Goal: Task Accomplishment & Management: Use online tool/utility

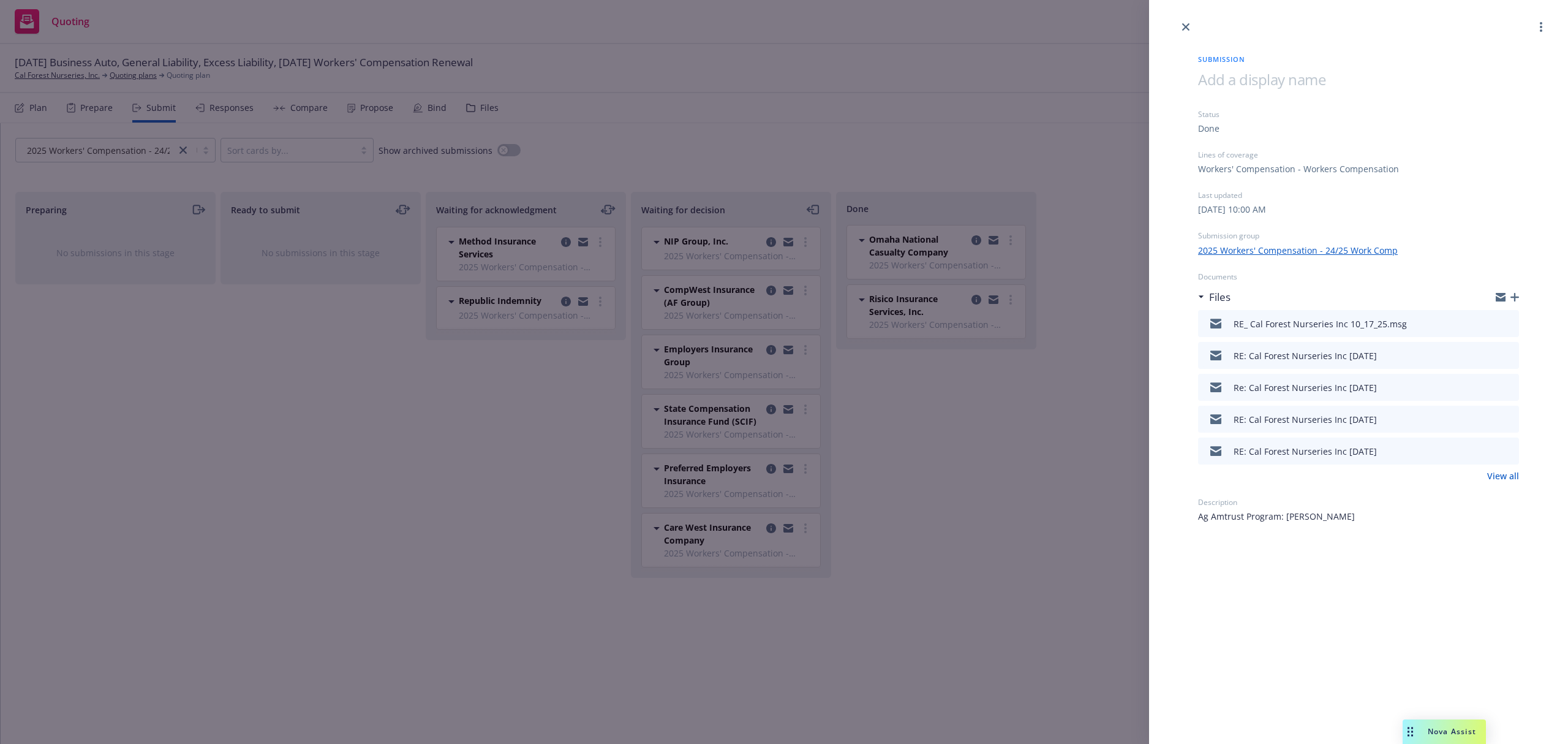
click at [802, 106] on div "Submission Status Done Lines of coverage Workers' Compensation - Workers Compen…" at bounding box center [784, 372] width 1568 height 744
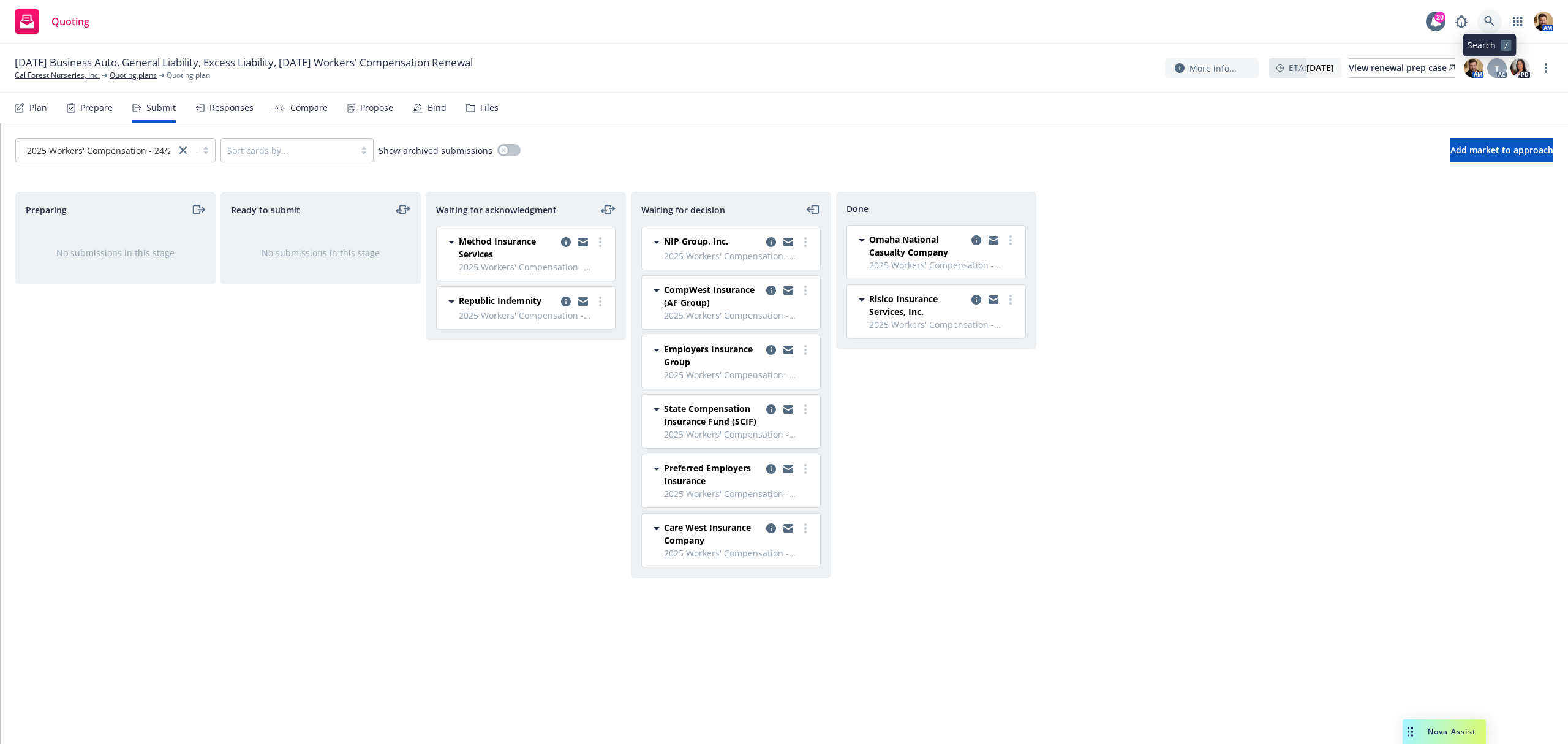
click at [1488, 14] on link at bounding box center [1490, 21] width 24 height 24
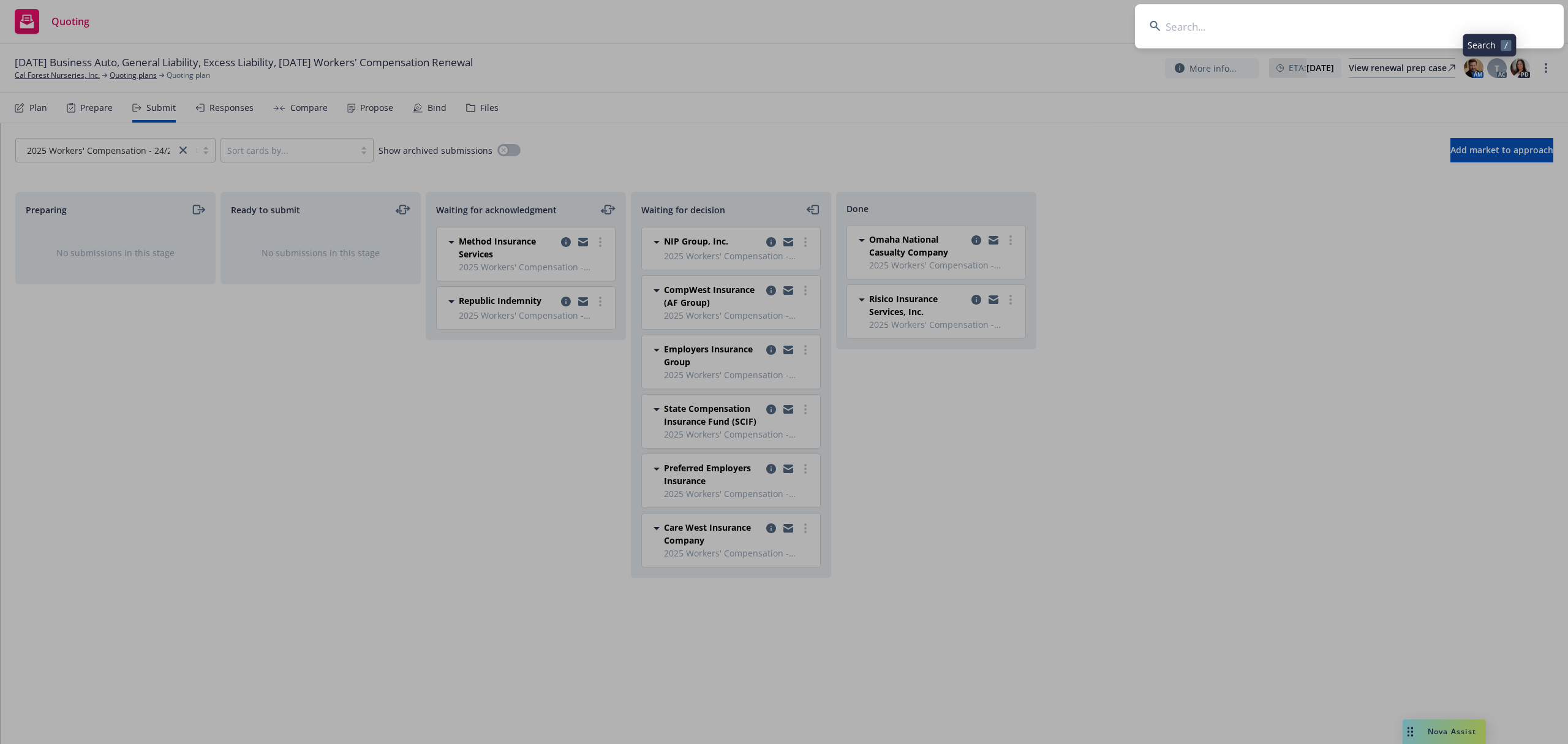
click at [1470, 27] on input at bounding box center [1349, 26] width 428 height 44
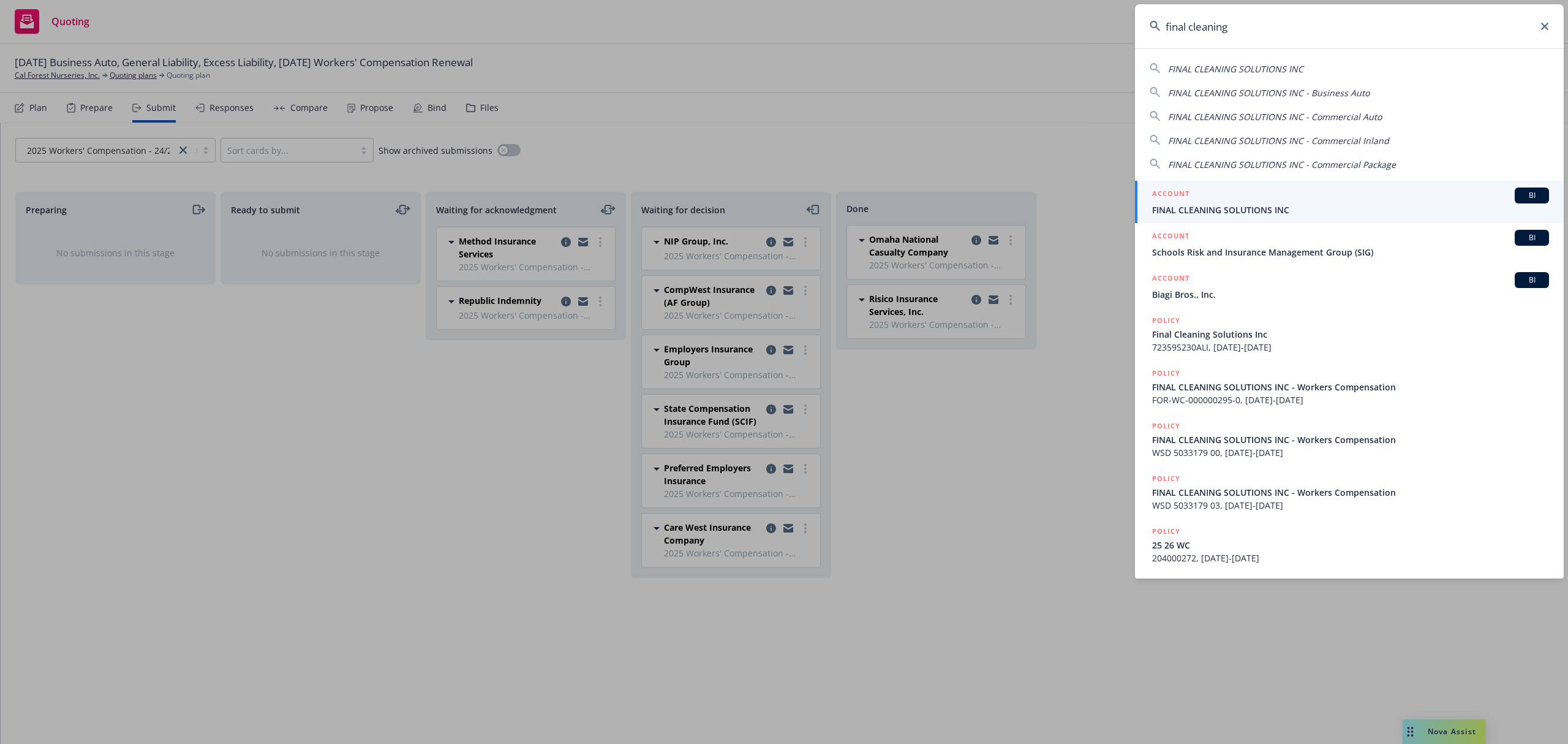
type input "final cleaning"
click at [1248, 209] on span "FINAL CLEANING SOLUTIONS INC" at bounding box center [1350, 210] width 397 height 13
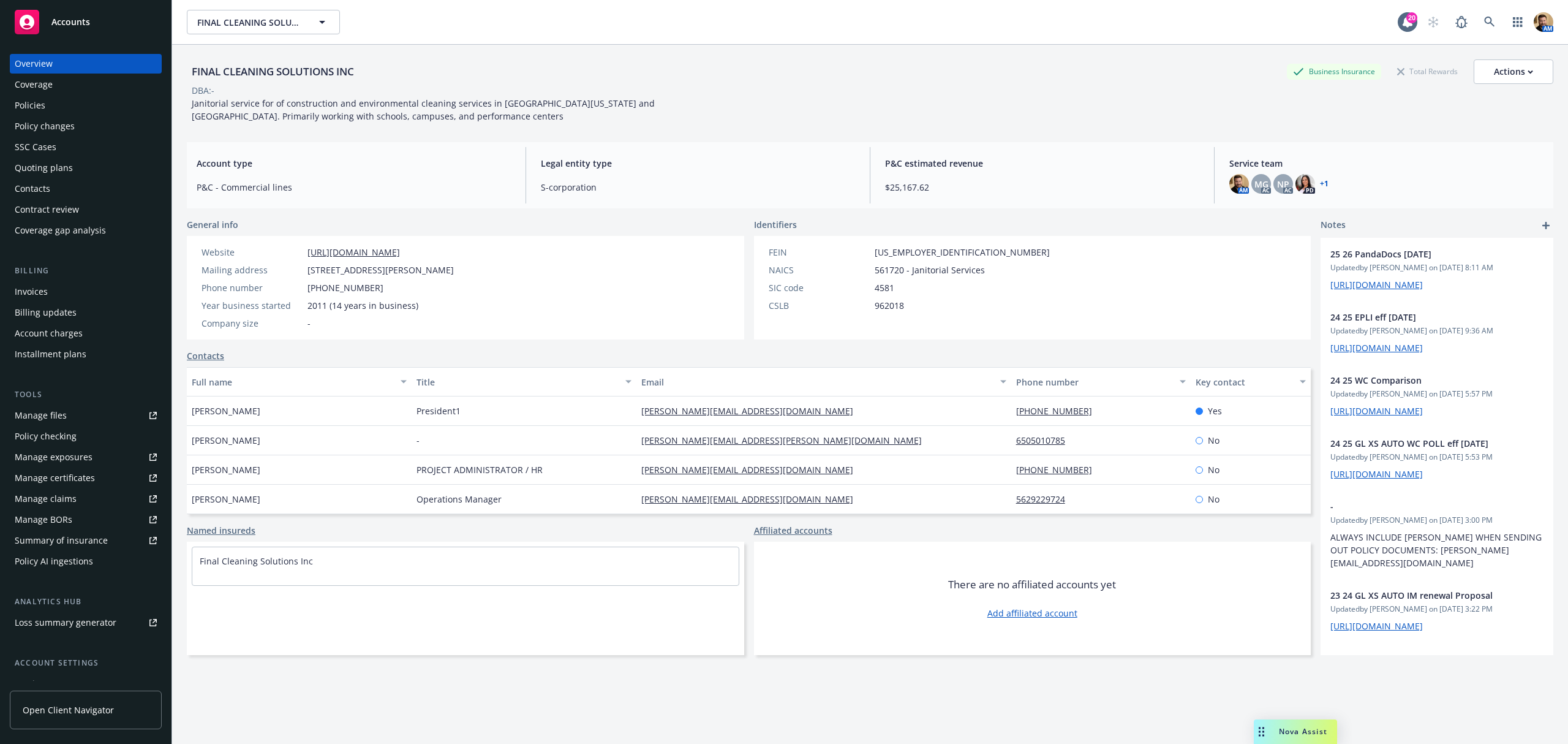
click at [65, 205] on div "Contract review" at bounding box center [47, 209] width 65 height 19
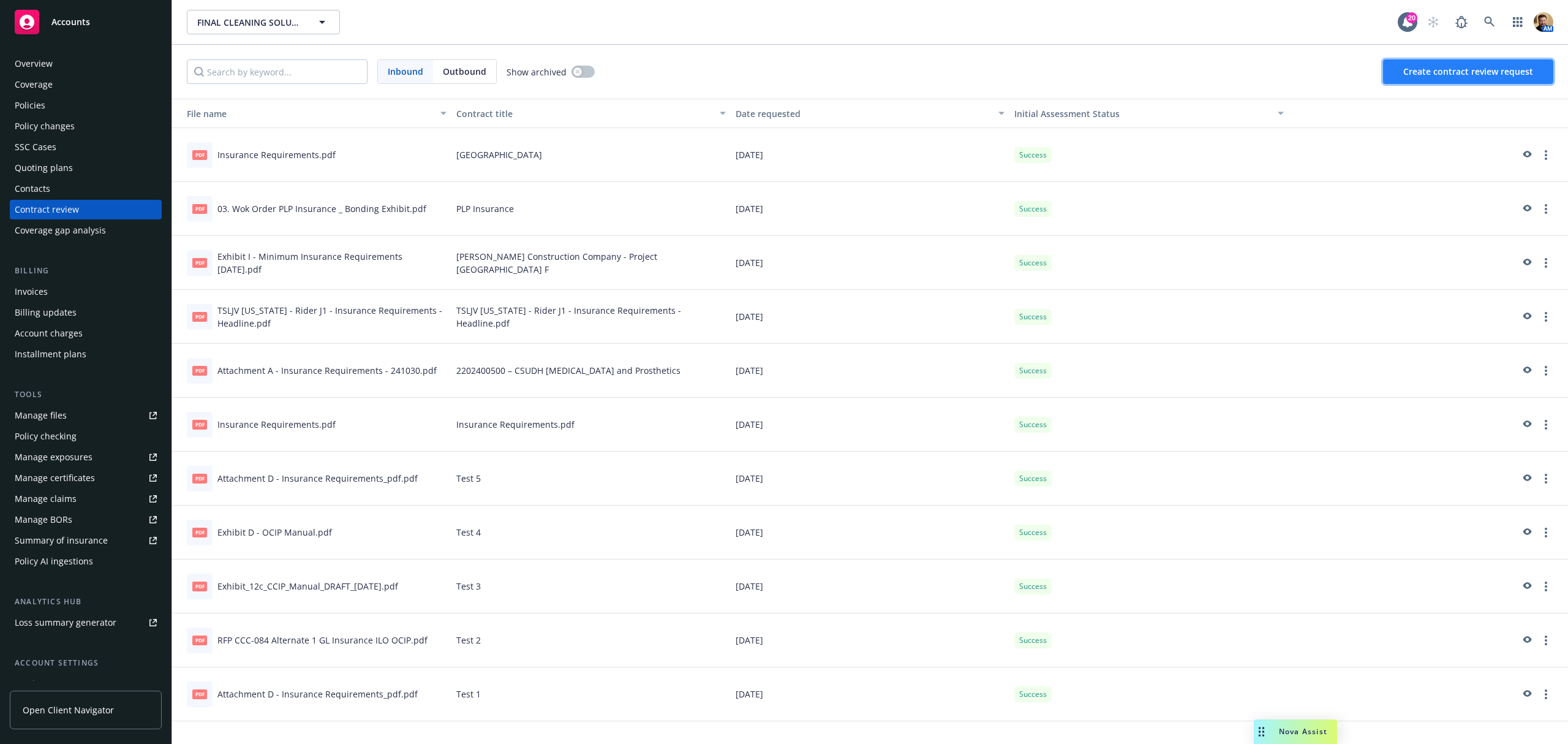
click at [1430, 76] on span "Create contract review request" at bounding box center [1468, 71] width 130 height 11
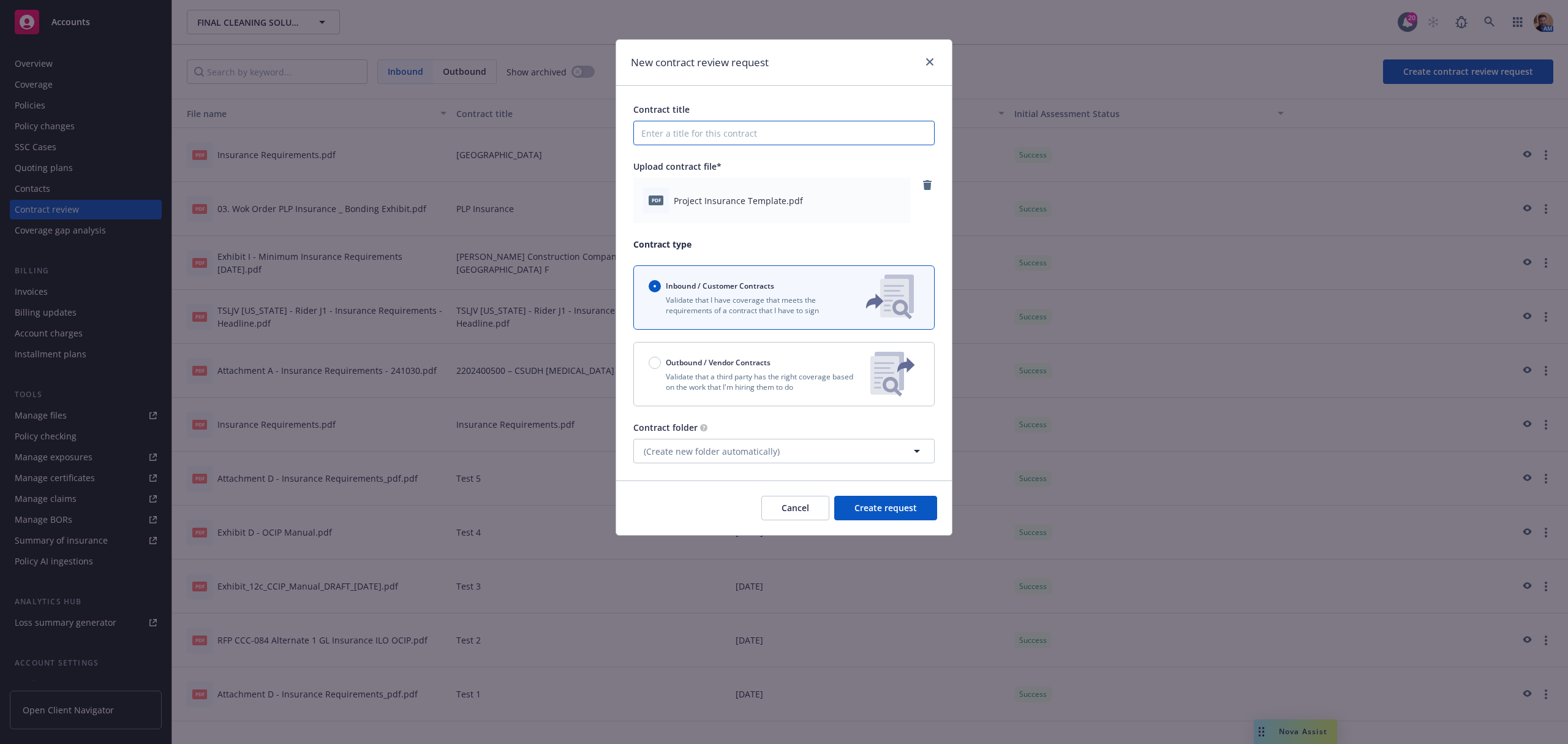
click at [737, 135] on input "Contract title" at bounding box center [784, 133] width 301 height 24
paste input "Standley MS WSM & Interim Housing"
type input "Standley MS WSM & Interim Housing"
click at [855, 501] on button "Create request" at bounding box center [885, 508] width 103 height 24
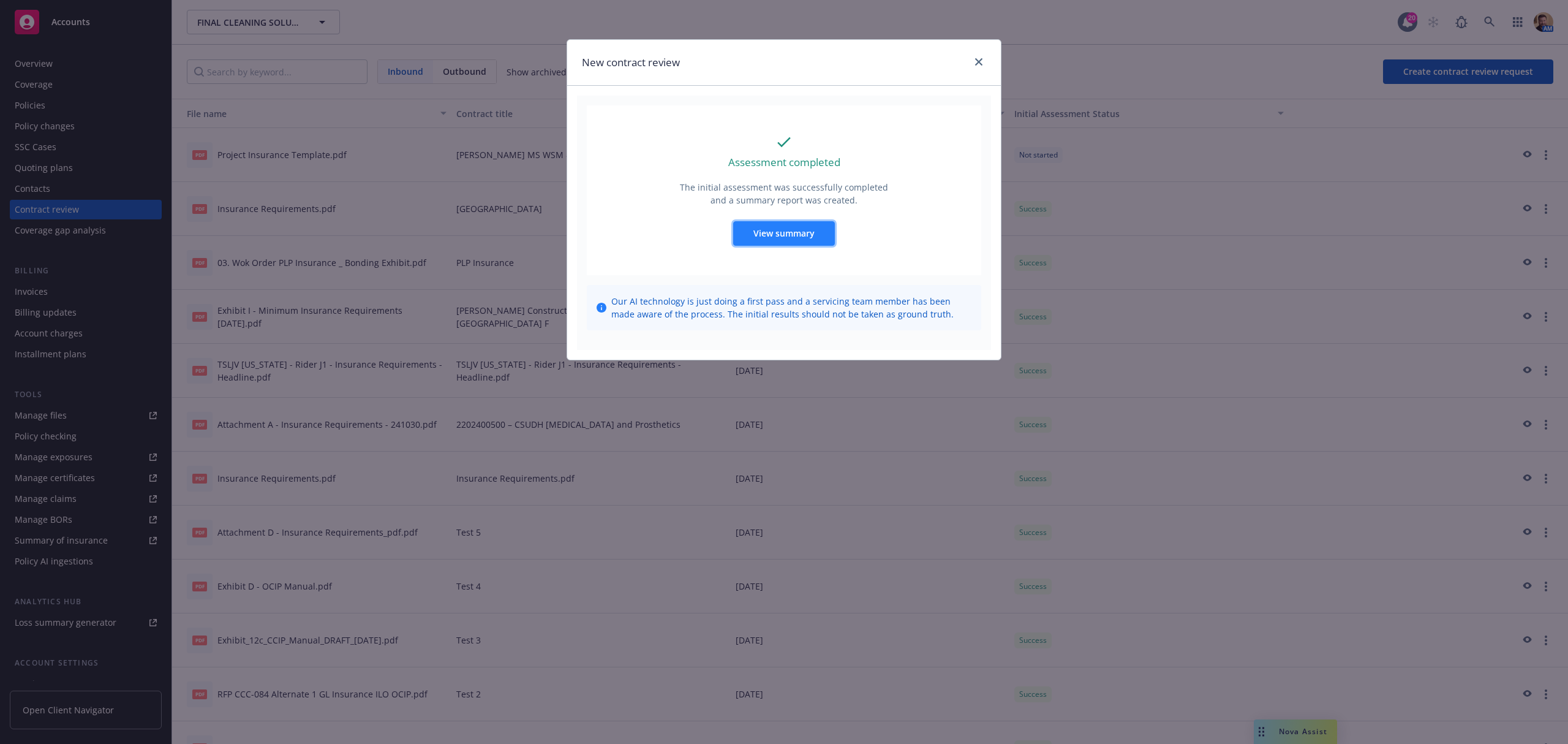
click at [768, 246] on button "View summary" at bounding box center [784, 234] width 102 height 24
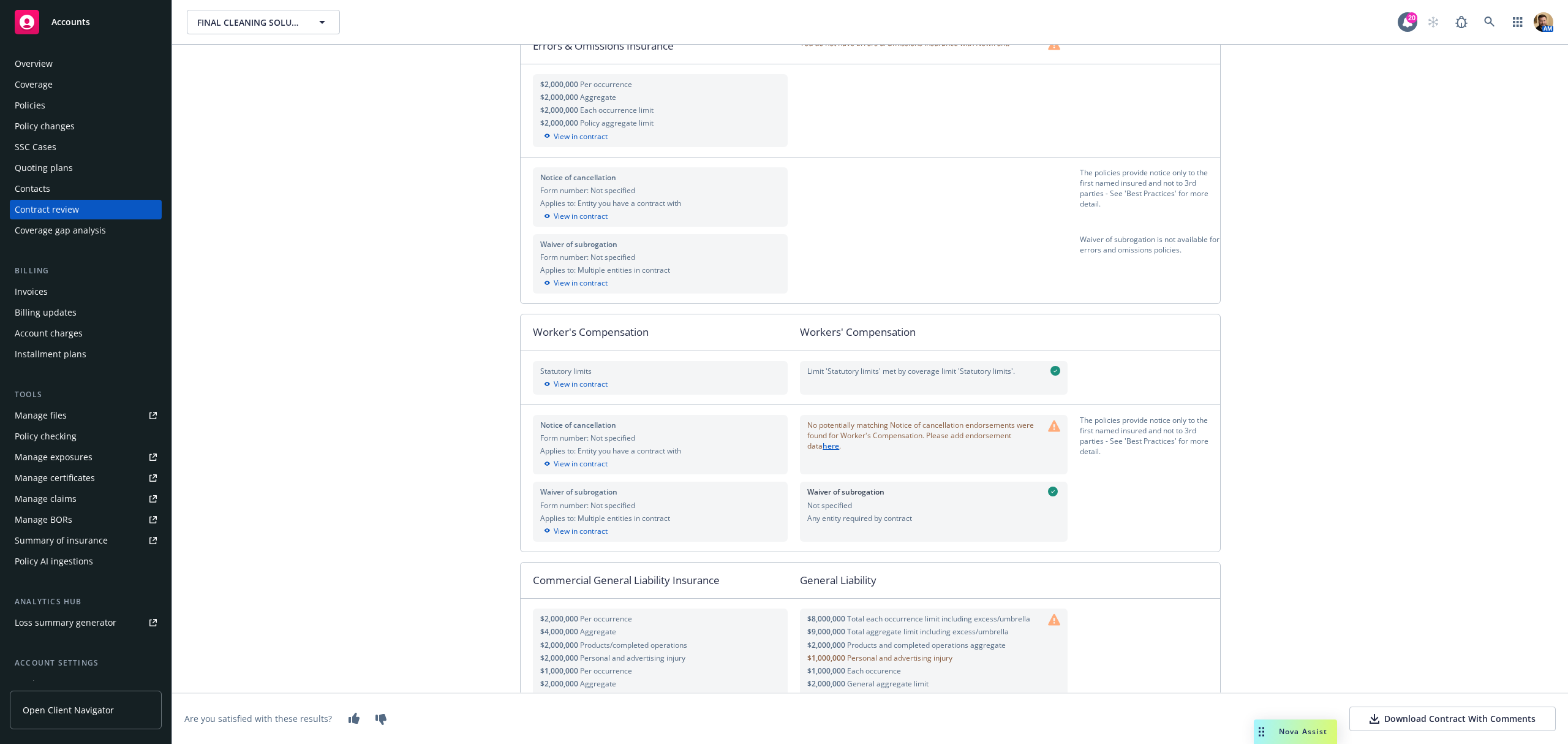
scroll to position [130, 0]
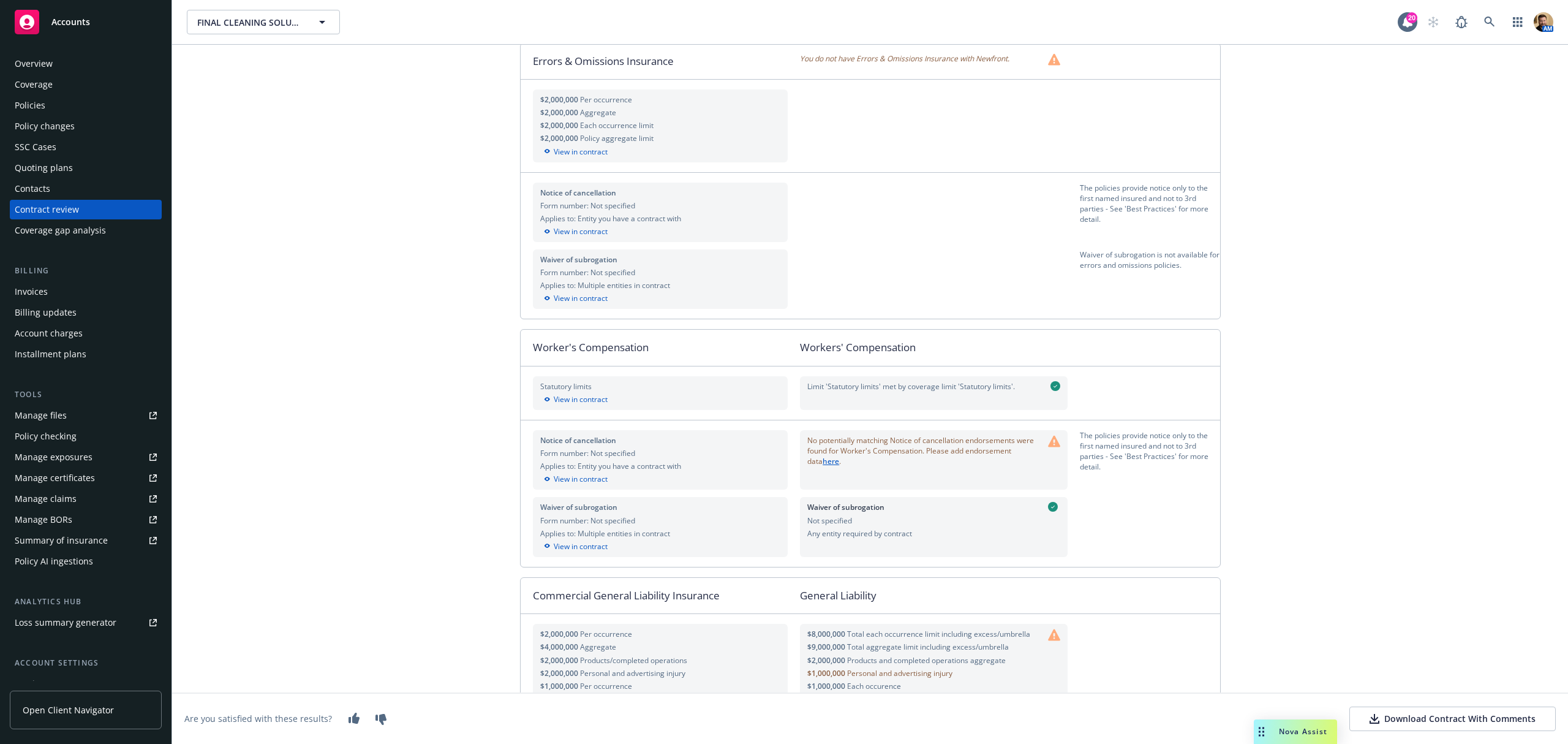
click at [43, 111] on div "Policies" at bounding box center [30, 105] width 31 height 19
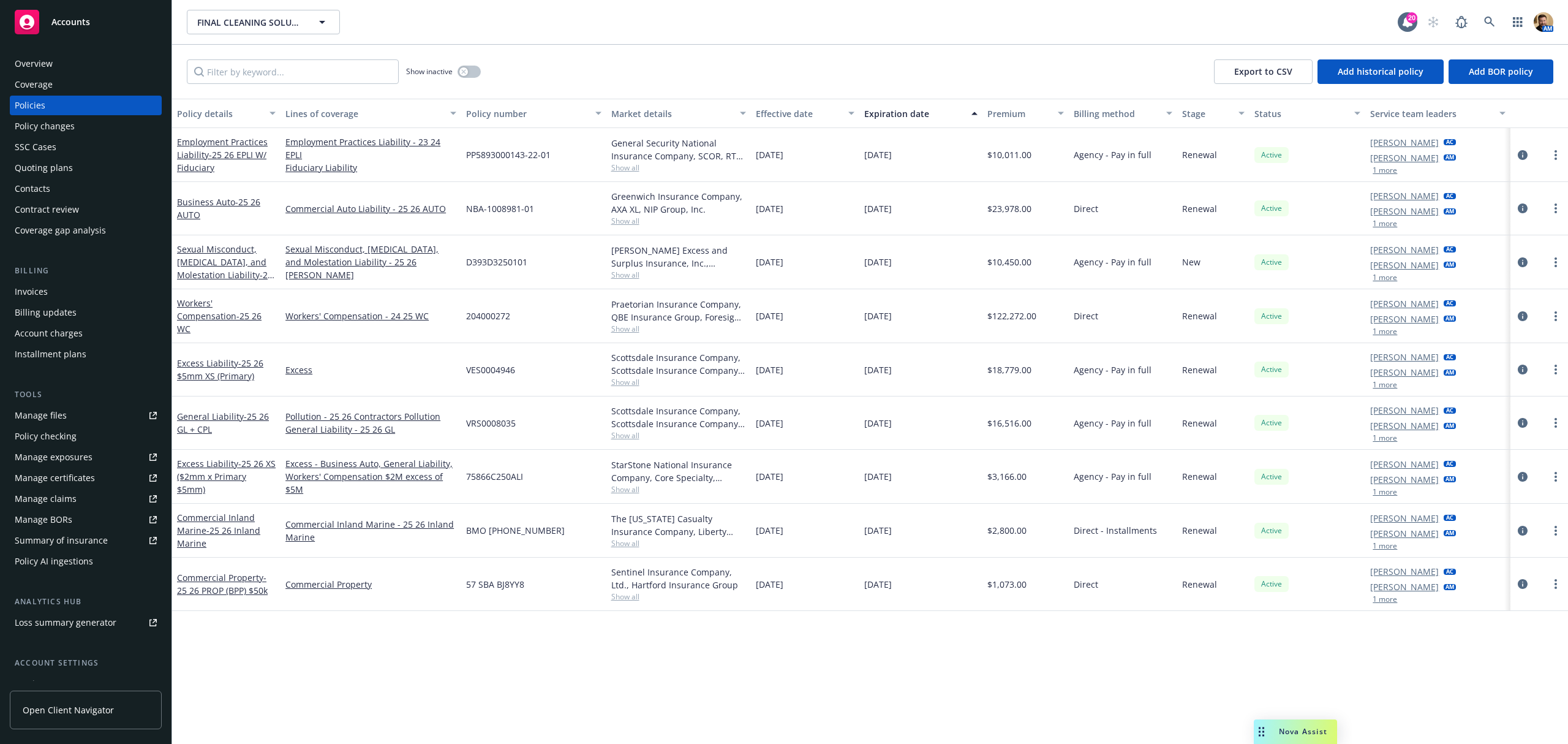
click at [34, 201] on div "Contract review" at bounding box center [47, 209] width 65 height 19
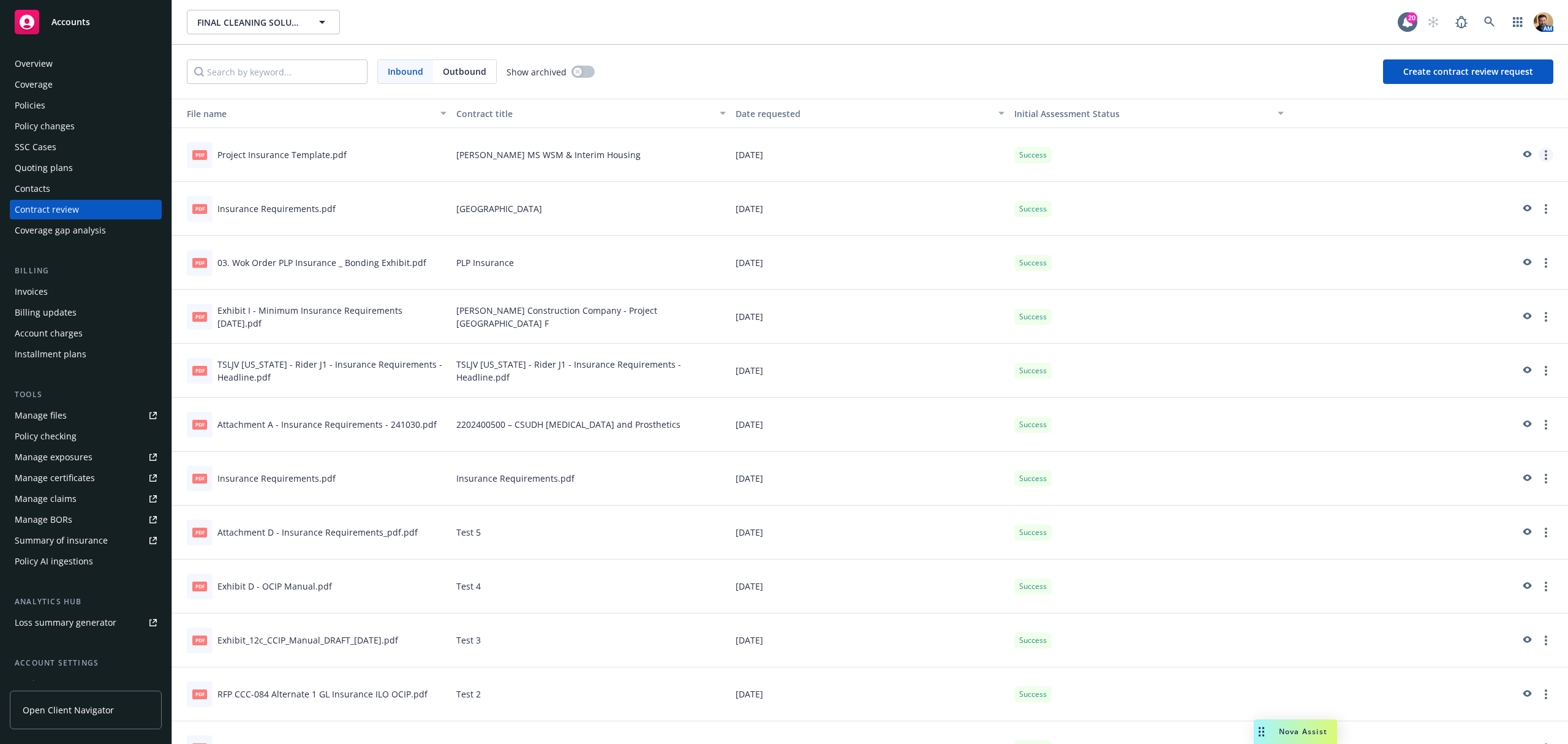
click at [1545, 154] on circle "more" at bounding box center [1545, 154] width 2 height 2
click at [1490, 174] on link "View assessment summary" at bounding box center [1465, 180] width 150 height 24
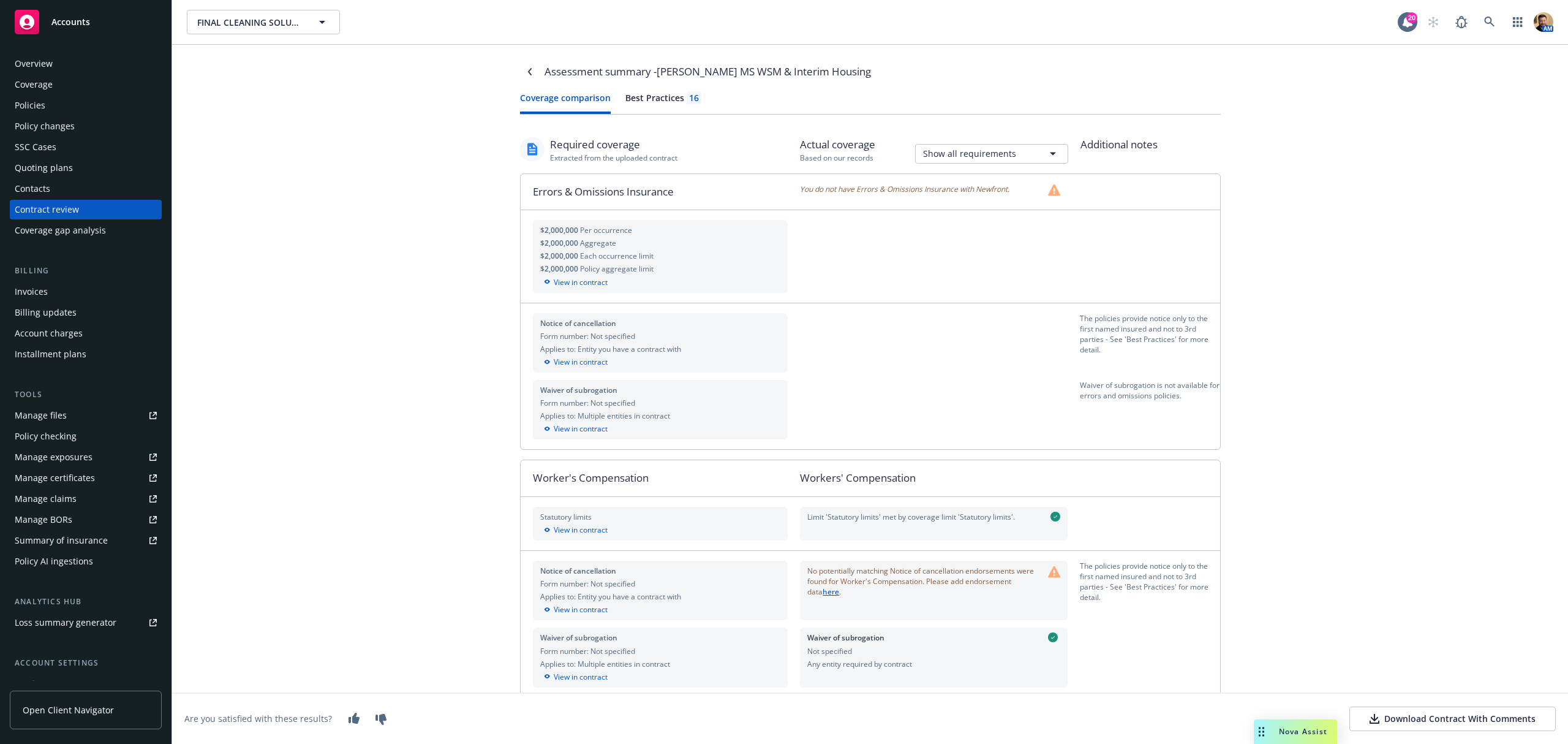
click at [388, 718] on button at bounding box center [381, 719] width 24 height 24
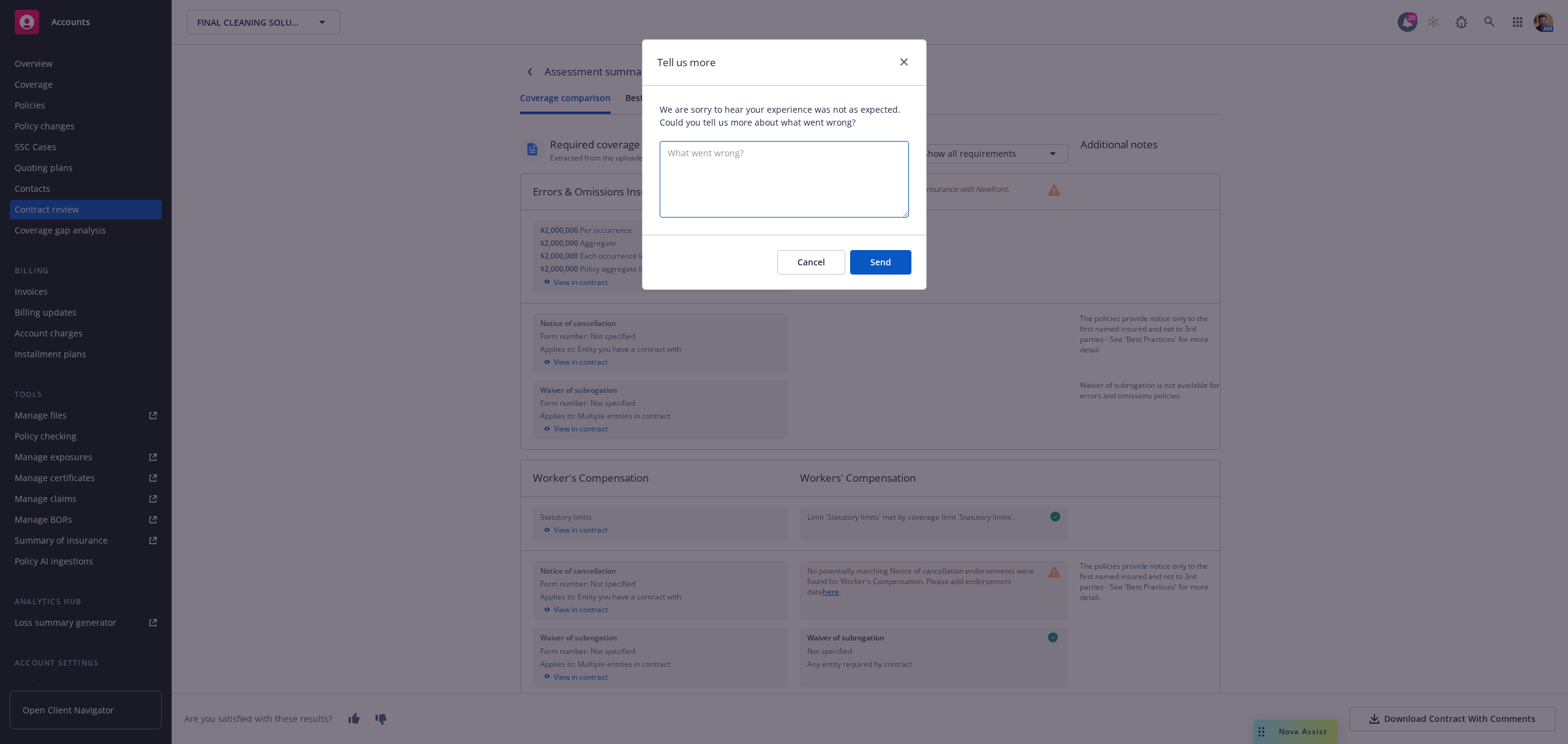
click at [728, 157] on textarea "What went wrong?" at bounding box center [784, 179] width 249 height 77
click at [729, 199] on textarea "There is an additional GL limits data set specific to contractors not engaging …" at bounding box center [784, 179] width 249 height 77
type textarea "There is an additional GL limits data set specific to contractors not engaging …"
click at [865, 264] on button "Send" at bounding box center [881, 262] width 61 height 24
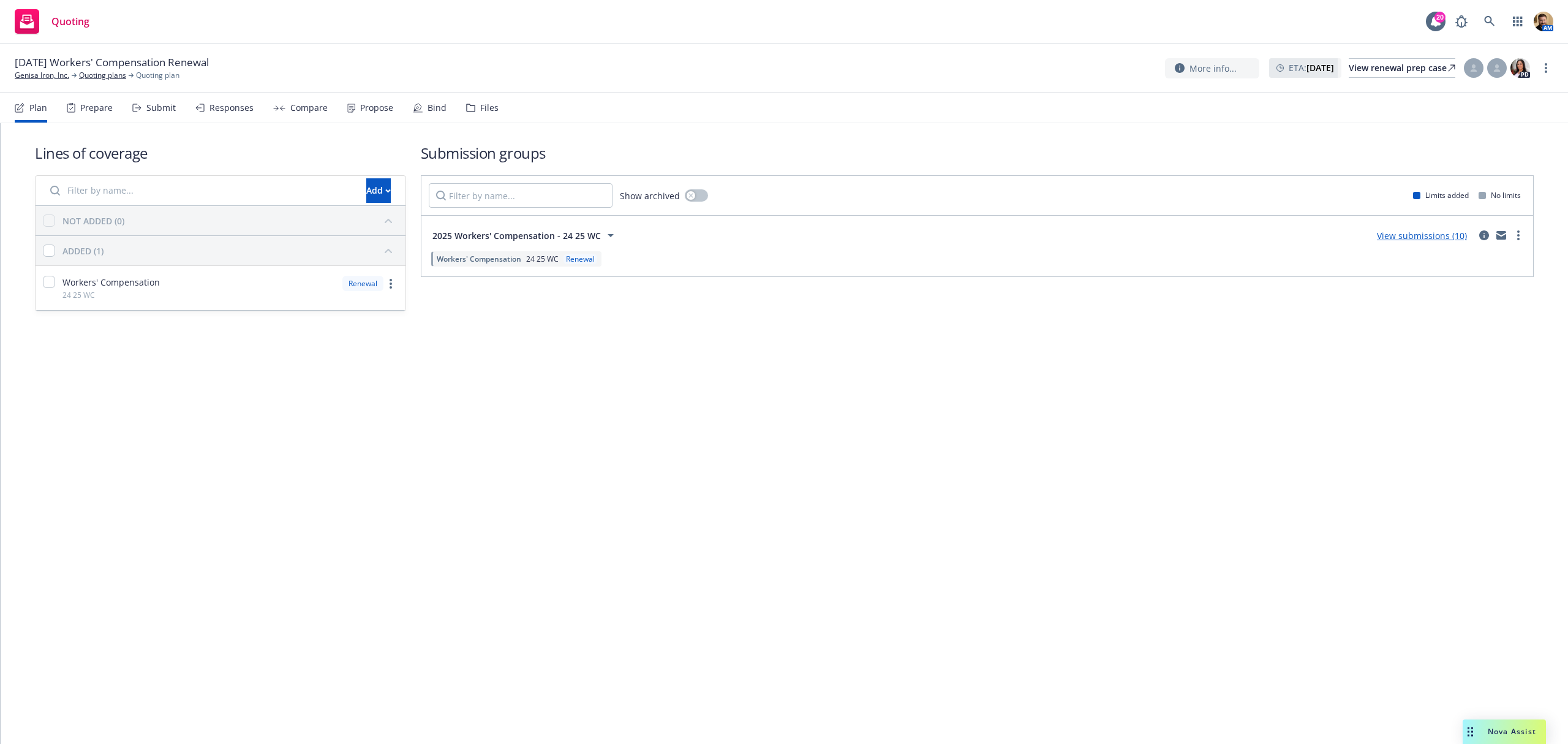
click at [221, 110] on div "Responses" at bounding box center [231, 108] width 44 height 10
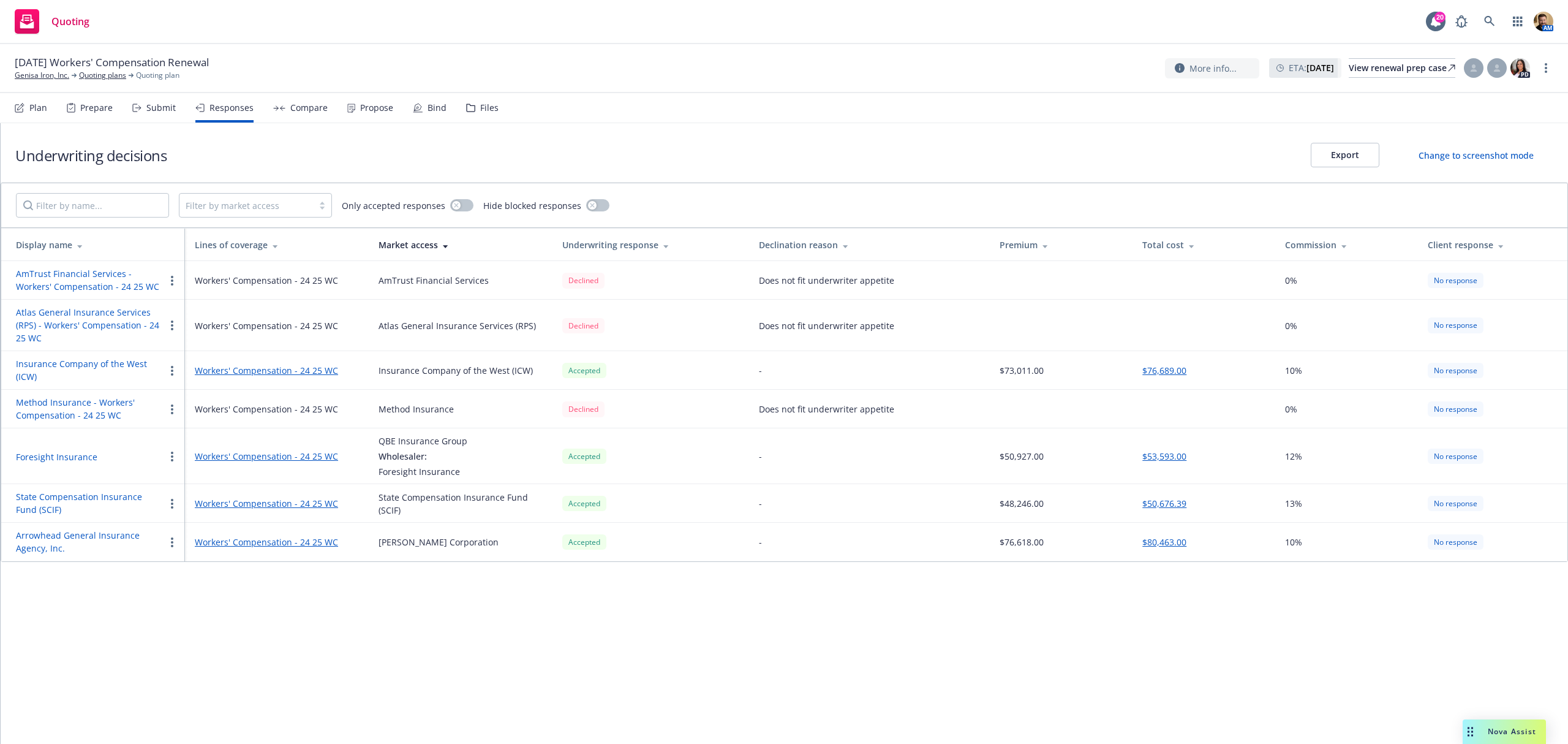
click at [173, 455] on circle "button" at bounding box center [171, 456] width 2 height 2
click at [186, 478] on span "Withdraw carrier quote" at bounding box center [227, 480] width 125 height 11
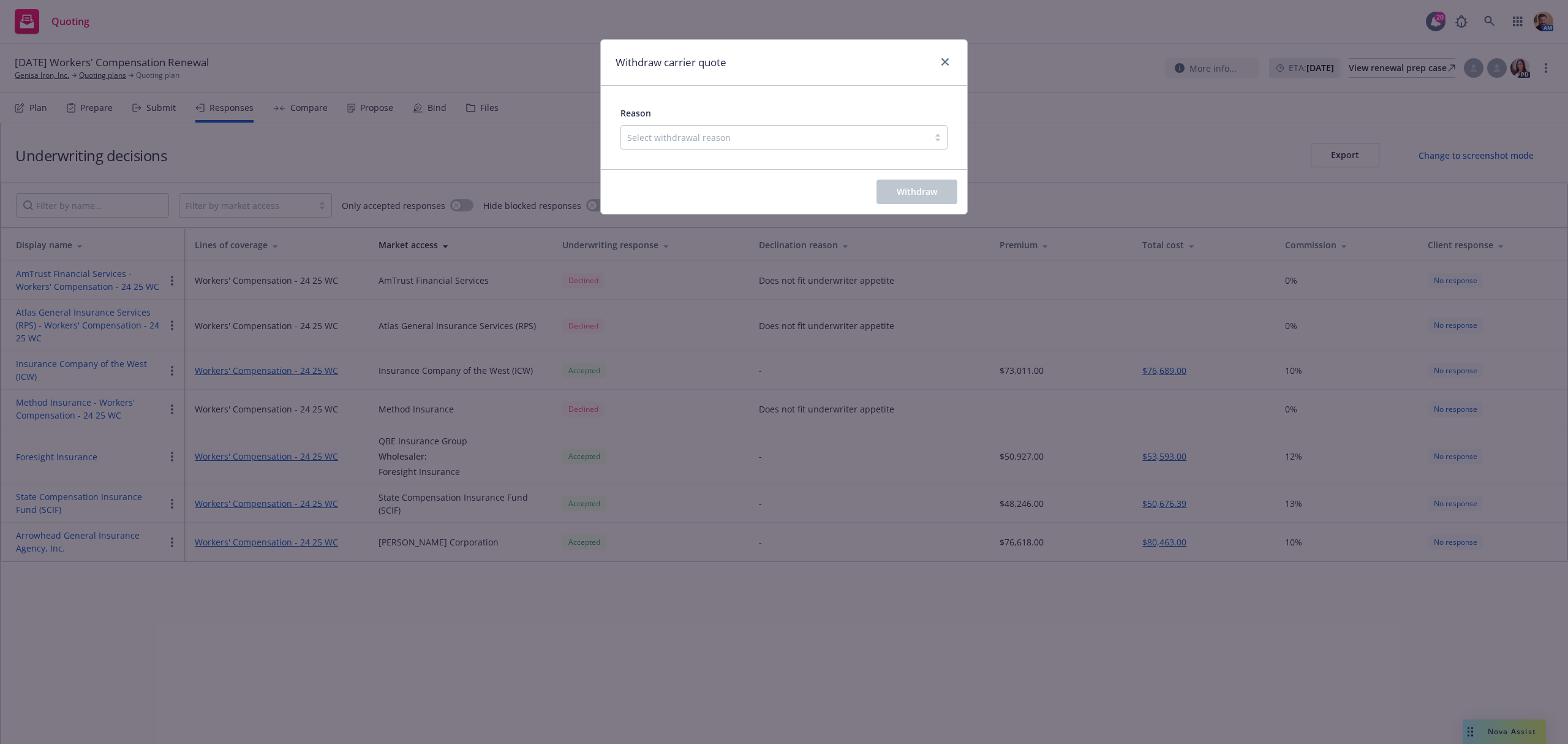
click at [685, 133] on div at bounding box center [774, 137] width 295 height 15
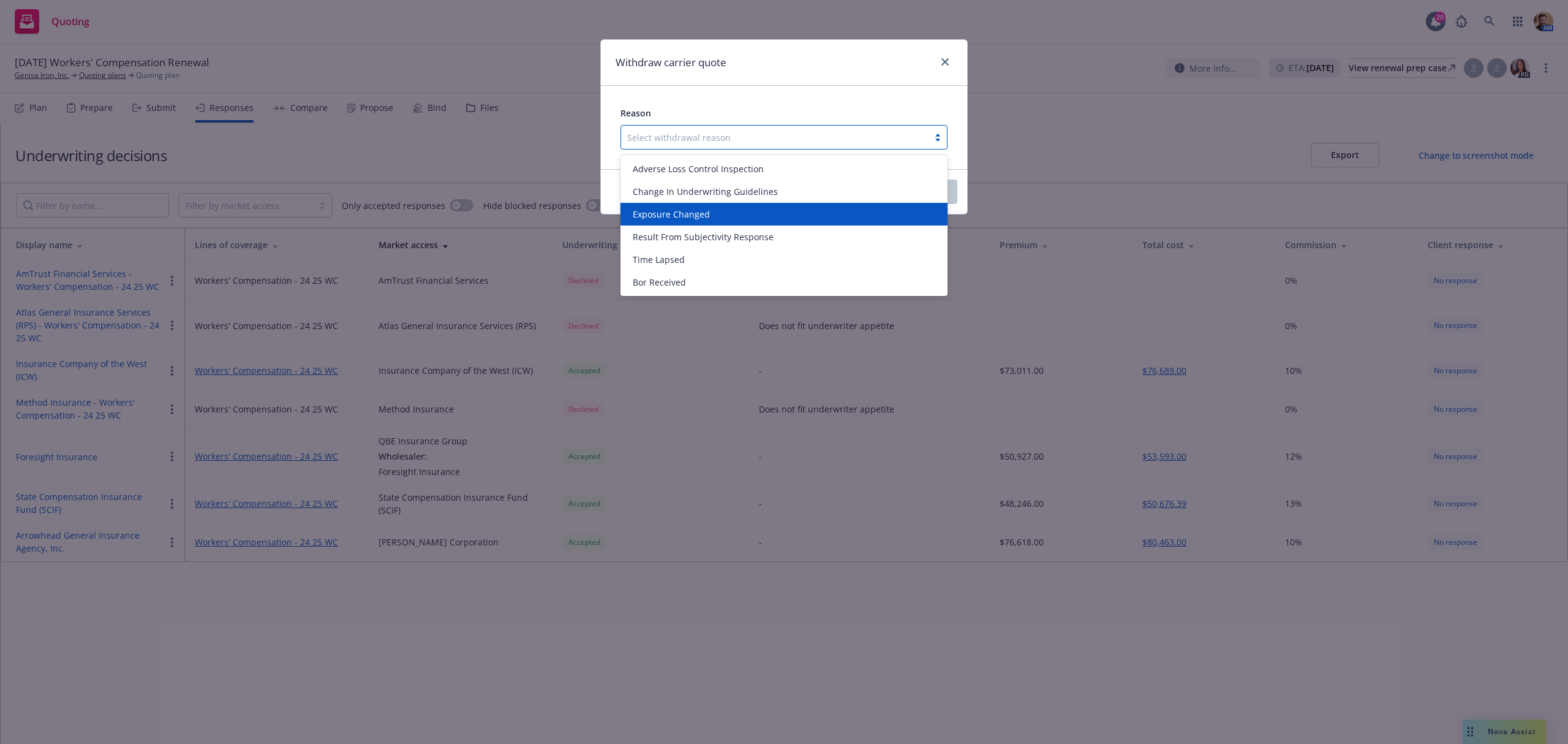
click at [677, 209] on span "Exposure Changed" at bounding box center [671, 214] width 77 height 13
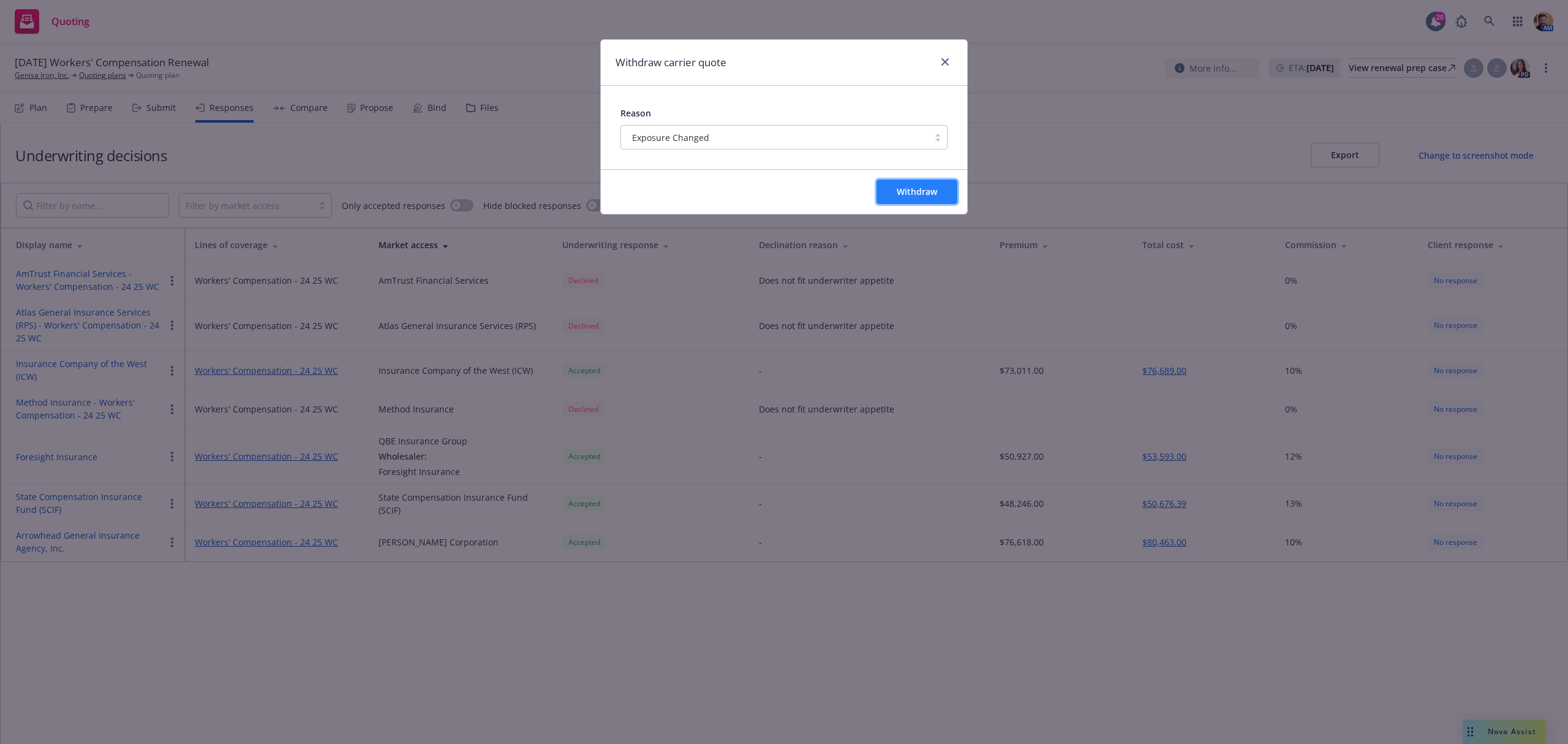
click at [889, 192] on button "Withdraw" at bounding box center [917, 192] width 81 height 24
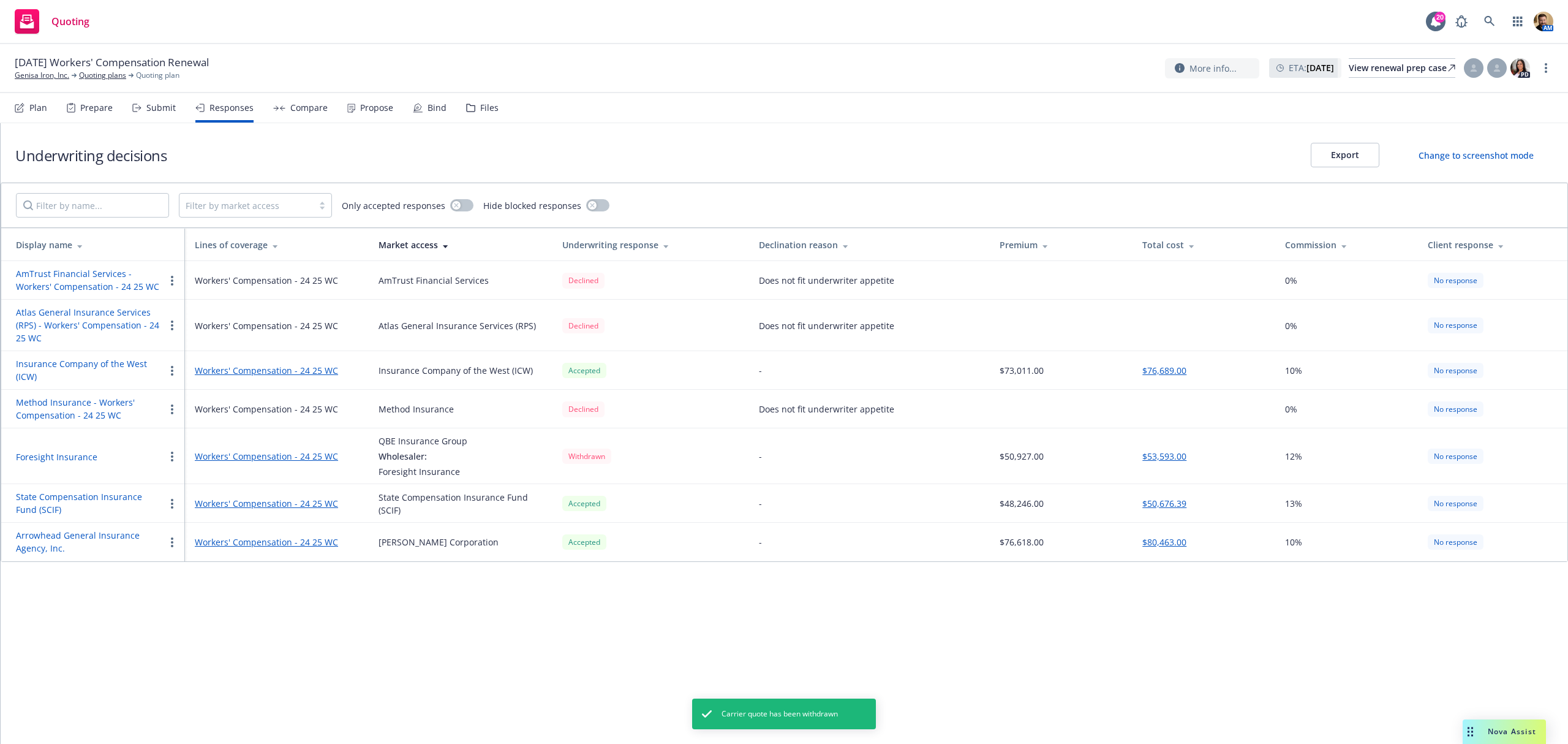
click at [171, 456] on circle "button" at bounding box center [171, 456] width 2 height 2
click at [204, 480] on span "Create new quote from carrier" at bounding box center [242, 480] width 154 height 11
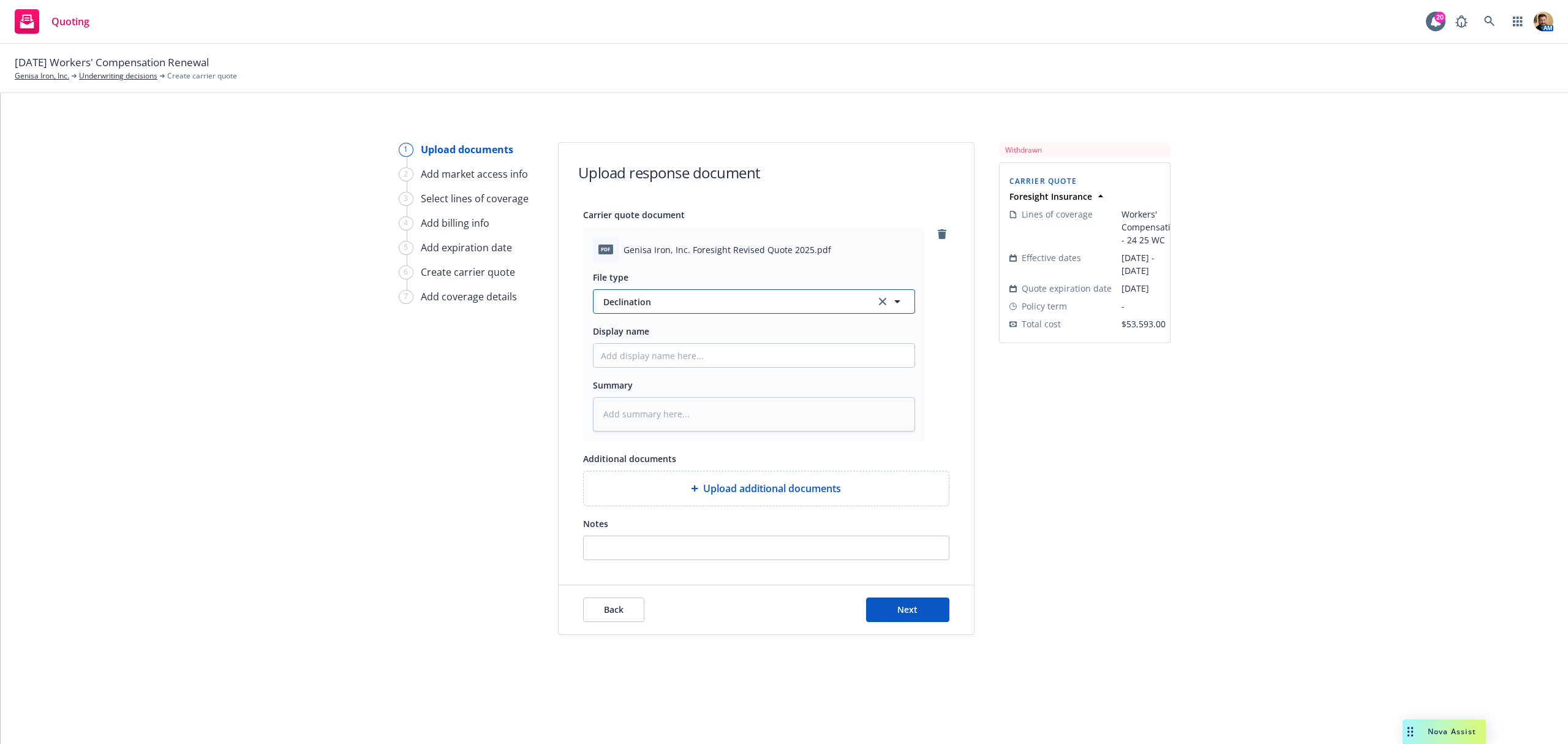
click at [694, 302] on span "Declination" at bounding box center [731, 302] width 258 height 13
type input "q"
click at [684, 340] on div "Quote" at bounding box center [753, 336] width 306 height 18
click at [677, 352] on input "Display name" at bounding box center [753, 355] width 321 height 23
type textarea "x"
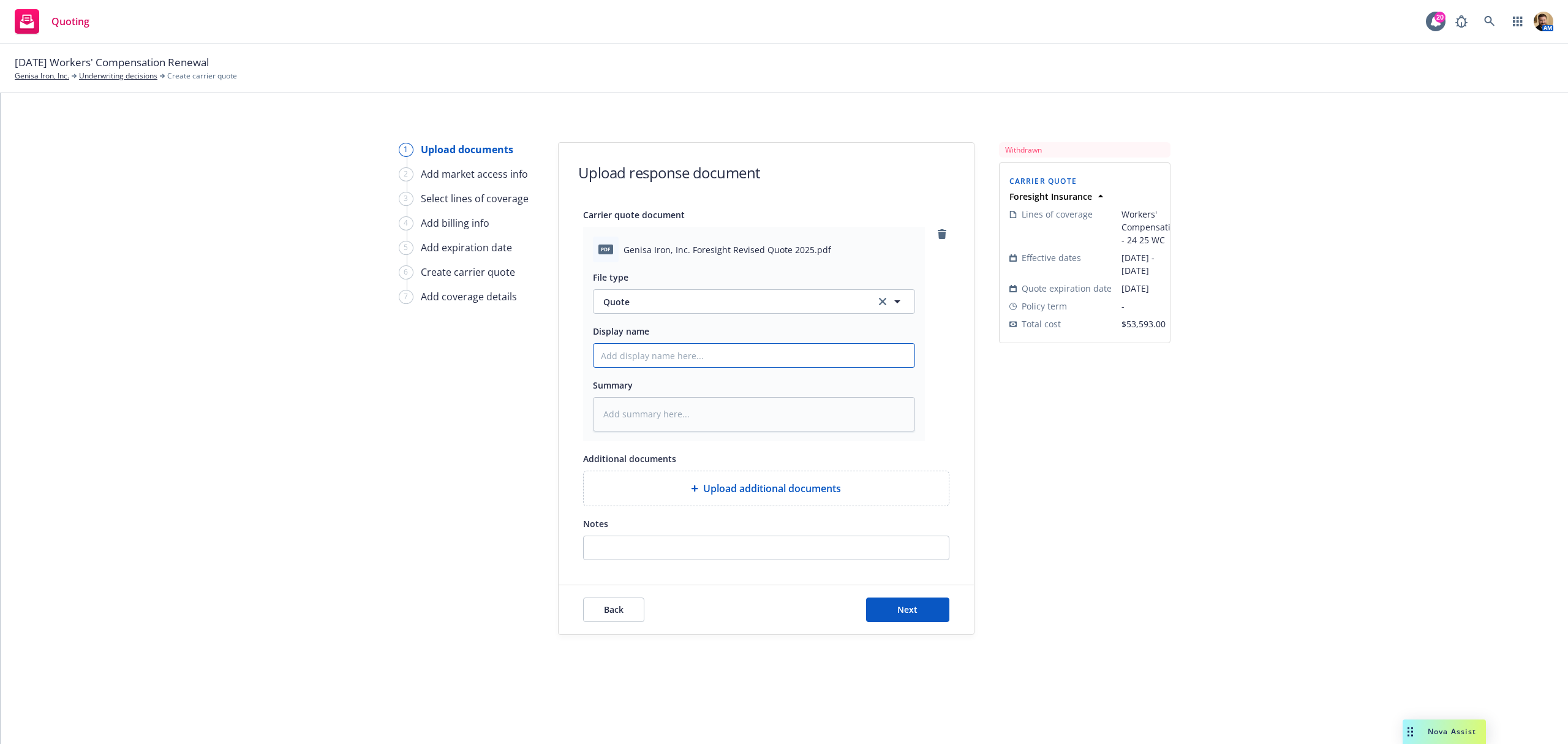
type input "F"
type textarea "x"
type input "For"
type textarea "x"
type input "Fore"
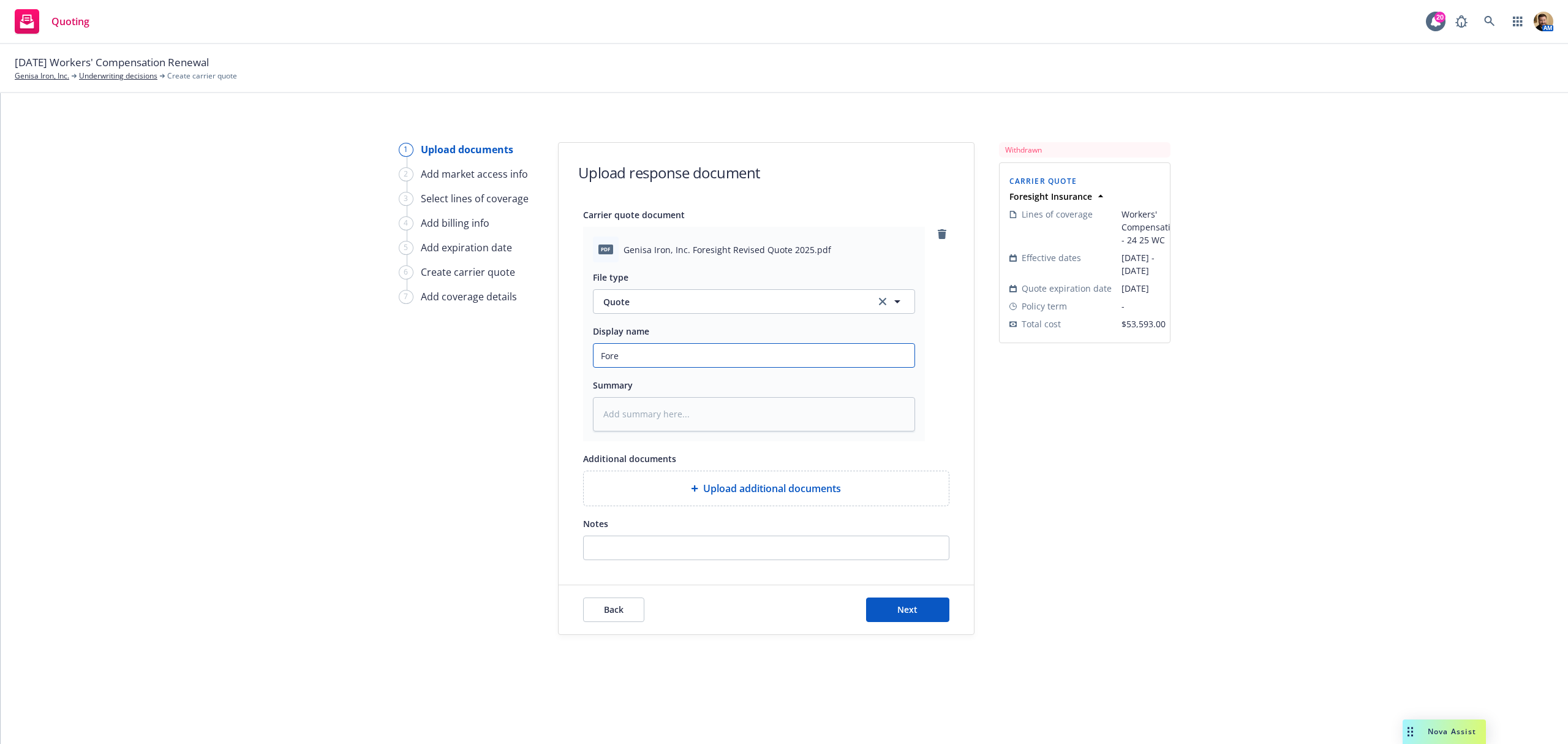
type textarea "x"
type input "Fores"
type textarea "x"
type input "Foresi"
type textarea "x"
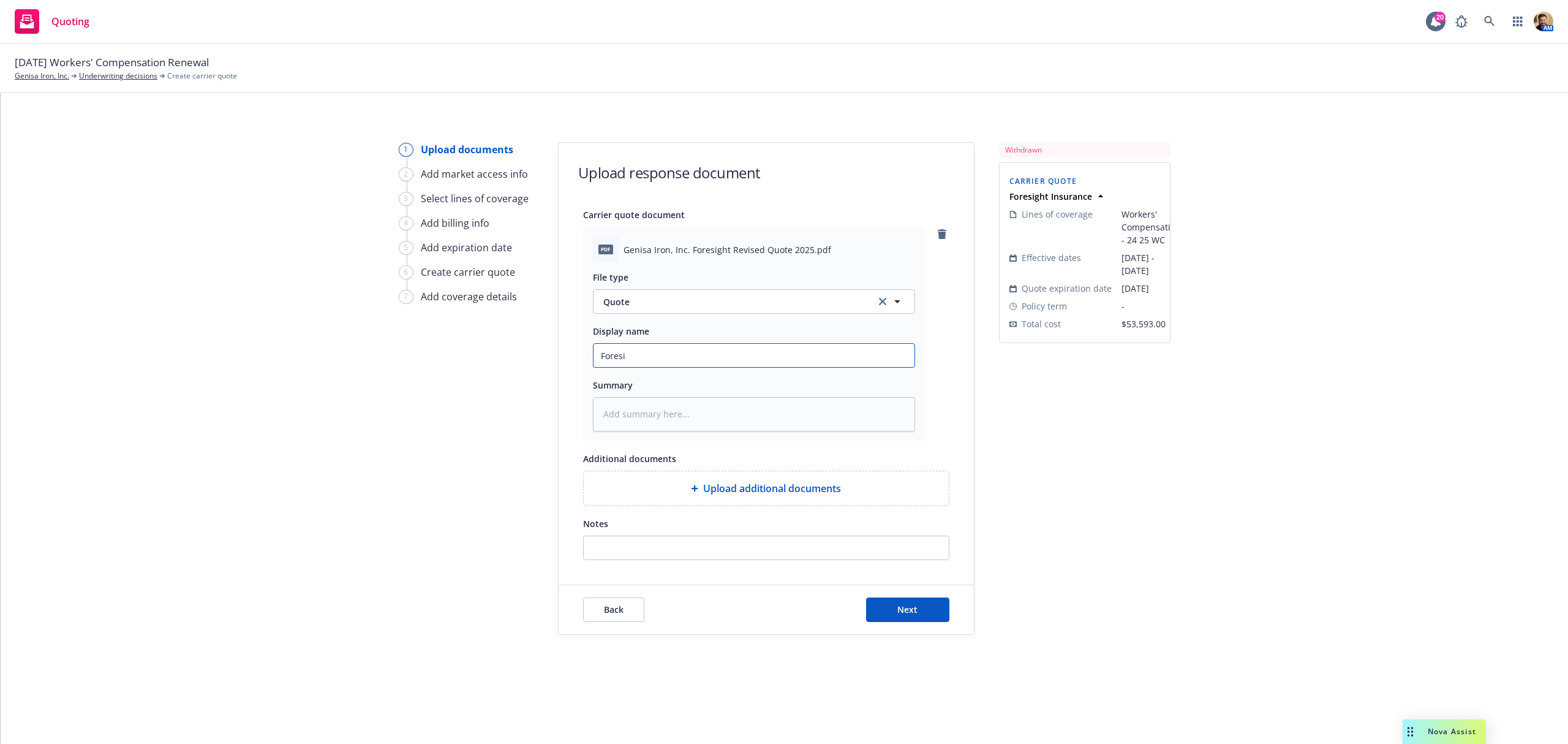
type input "Foresig"
type textarea "x"
type input "Foresigh"
type textarea "x"
type input "Foresight"
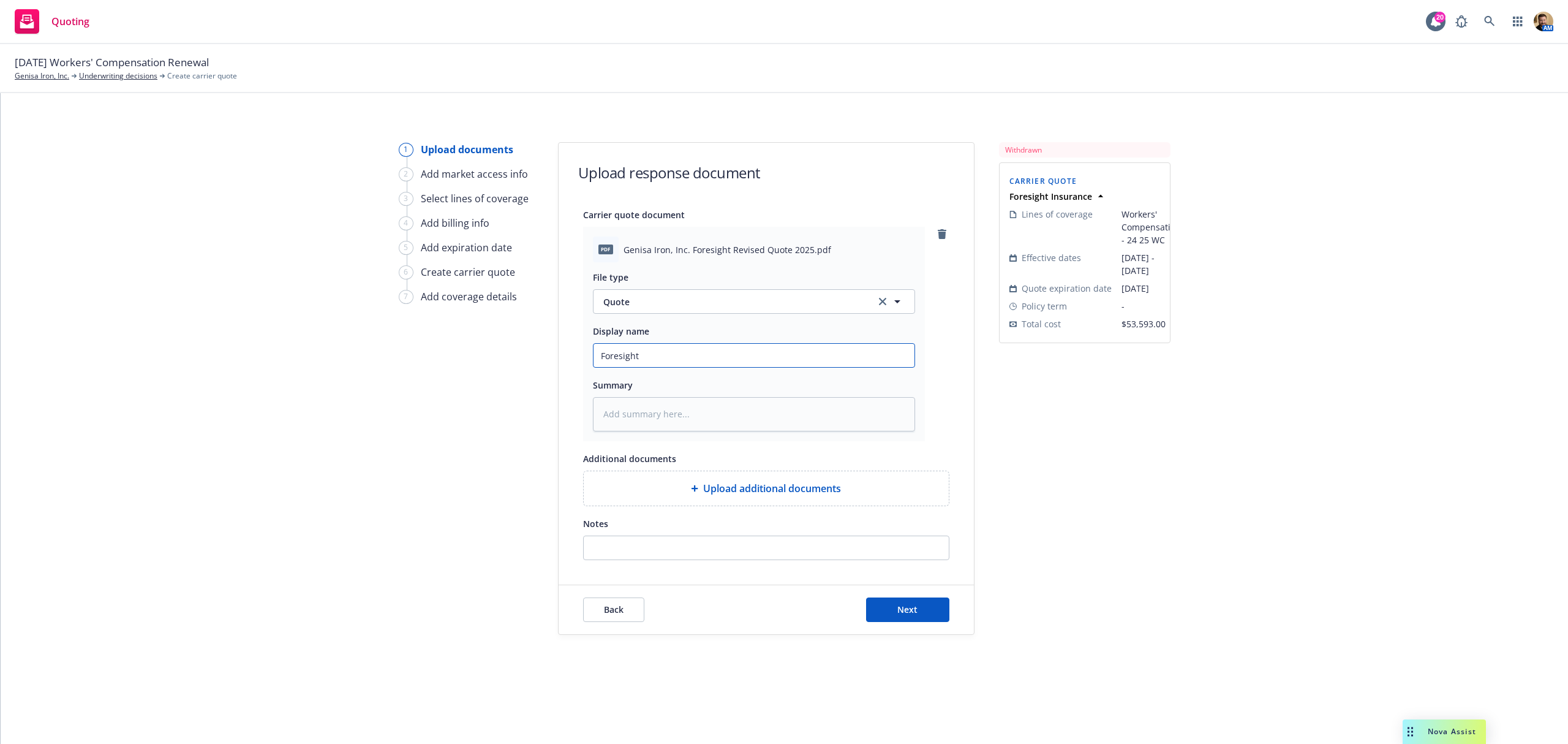
type textarea "x"
type input "Foresight"
type textarea "x"
type input "Foresight 2"
type textarea "x"
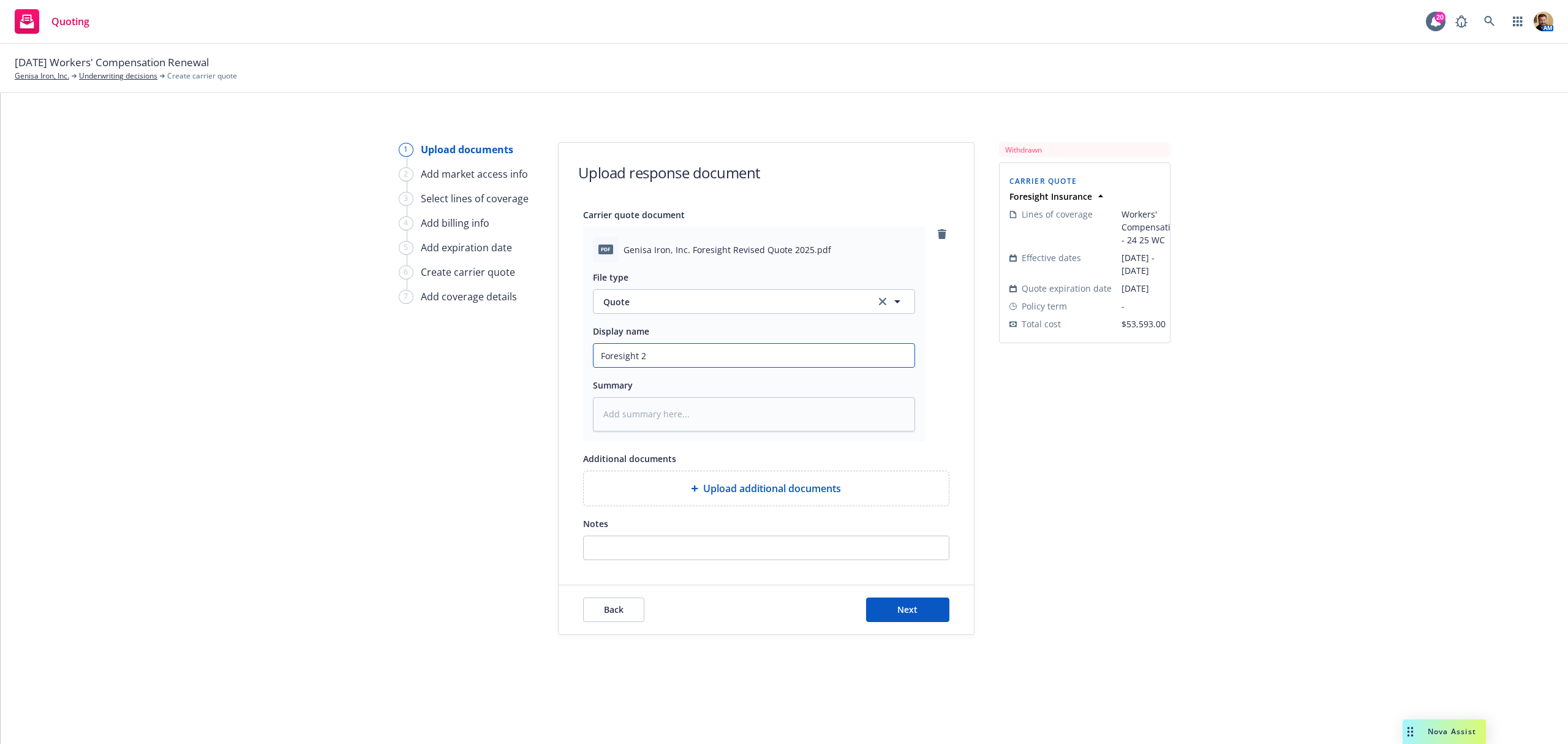
type input "Foresight 25"
type textarea "x"
type input "Foresight 25 2"
type textarea "x"
type input "Foresight 25 26"
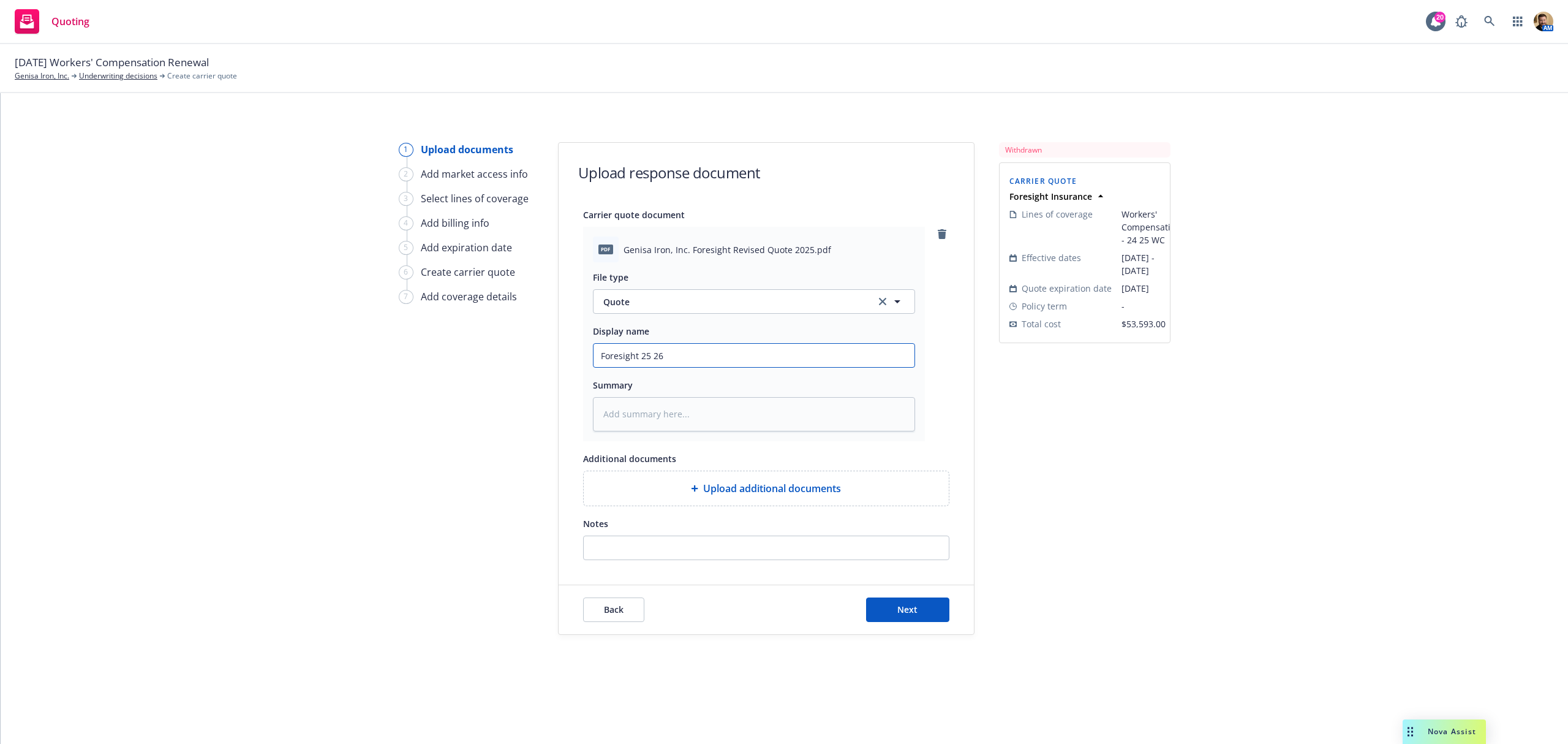
type textarea "x"
type input "Foresight 25 26"
type textarea "x"
type input "Foresight 25 26 W"
type textarea "x"
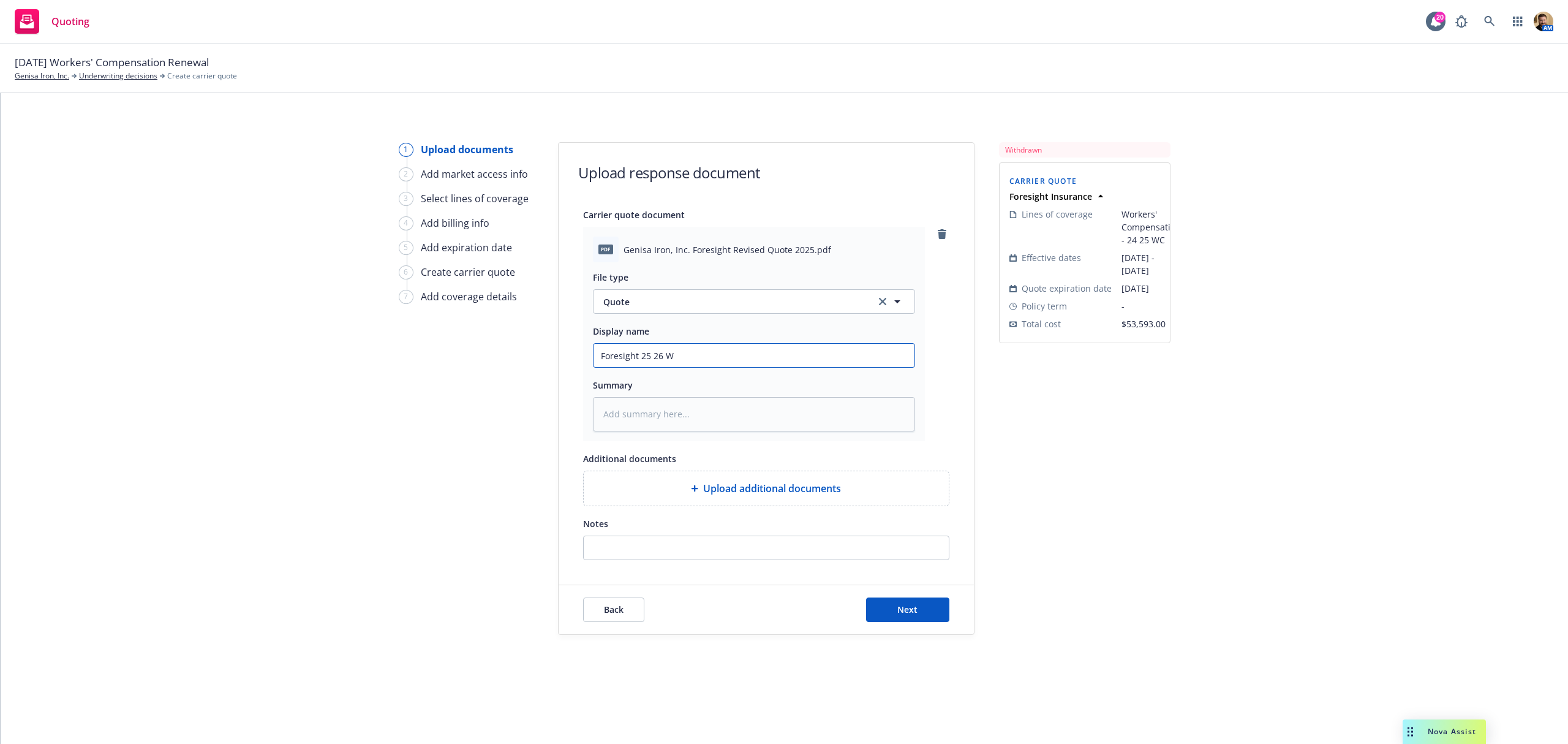
type input "Foresight 25 26 WC"
type textarea "x"
type input "Foresight 25 26 WC"
type textarea "x"
type input "Foresight 25 26 WC -"
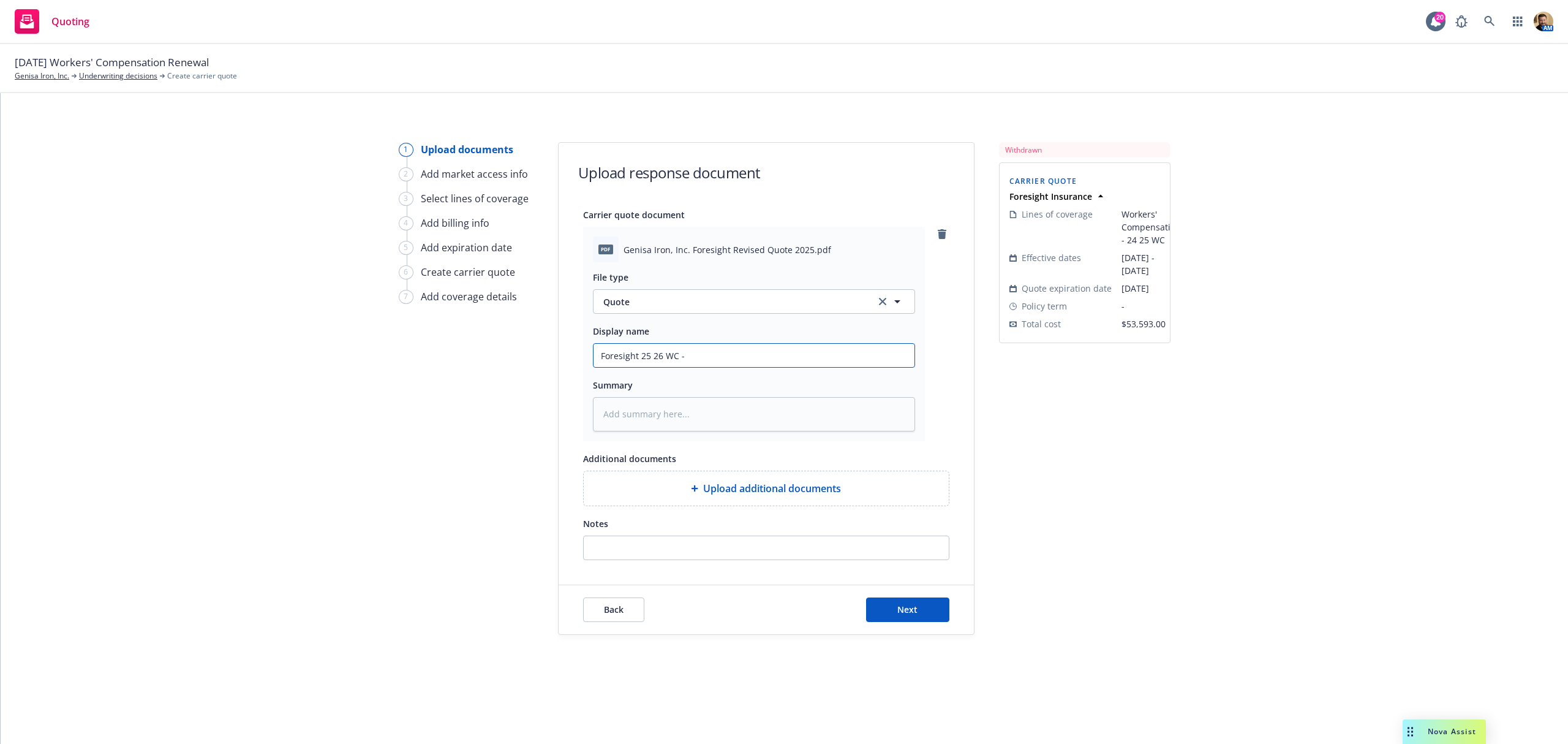
type textarea "x"
type input "Foresight 25 26 WC -"
type textarea "x"
type input "Foresight 25 26 WC -"
type textarea "x"
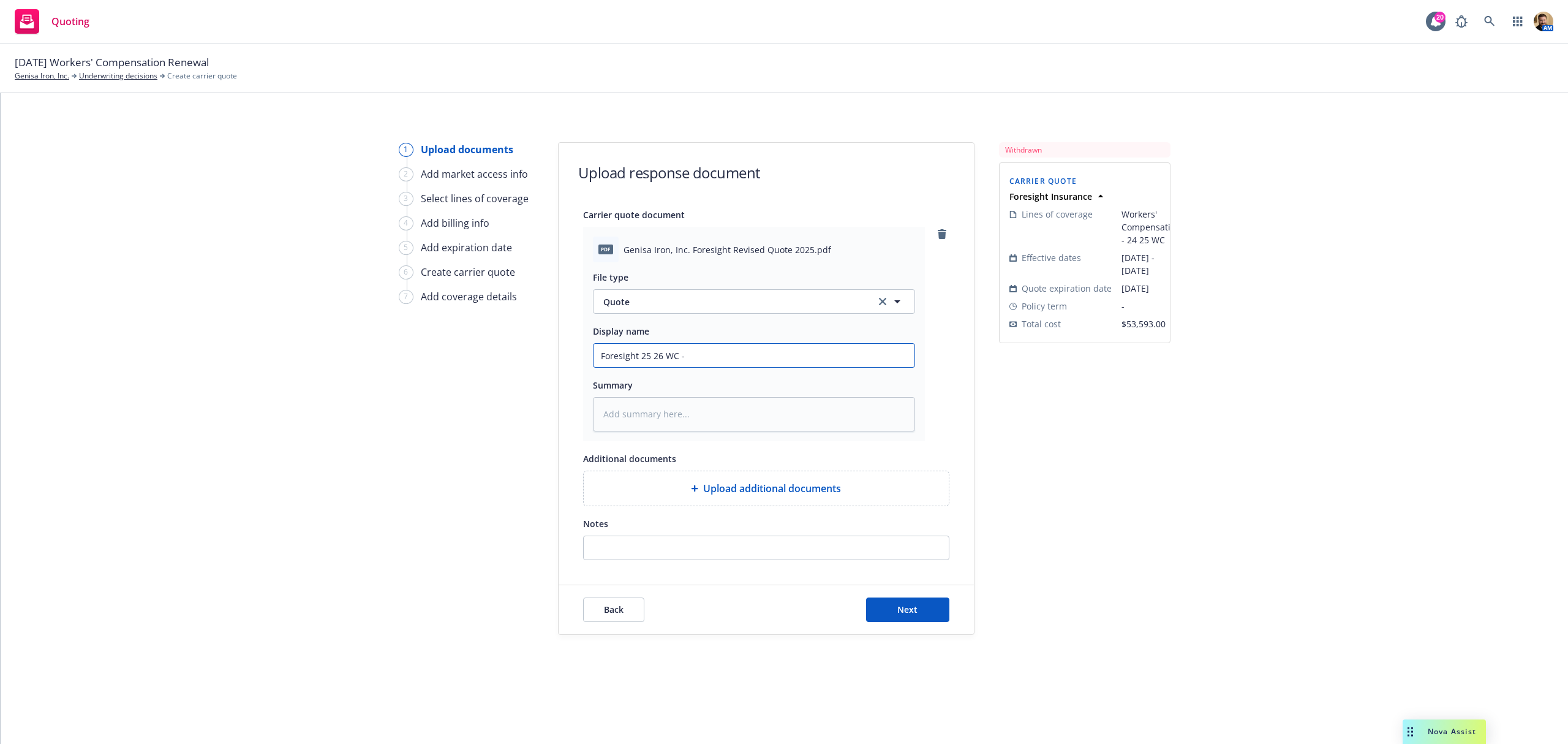
type input "Foresight 25 26 WC"
type textarea "x"
type input "Foresight 25 26 WC -"
type textarea "x"
type input "Foresight 25 26 WC -"
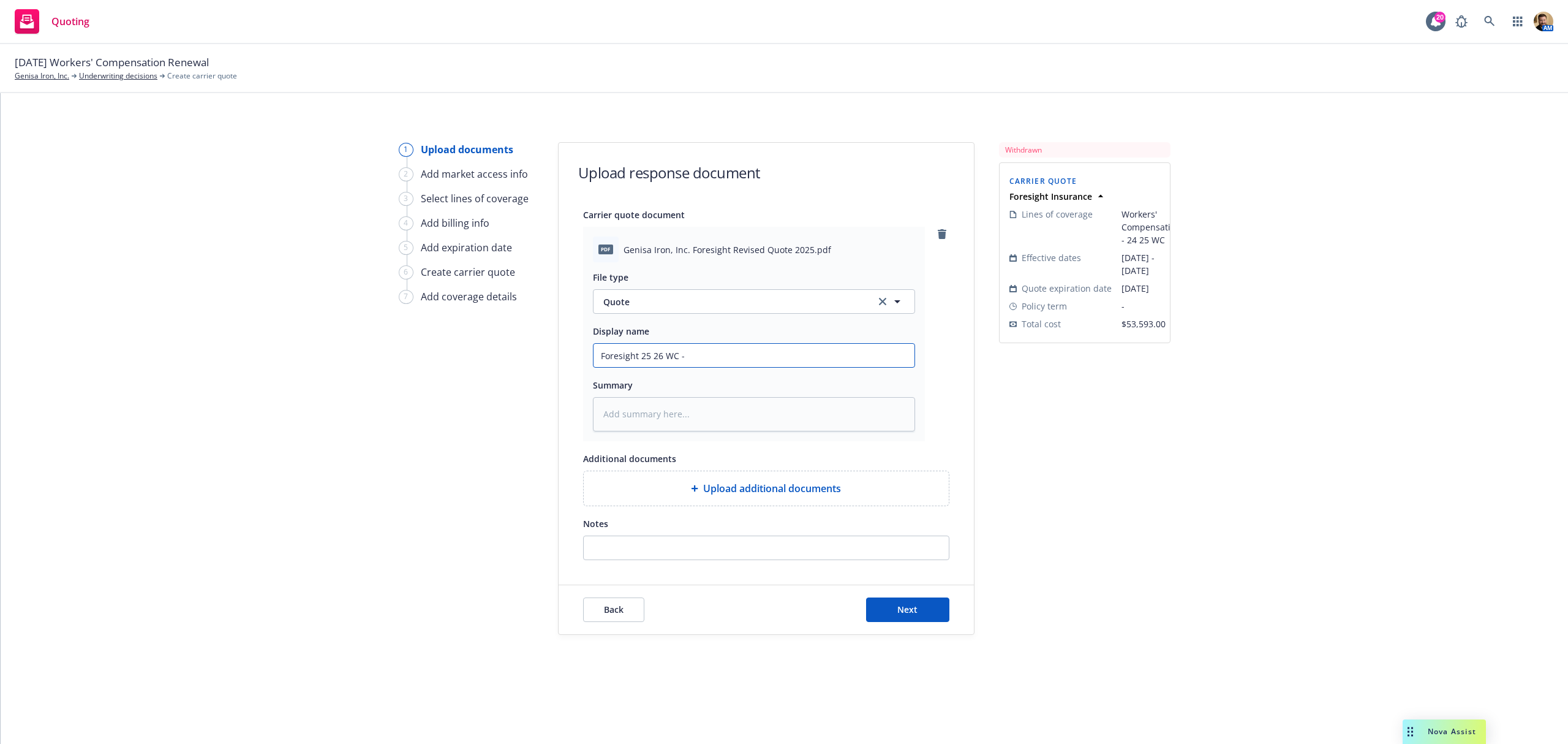
type textarea "x"
type input "Foresight 25 26 WC - R"
type textarea "x"
type input "Foresight 25 26 WC - Re"
type textarea "x"
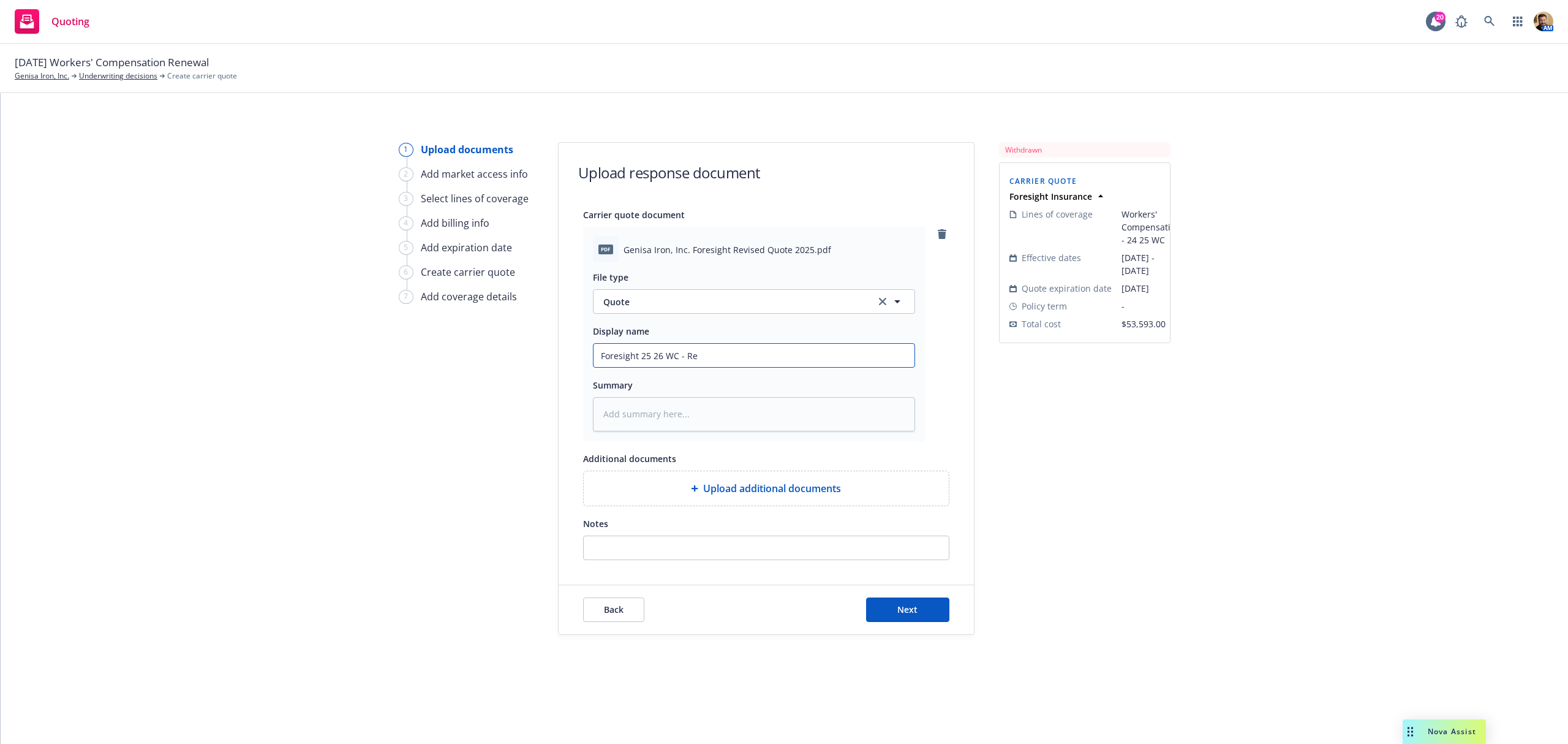
type input "Foresight 25 26 WC - Rev"
type textarea "x"
type input "Foresight 25 26 WC - Revis"
type textarea "x"
type input "Foresight 25 26 WC - Revise"
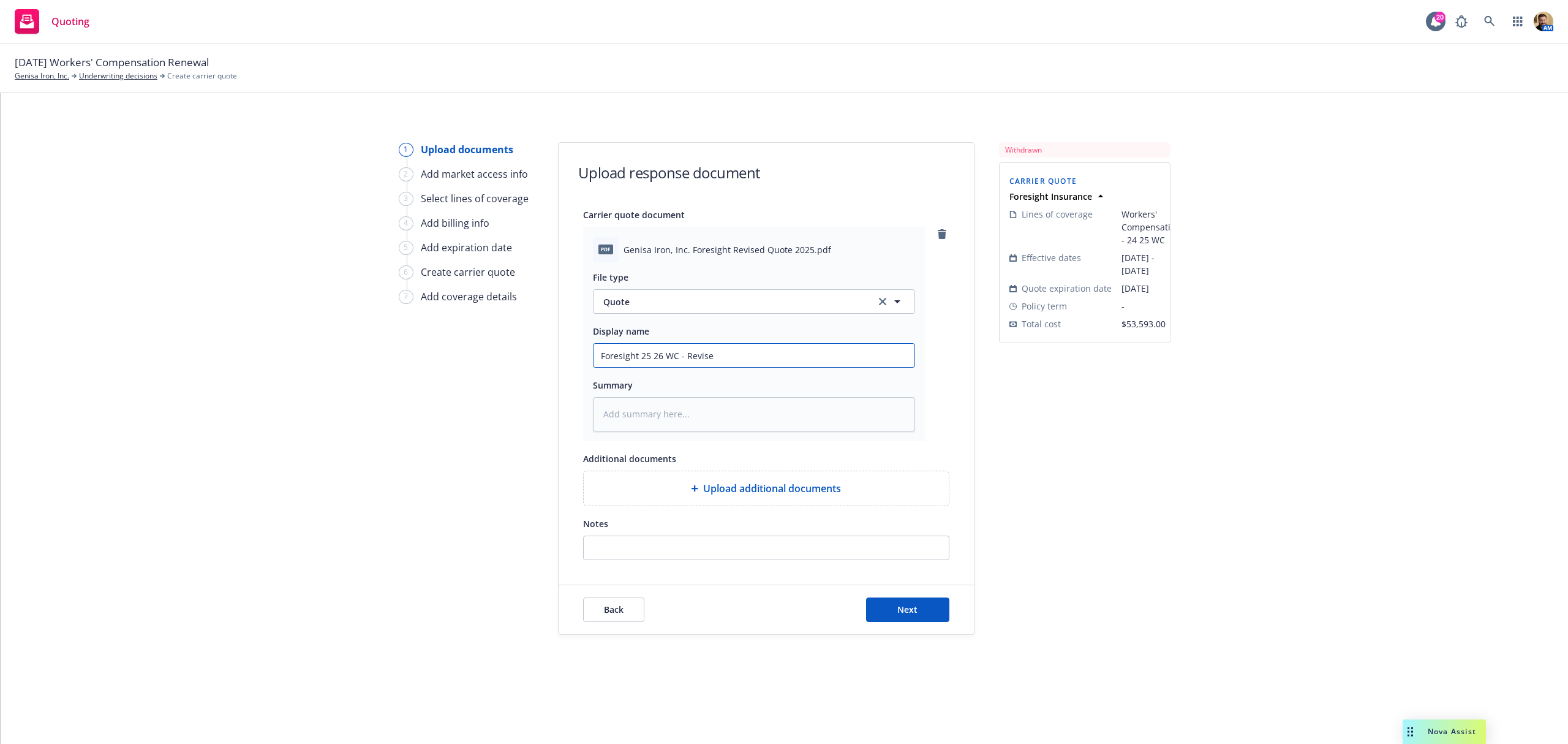
type textarea "x"
type input "Foresight 25 26 WC - Revised"
type textarea "x"
type input "Foresight 25 26 WC - Revised"
type textarea "x"
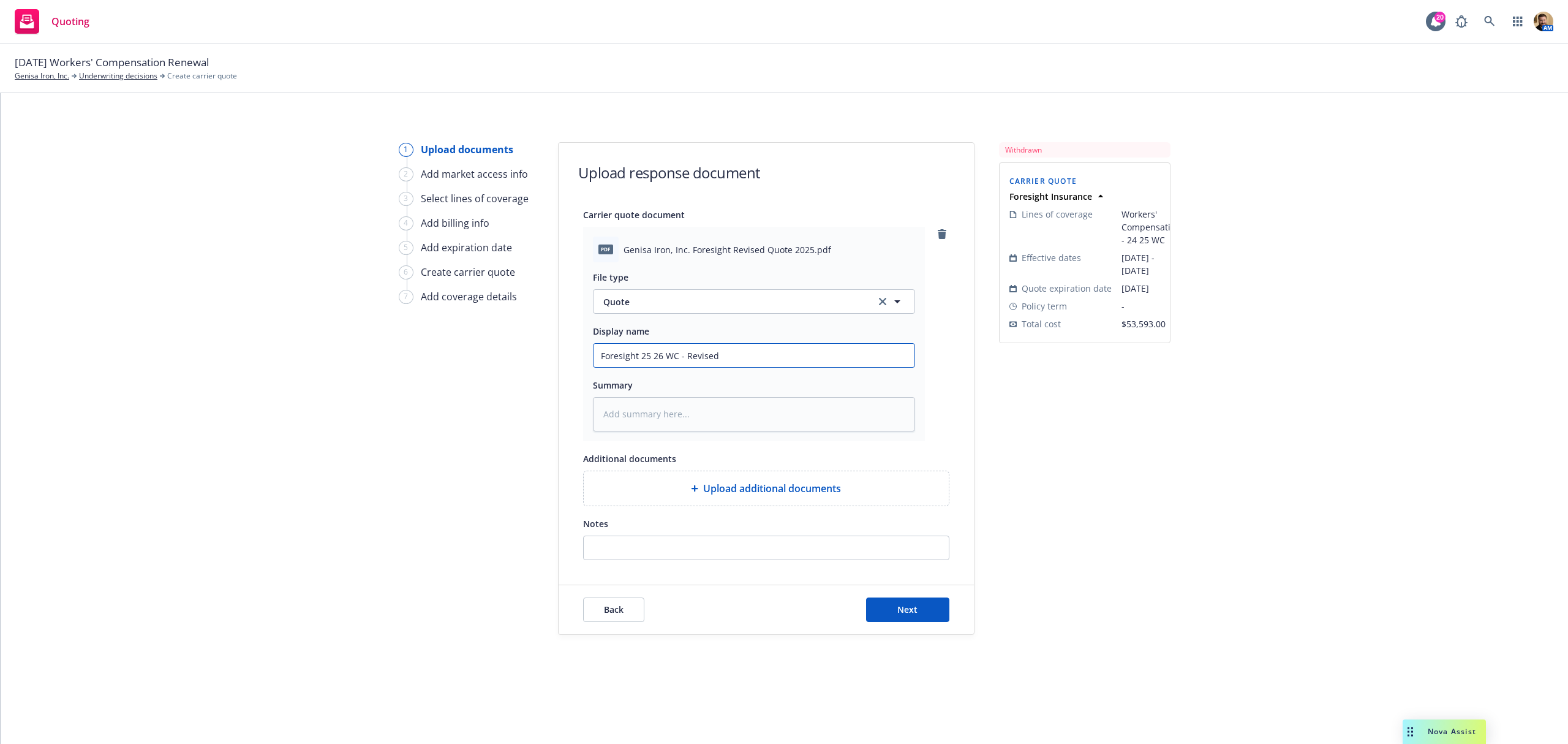
type input "Foresight 25 26 WC - Revised Q"
type textarea "x"
type input "Foresight 25 26 WC - Revised Qu"
type textarea "x"
type input "Foresight 25 26 WC - Revised Quo"
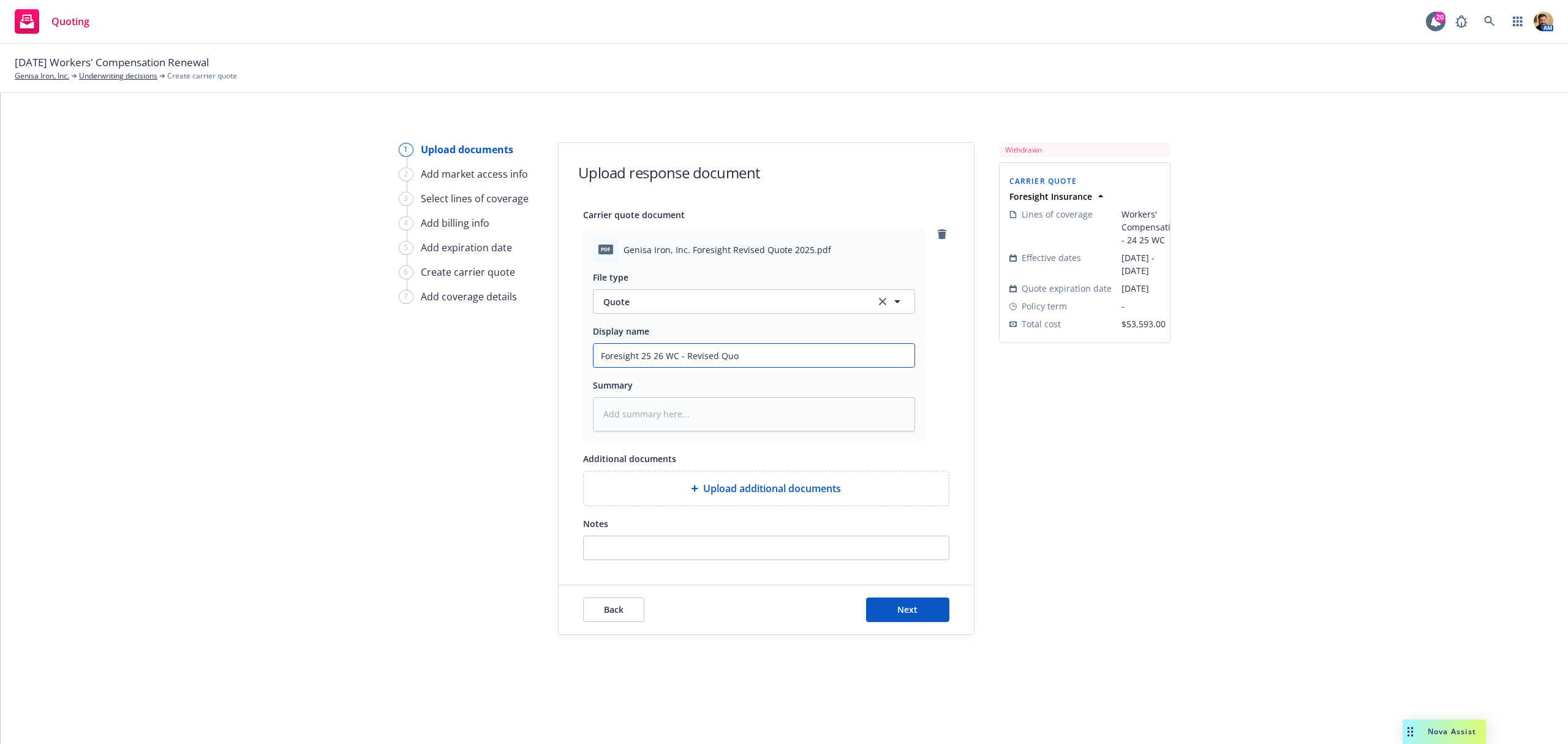
type textarea "x"
type input "Foresight 25 26 WC - Revised Quot"
type textarea "x"
type input "Foresight 25 26 WC - Revised Quote"
type textarea "x"
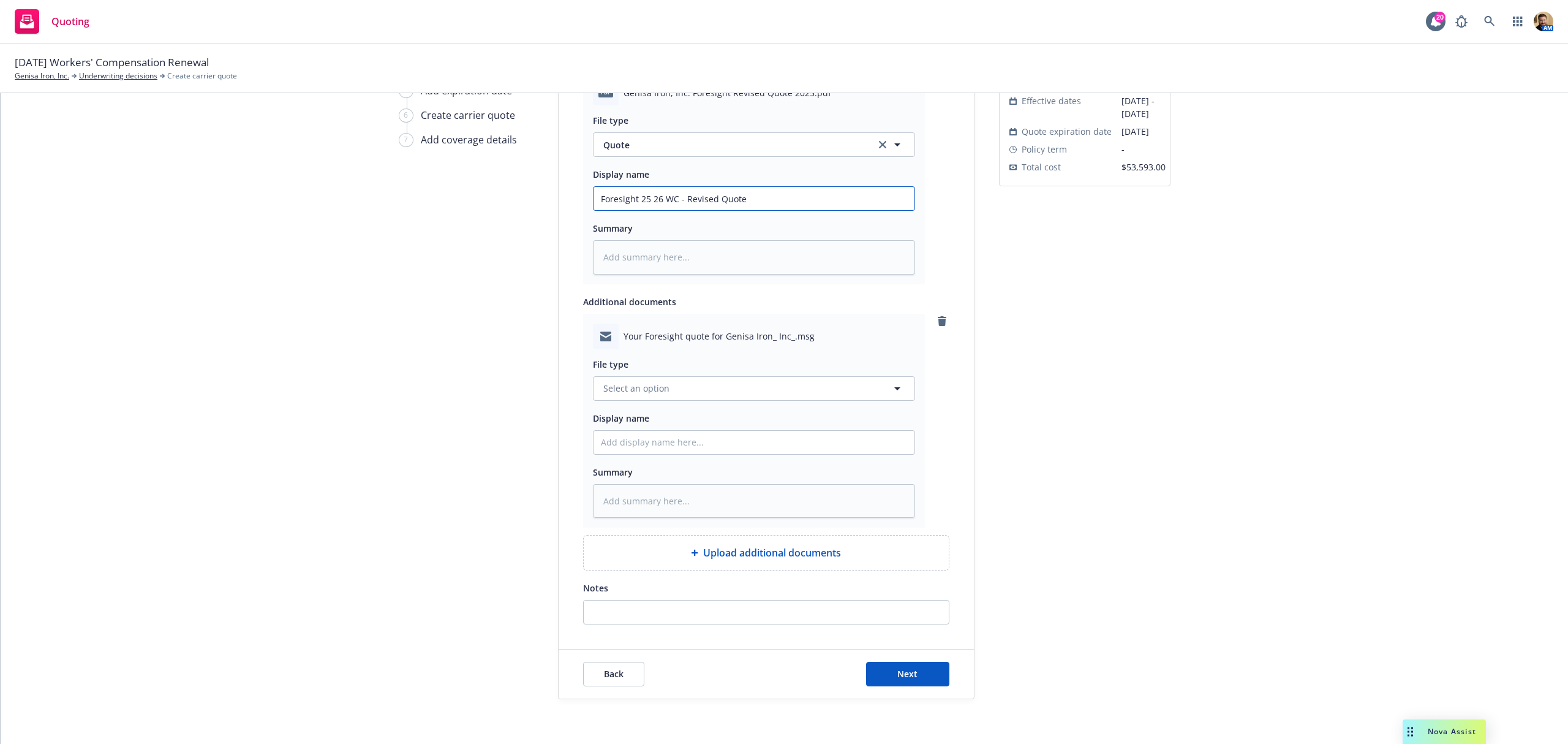
scroll to position [163, 0]
click at [651, 383] on span "Select an option" at bounding box center [636, 383] width 66 height 13
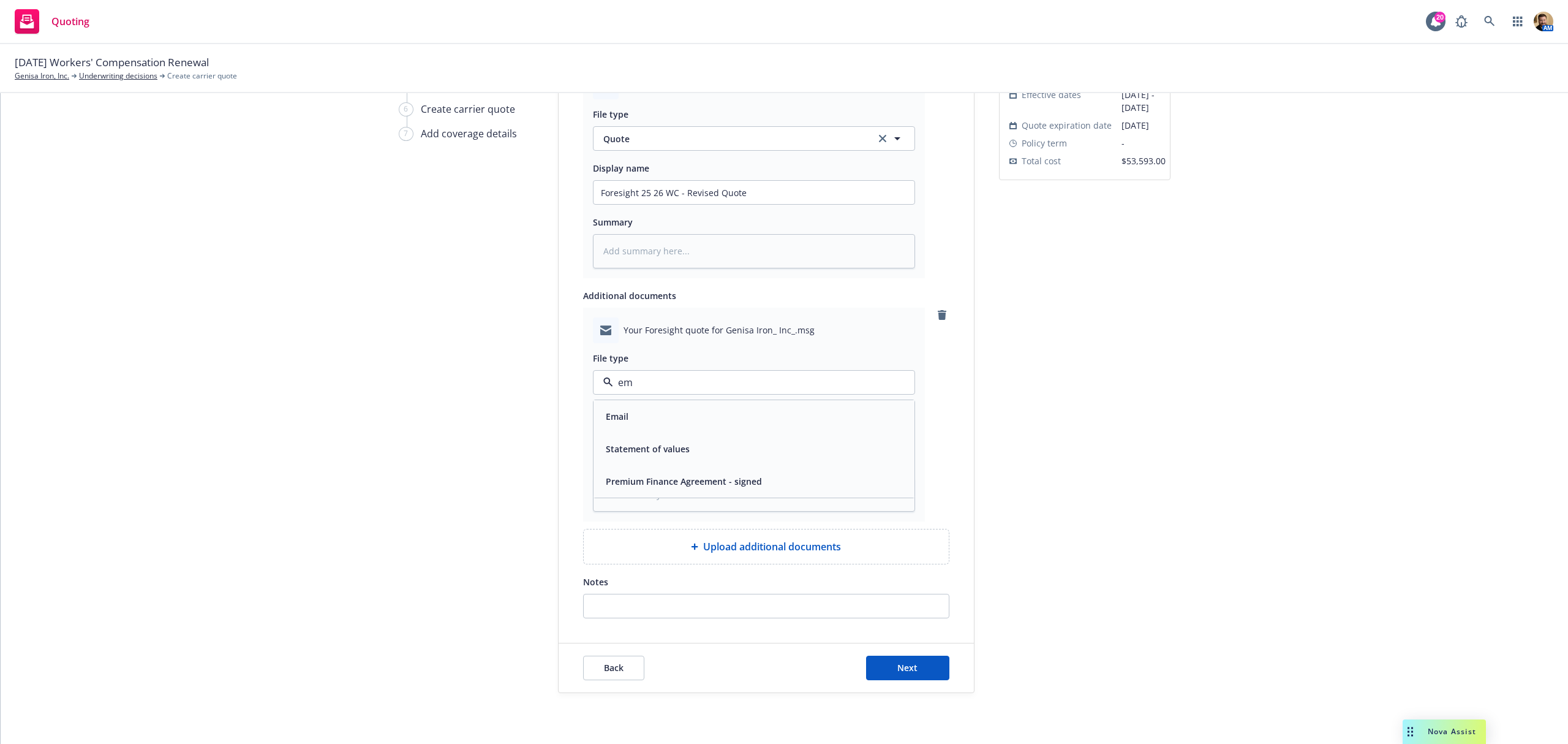
type input "ema"
click at [644, 421] on div "Email" at bounding box center [753, 416] width 306 height 18
drag, startPoint x: 742, startPoint y: 187, endPoint x: 568, endPoint y: 211, distance: 175.6
click at [568, 211] on div "Carrier quote document pdf Genisa Iron, Inc. Foresight Revised Quote 2025.pdf F…" at bounding box center [766, 332] width 415 height 574
click at [684, 439] on input "Display name" at bounding box center [753, 436] width 321 height 23
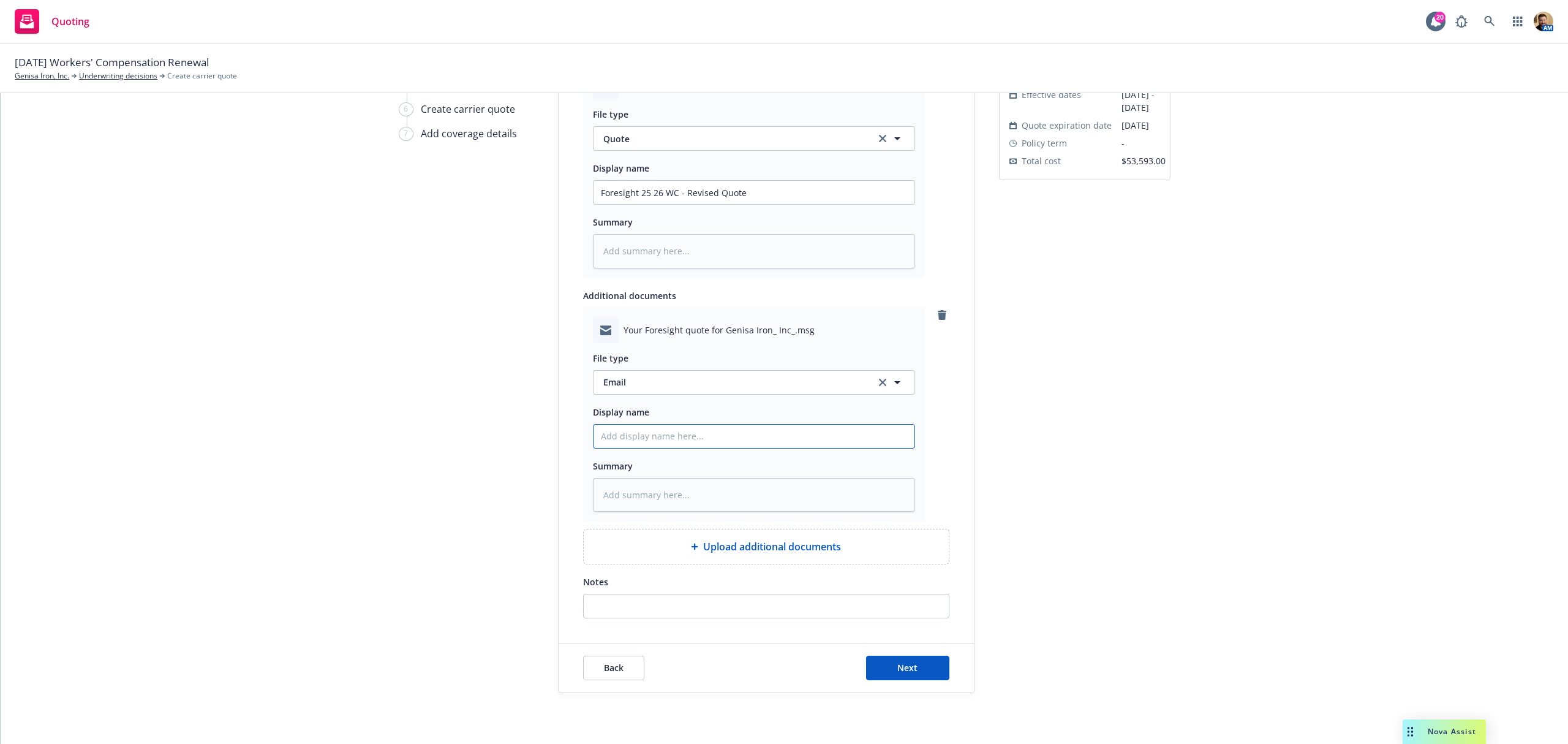
paste input "Foresight 25 26 WC - Revised Quote"
type textarea "x"
type input "Foresight 25 26 WC - Revised Quote"
click at [905, 670] on span "Next" at bounding box center [907, 667] width 20 height 11
type textarea "x"
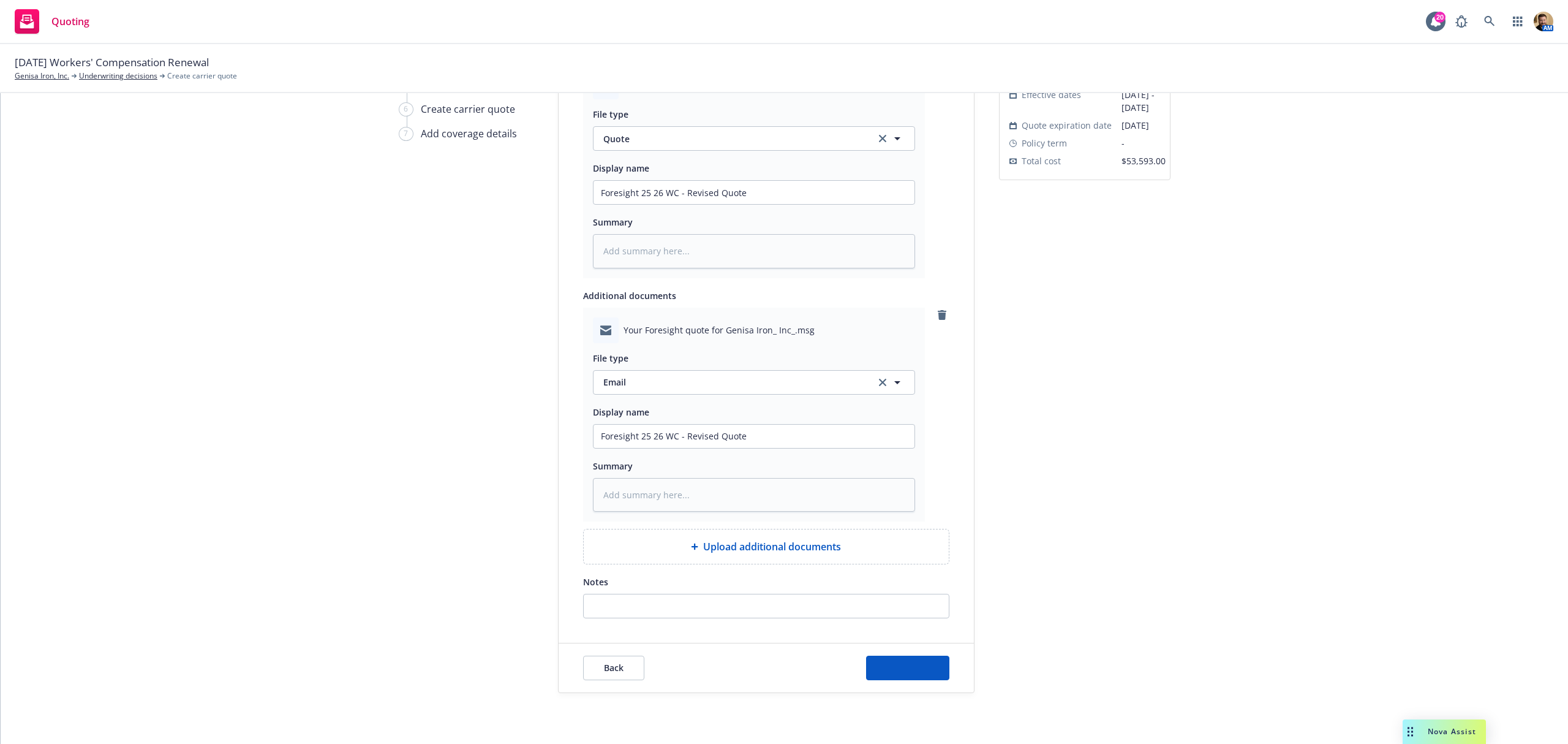
scroll to position [0, 0]
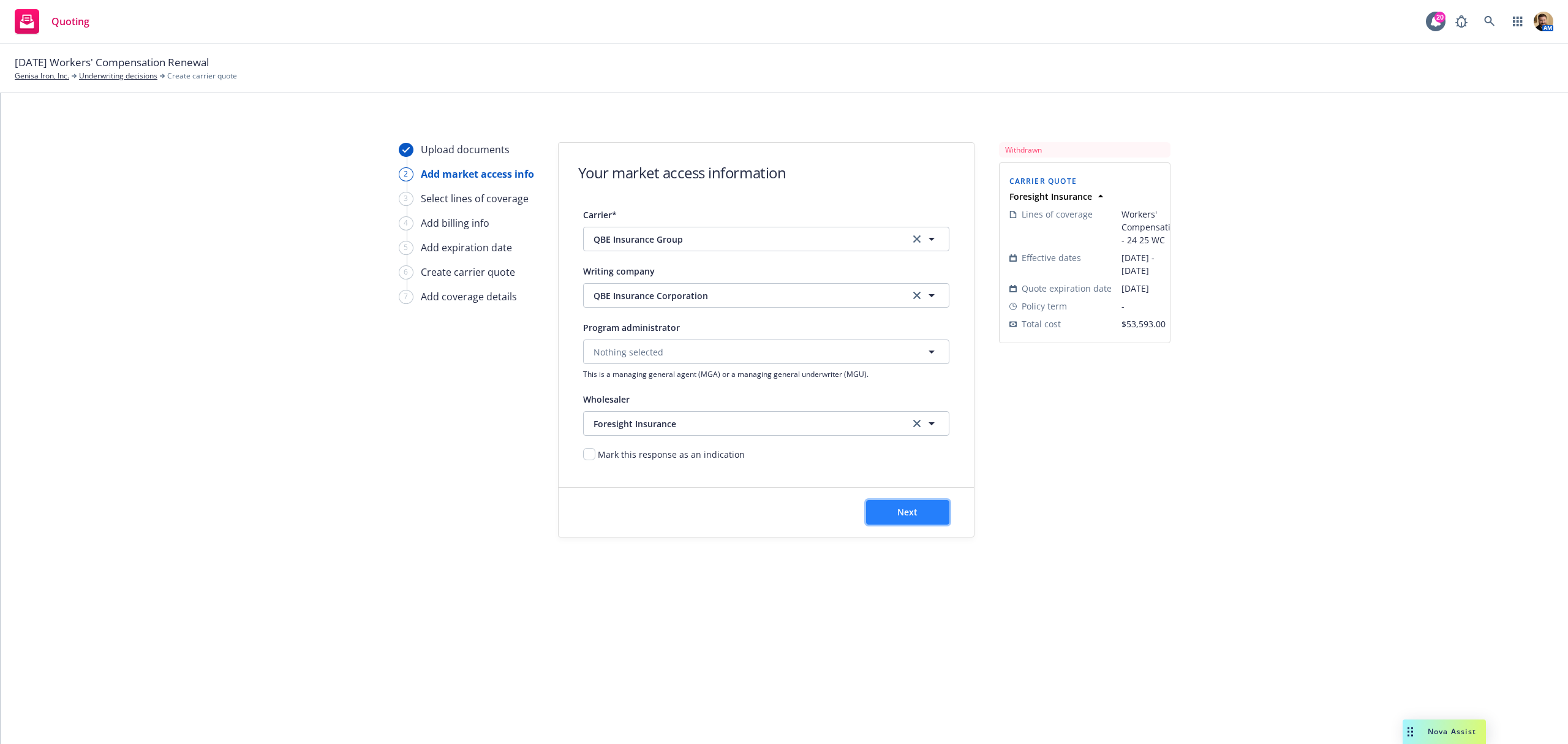
click at [875, 508] on button "Next" at bounding box center [908, 512] width 83 height 24
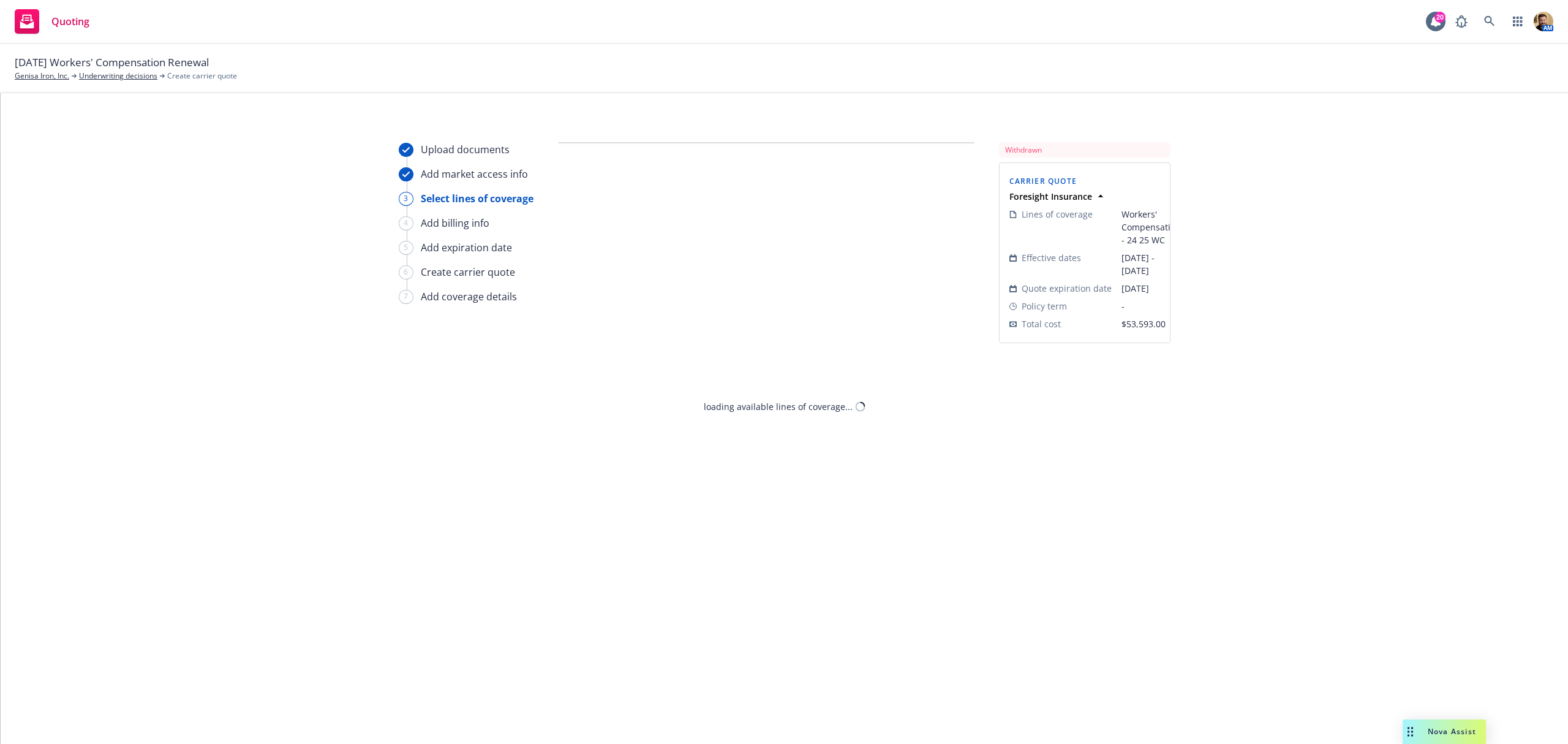
select select "12"
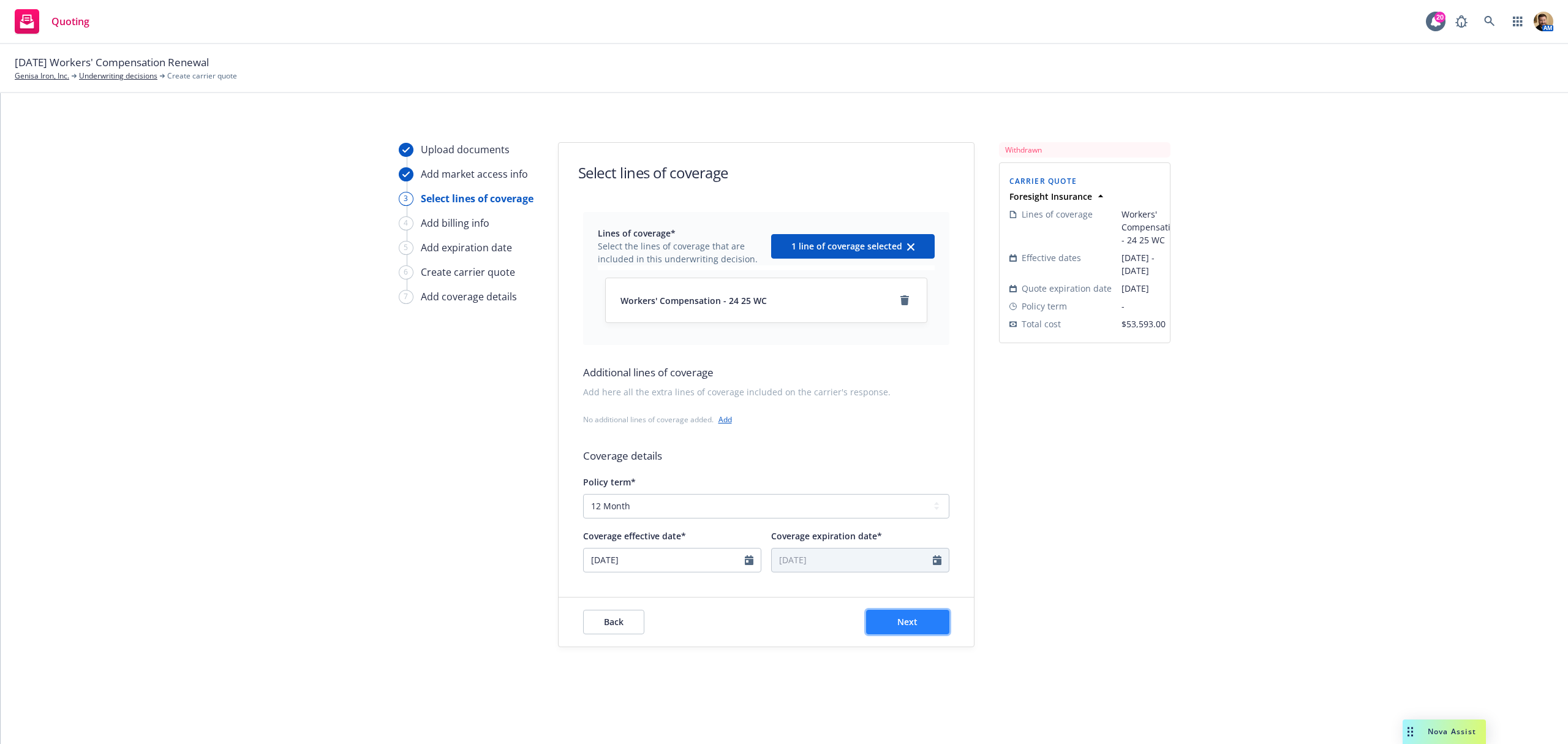
click at [917, 616] on button "Next" at bounding box center [908, 622] width 83 height 24
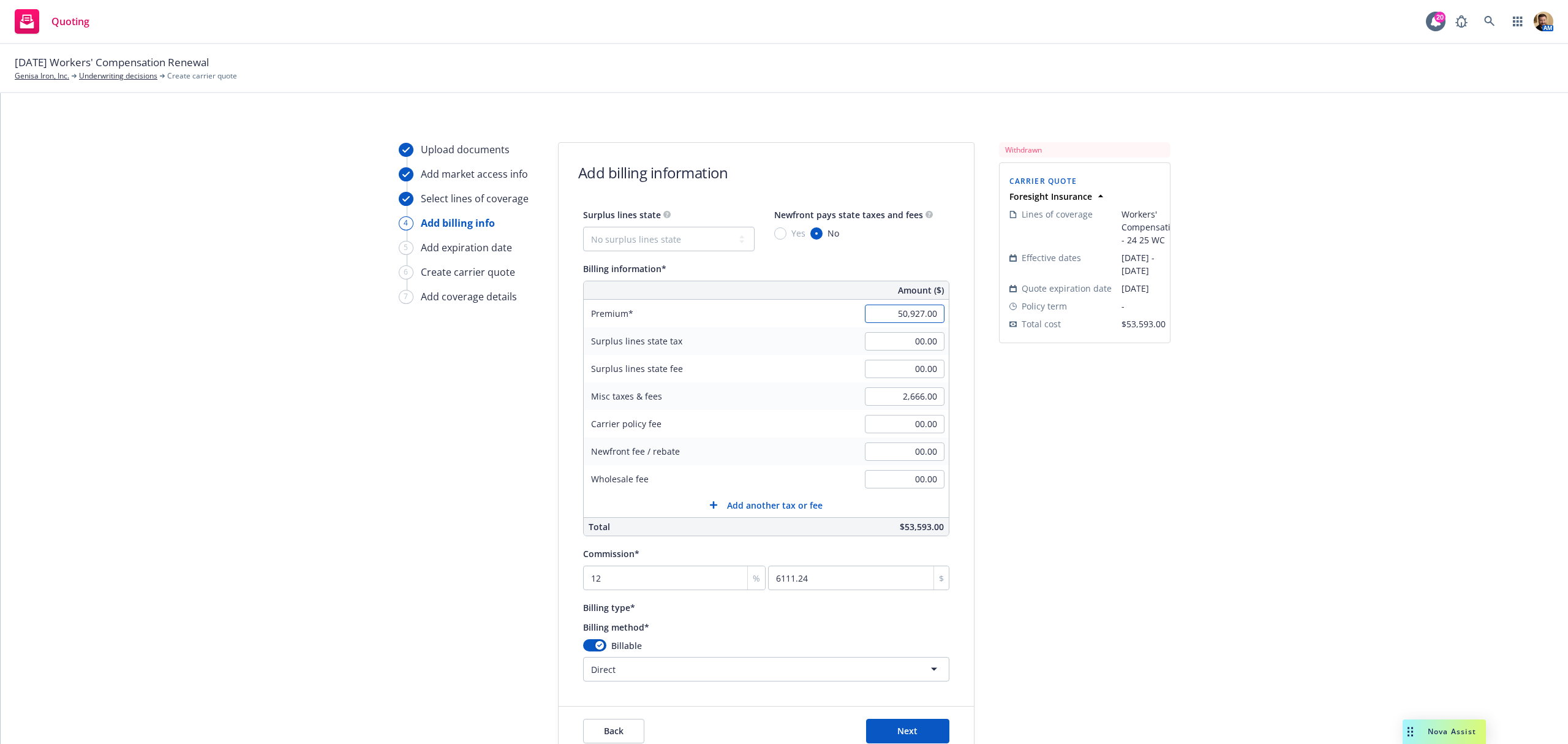
click at [885, 312] on input "50,927.00" at bounding box center [904, 314] width 80 height 19
click at [878, 401] on input "2,666.00" at bounding box center [904, 396] width 80 height 19
type input "47,720.00"
type input "5726.4"
type input "2,403.00"
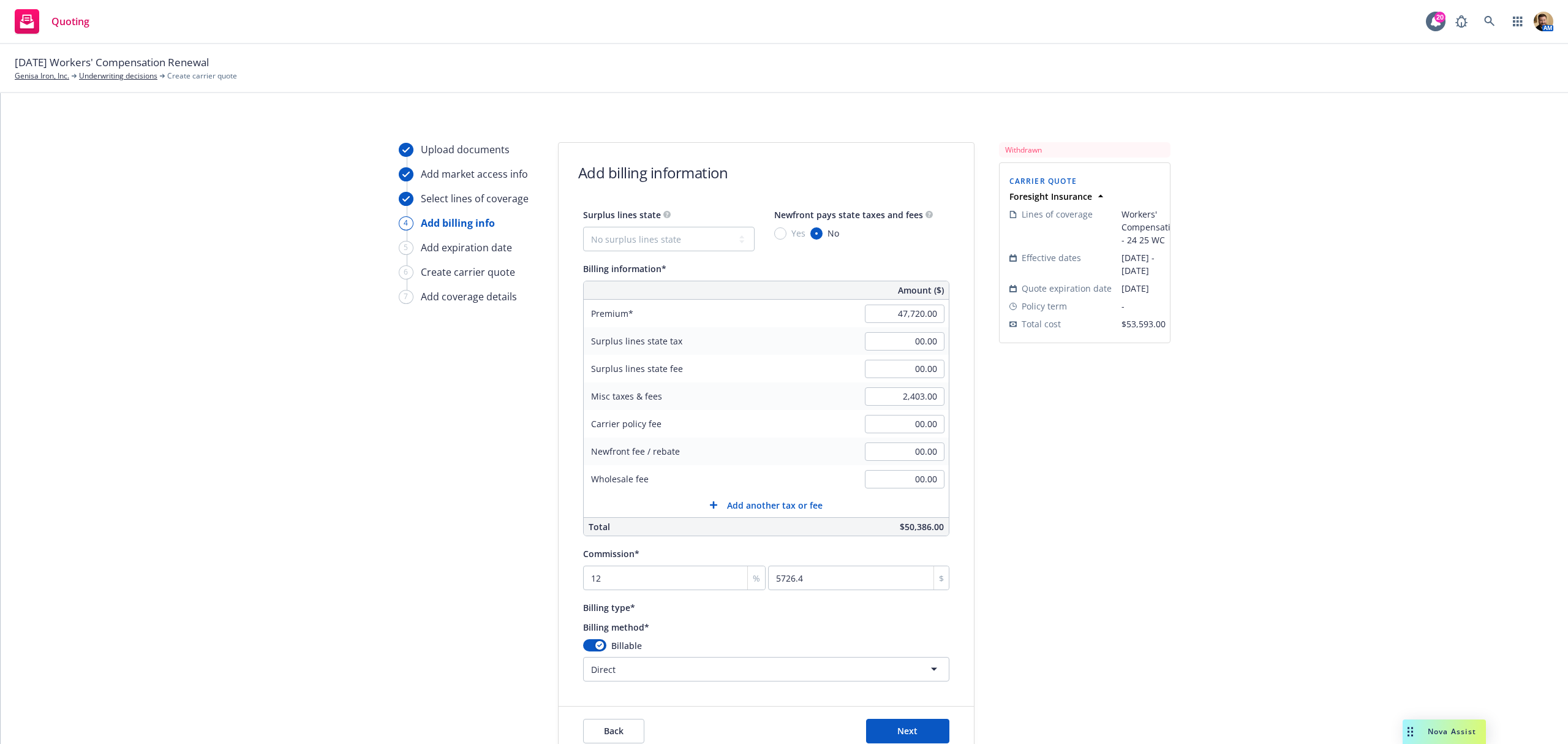
click at [1044, 452] on div "Withdrawn Carrier Quote Foresight Insurance Lines of coverage Workers' Compensa…" at bounding box center [1085, 449] width 171 height 614
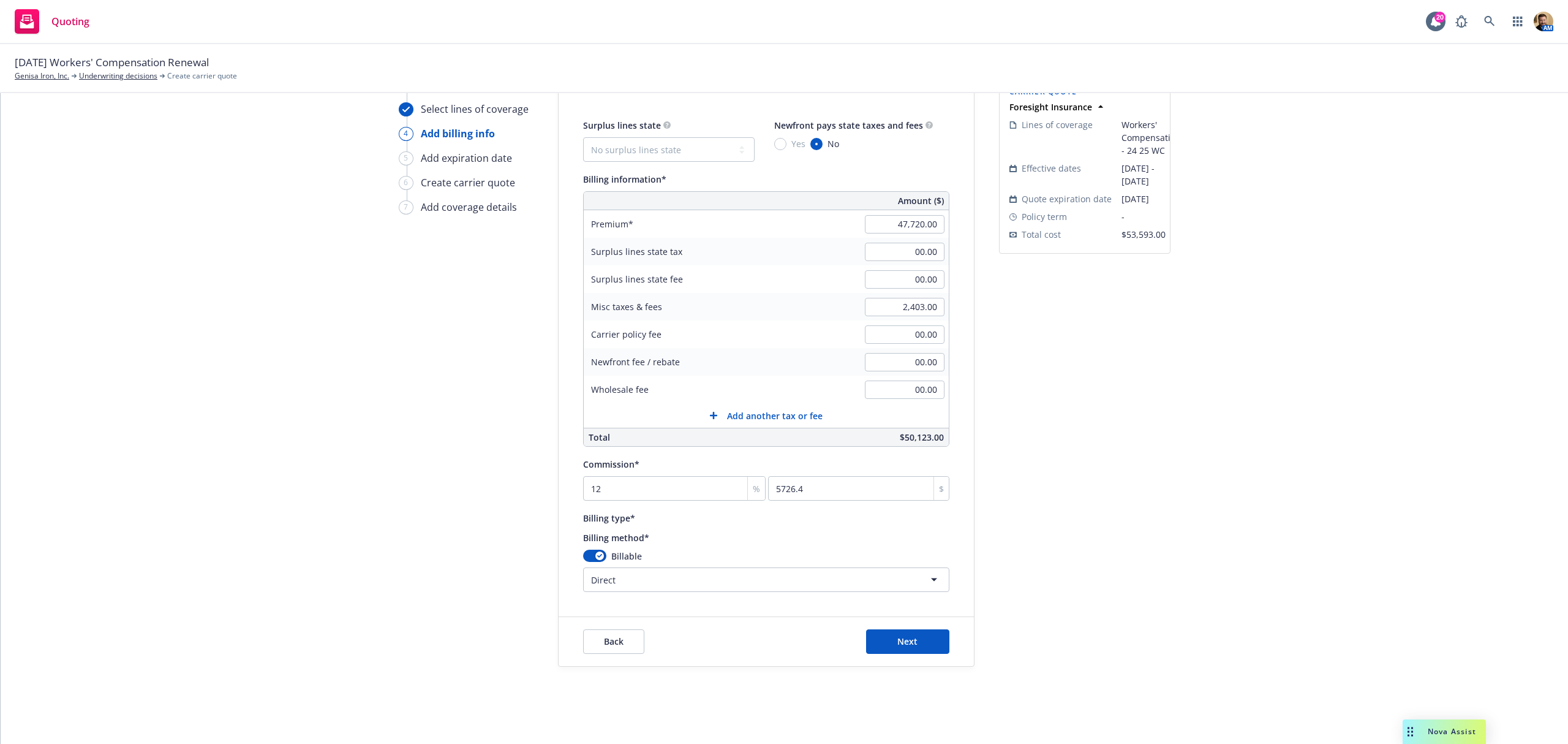
scroll to position [91, 0]
click at [929, 644] on button "Next" at bounding box center [908, 640] width 83 height 24
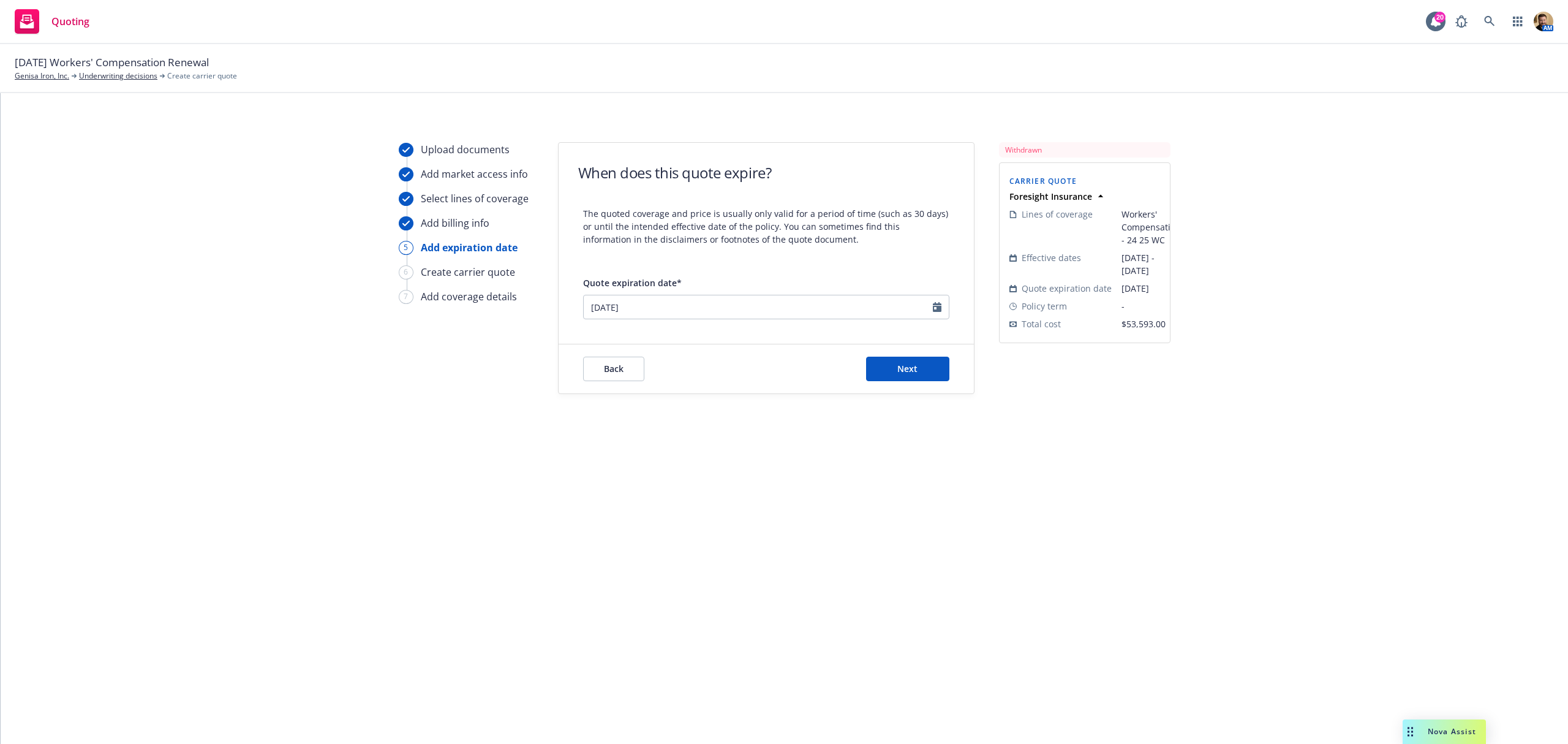
scroll to position [0, 0]
click at [881, 366] on button "Next" at bounding box center [908, 369] width 83 height 24
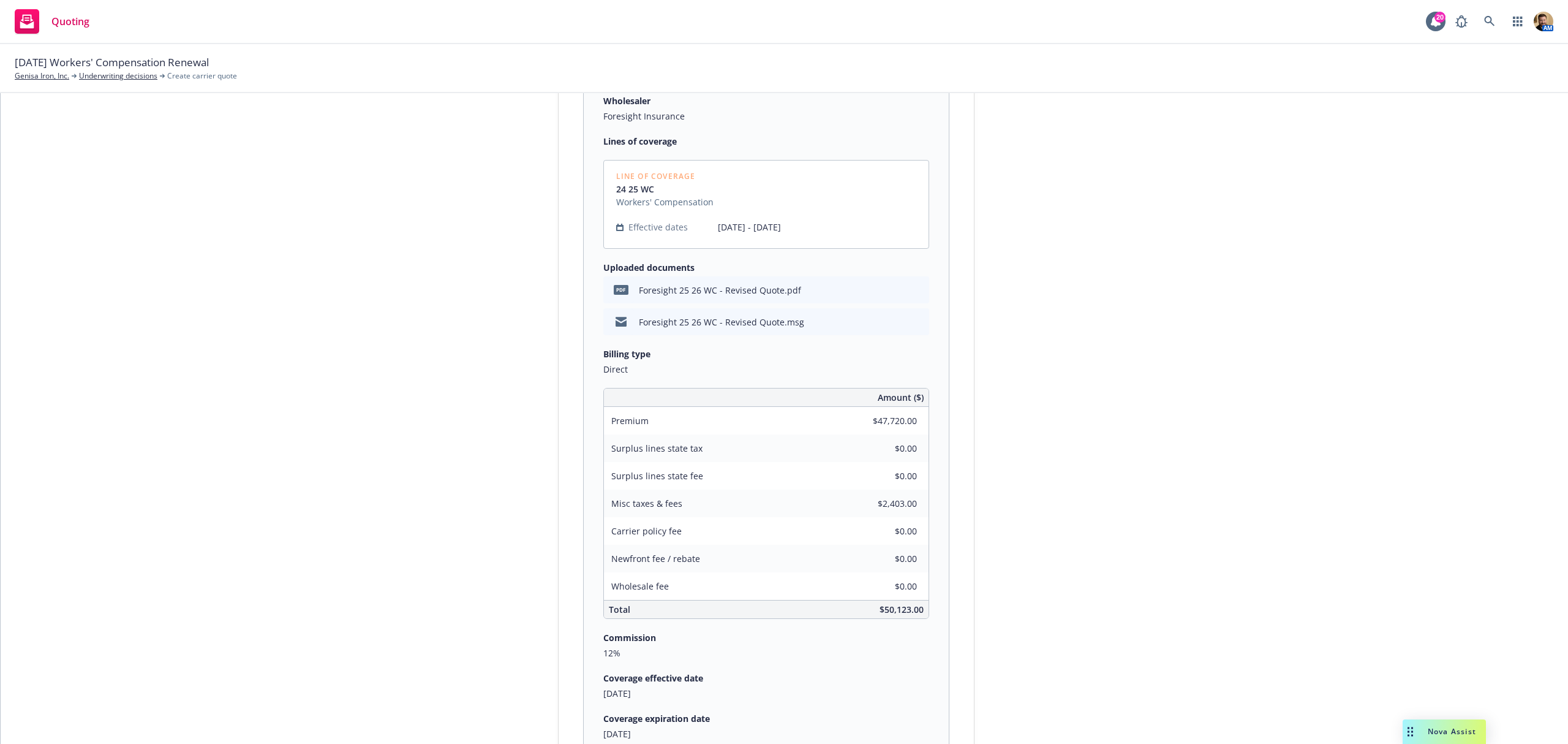
scroll to position [520, 0]
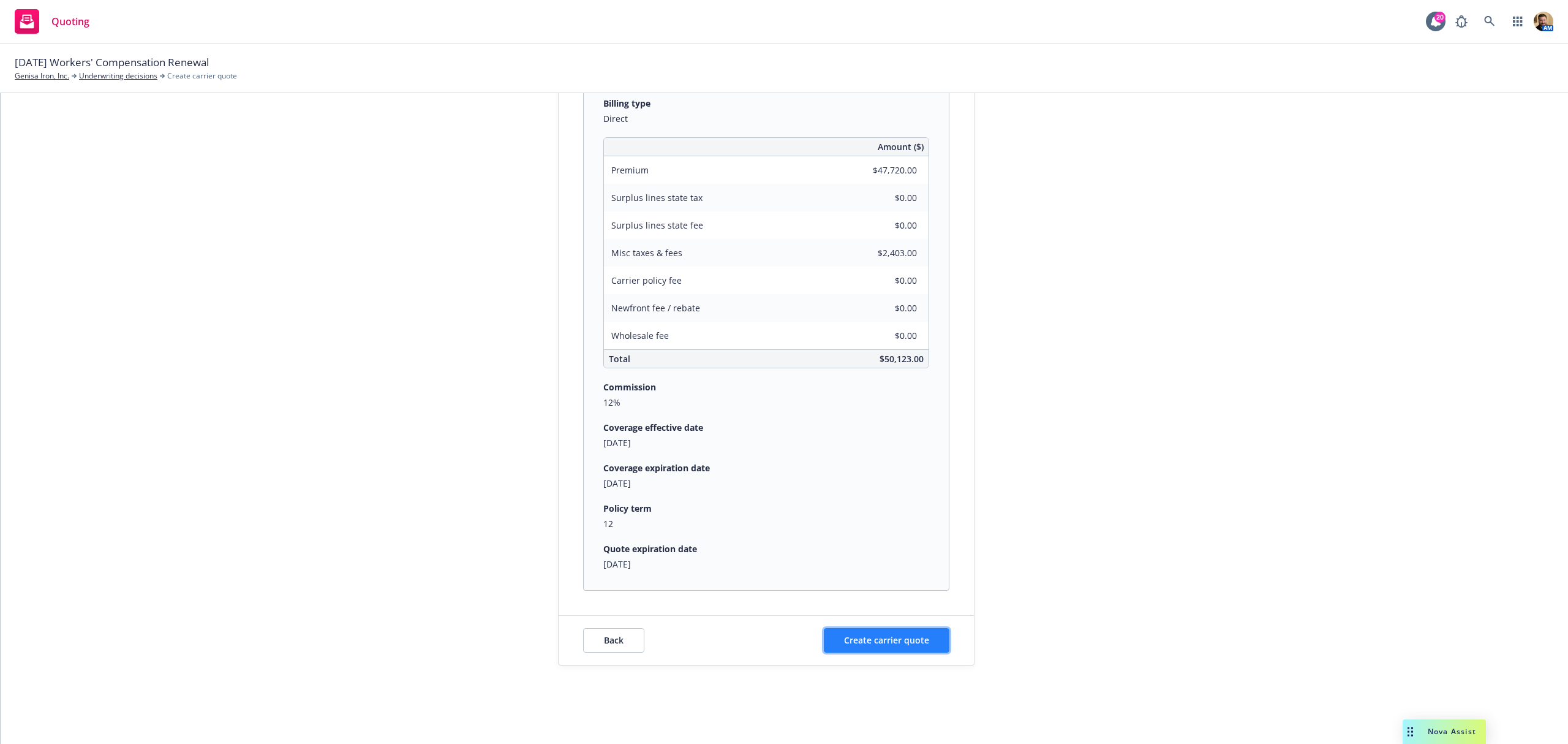
click at [877, 640] on span "Create carrier quote" at bounding box center [886, 640] width 85 height 11
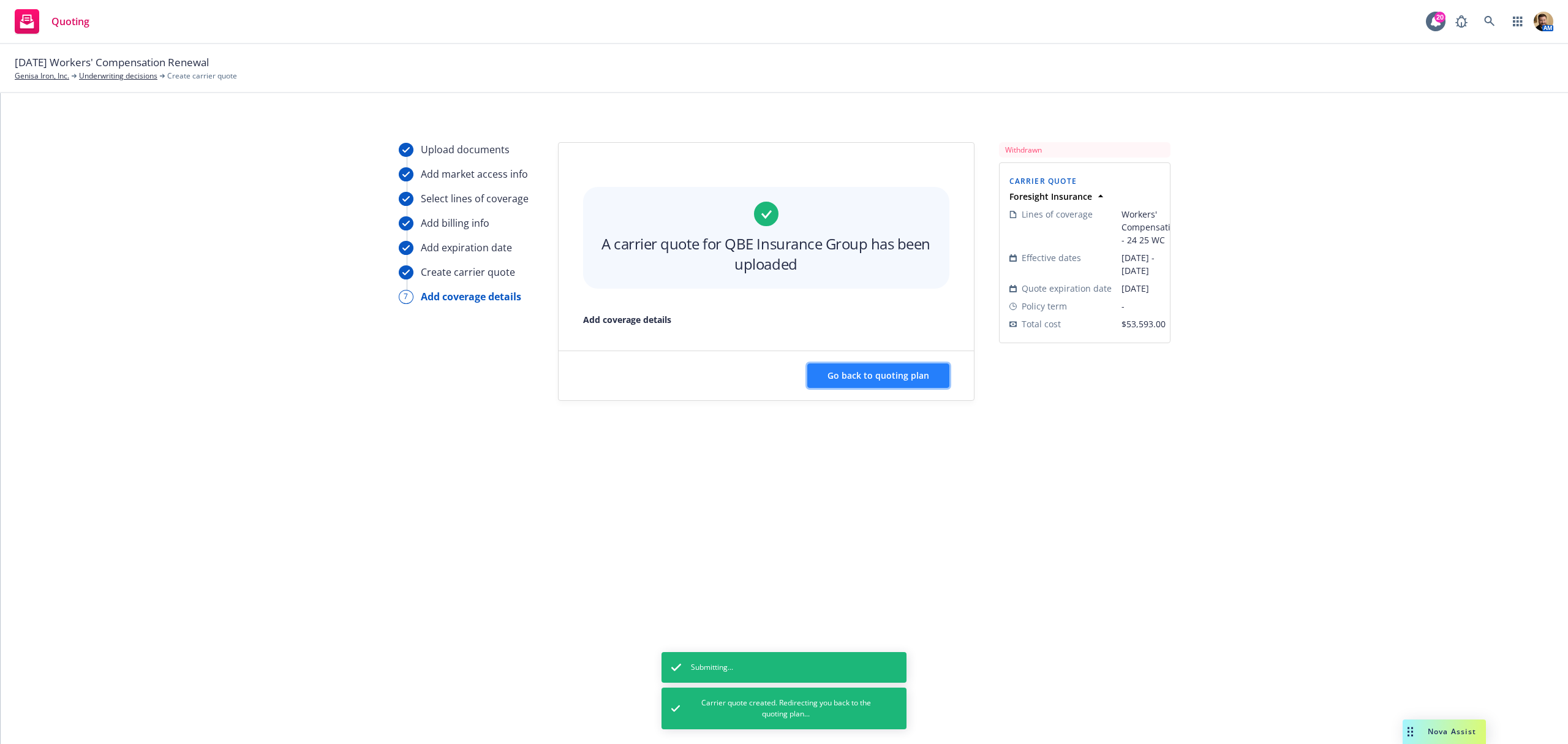
click at [862, 378] on span "Go back to quoting plan" at bounding box center [879, 375] width 102 height 11
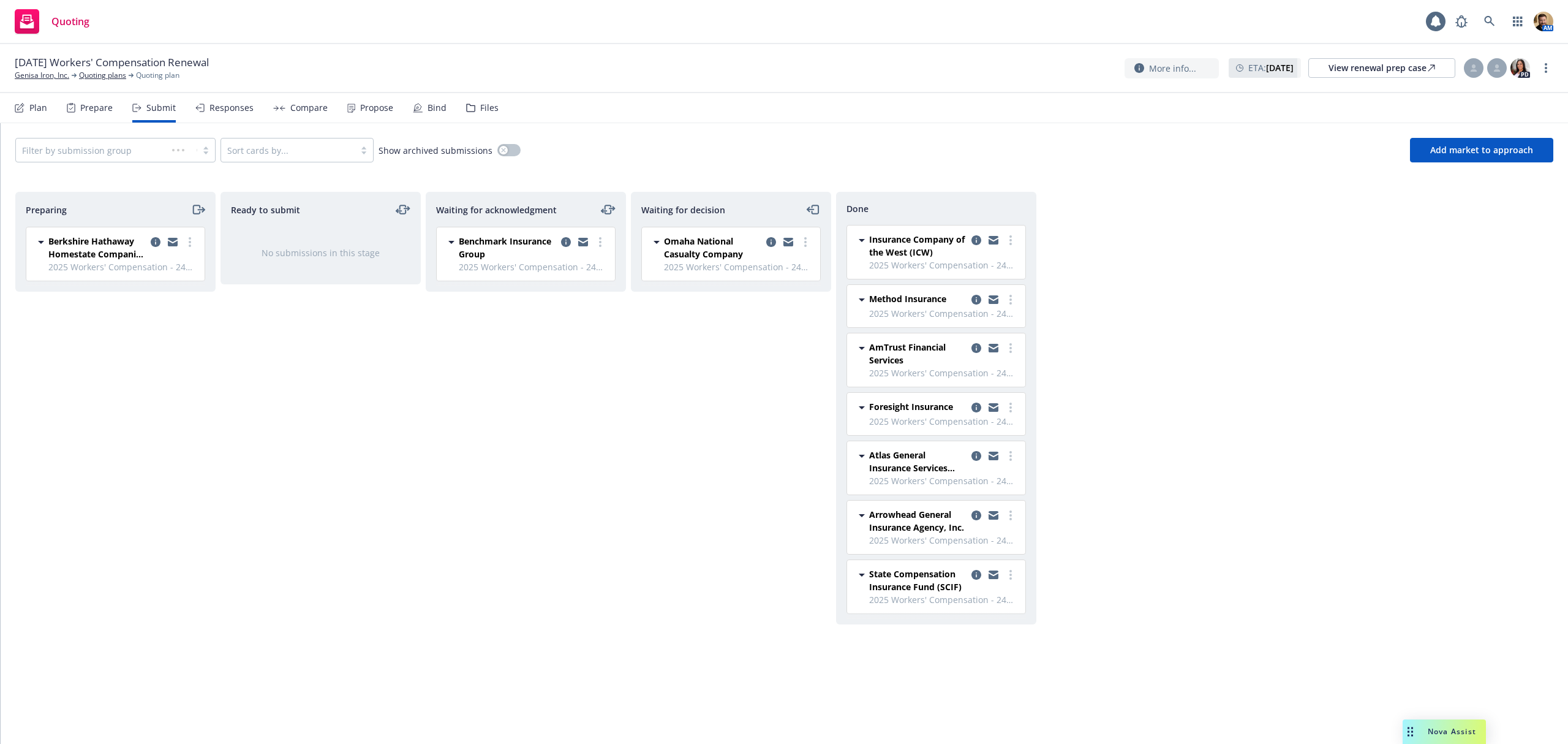
click at [297, 108] on div "Compare" at bounding box center [309, 108] width 37 height 10
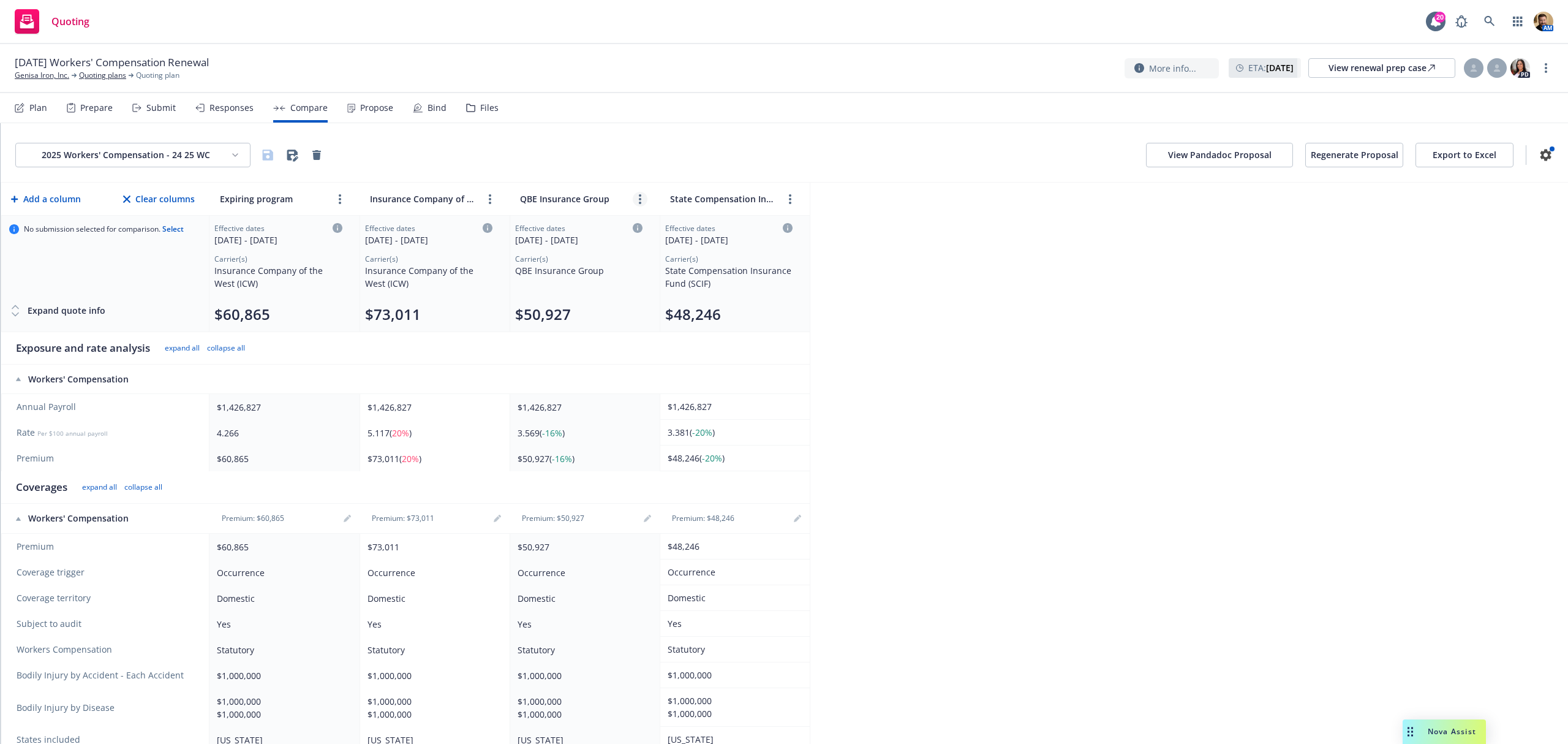
click at [639, 195] on circle "more" at bounding box center [639, 195] width 2 height 2
click at [689, 224] on icon "close" at bounding box center [689, 226] width 7 height 7
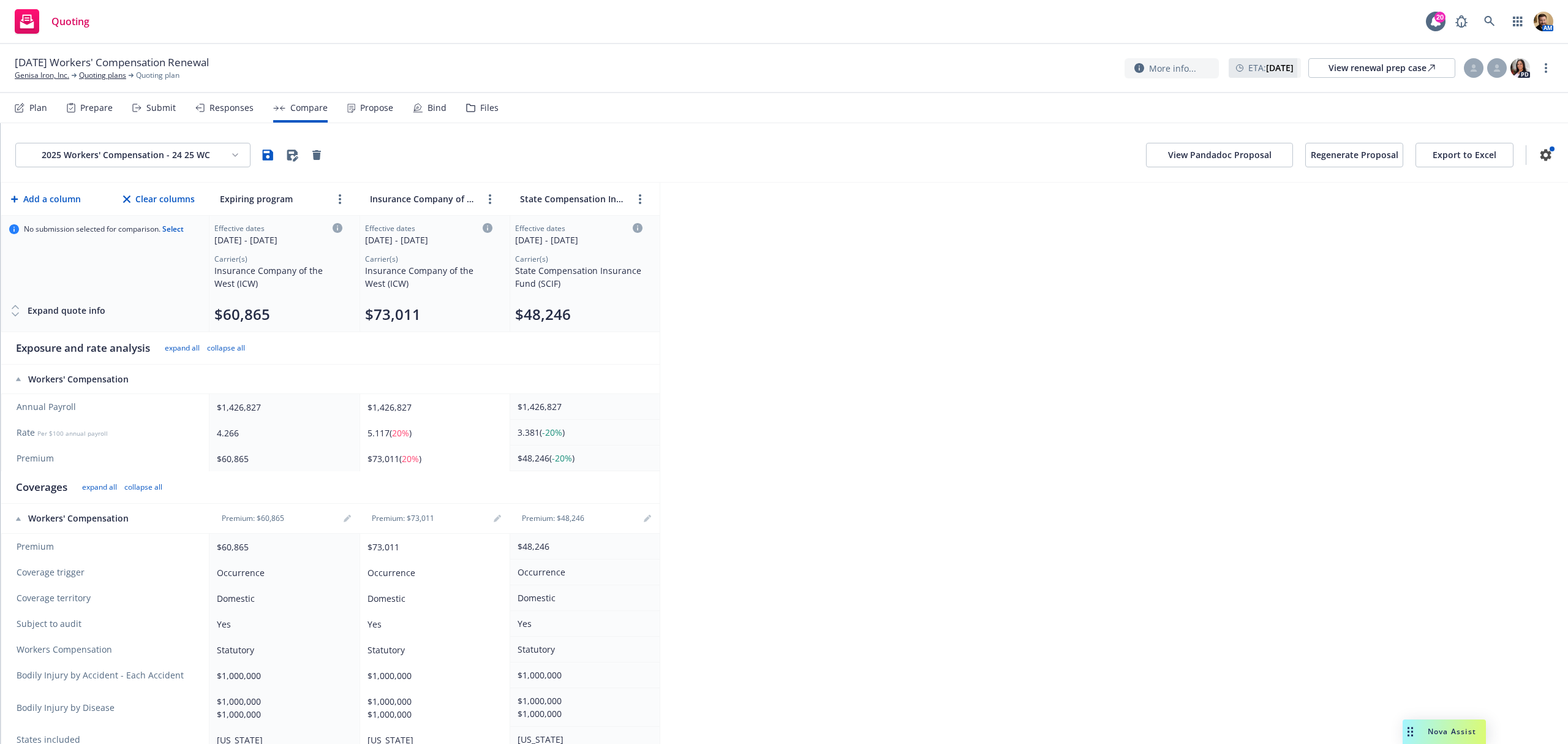
click at [183, 229] on button "Select" at bounding box center [173, 229] width 22 height 0
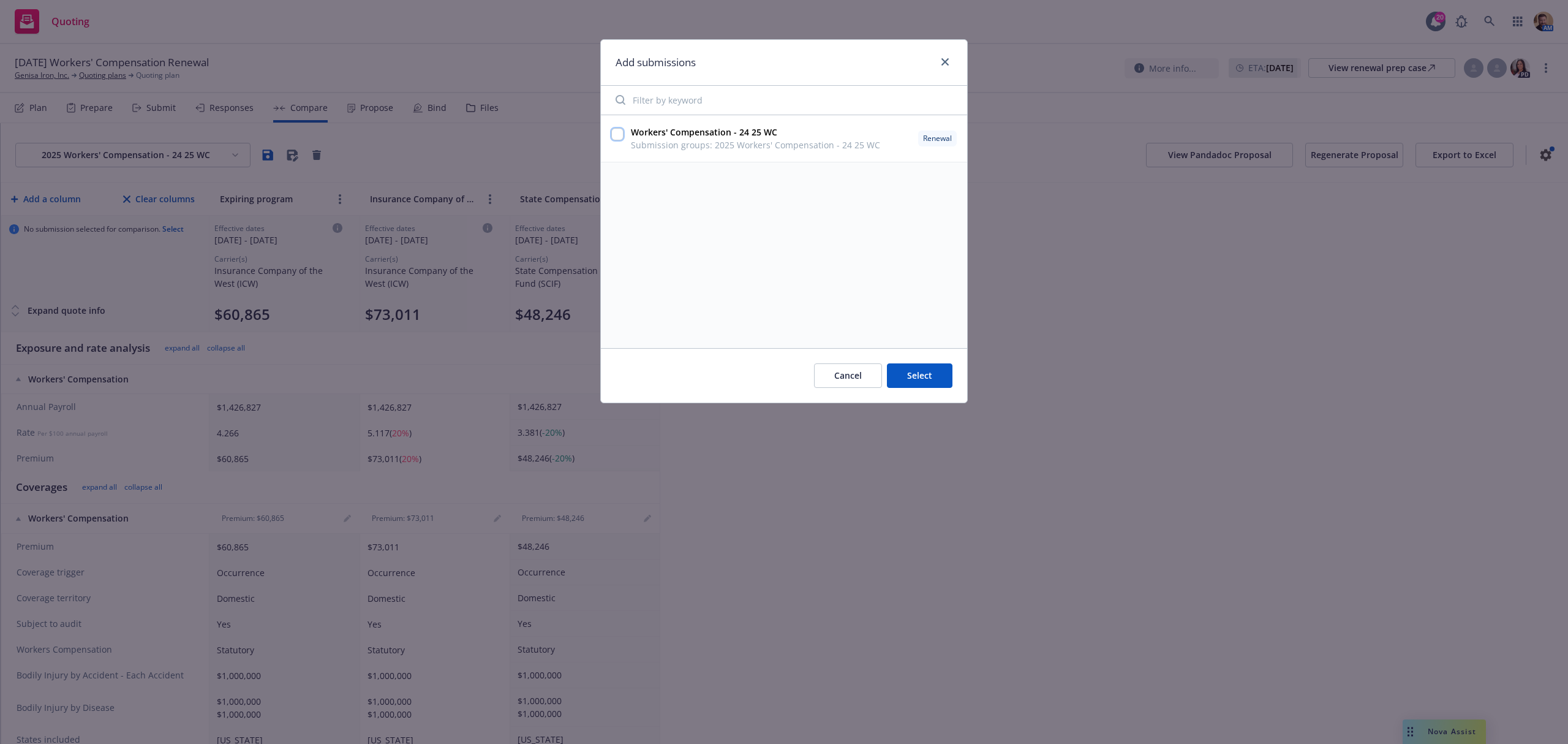
click at [620, 137] on input "checkbox" at bounding box center [617, 133] width 12 height 12
checkbox input "true"
click at [945, 64] on icon "close" at bounding box center [945, 61] width 7 height 7
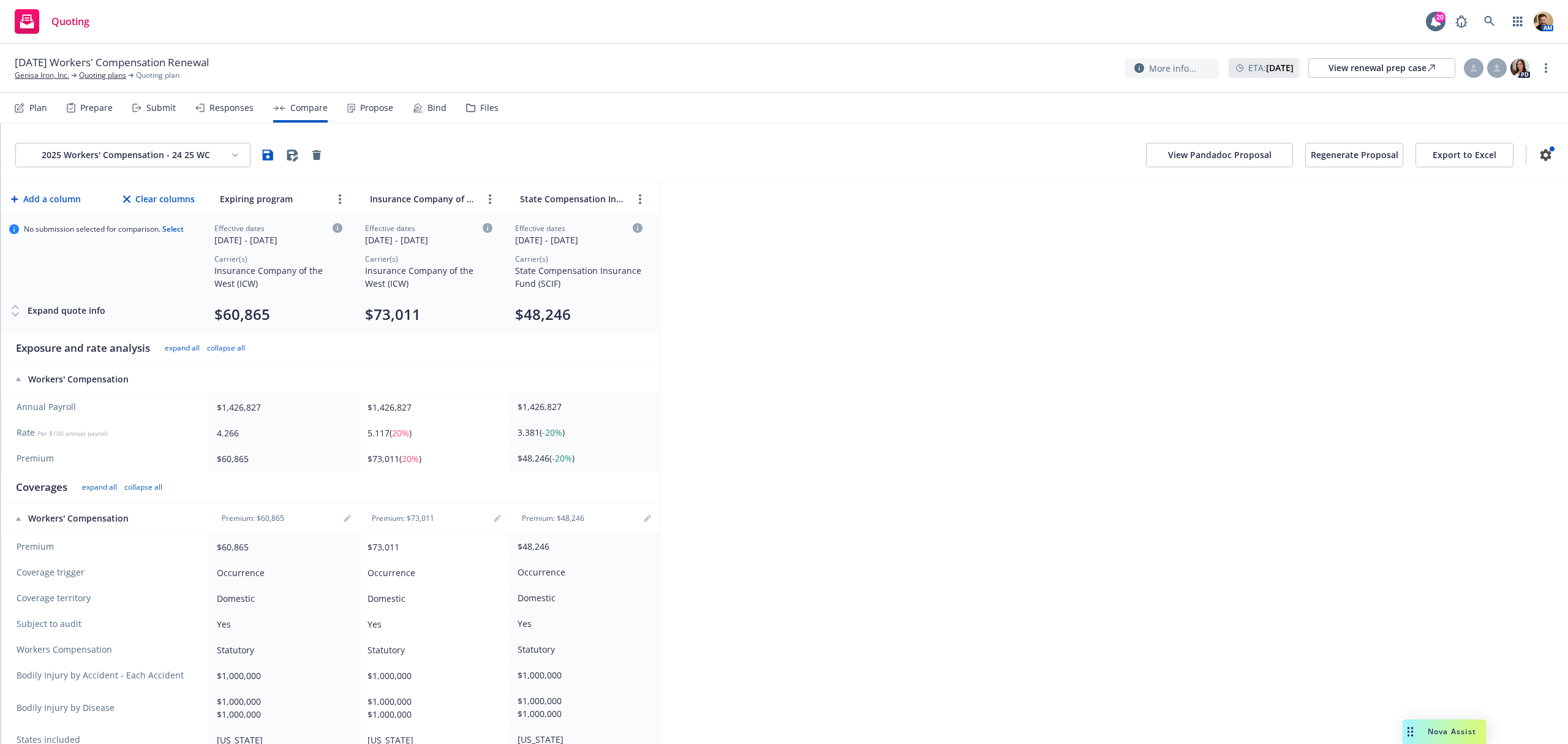
click at [171, 229] on button "Select" at bounding box center [173, 229] width 22 height 0
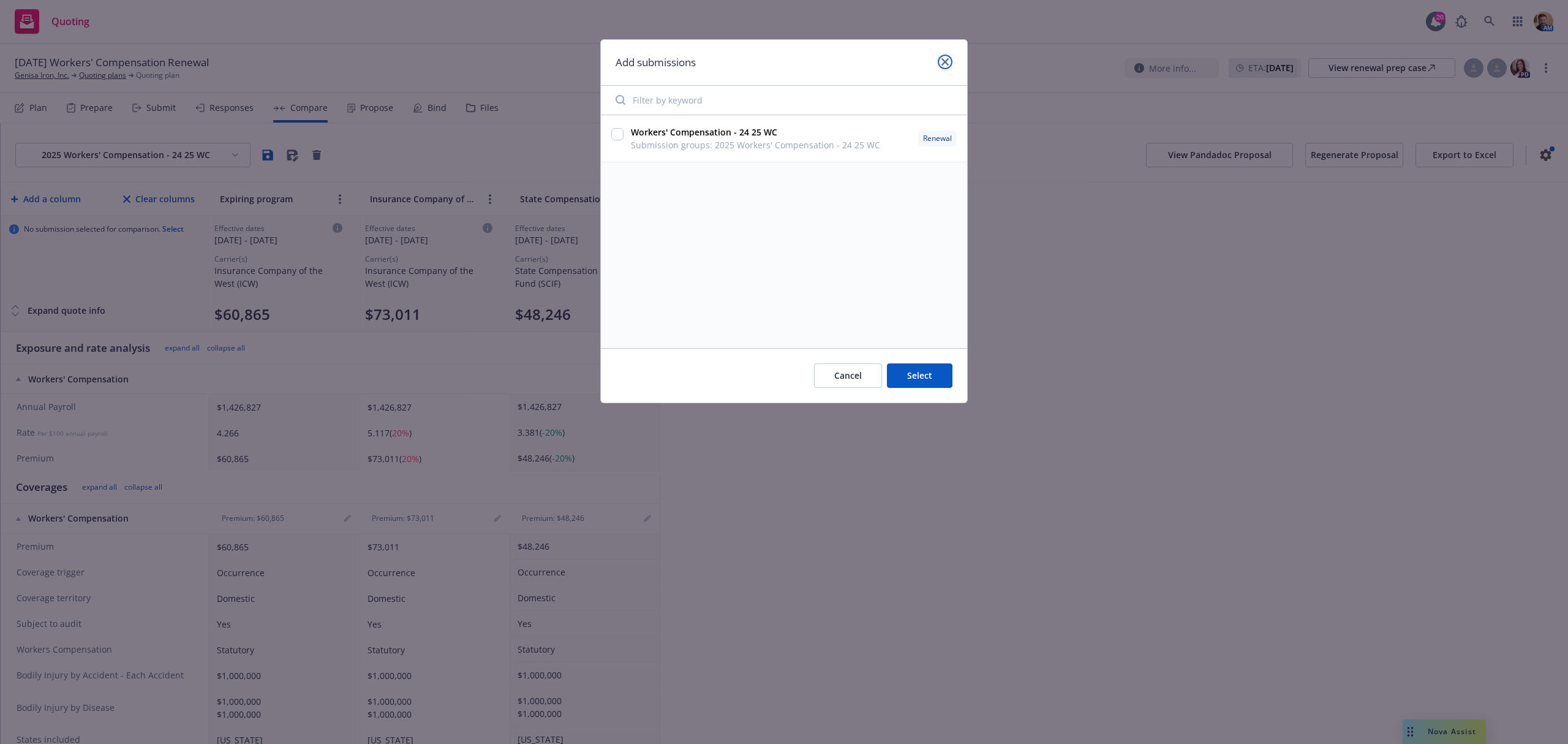
click at [944, 62] on icon "close" at bounding box center [945, 61] width 7 height 7
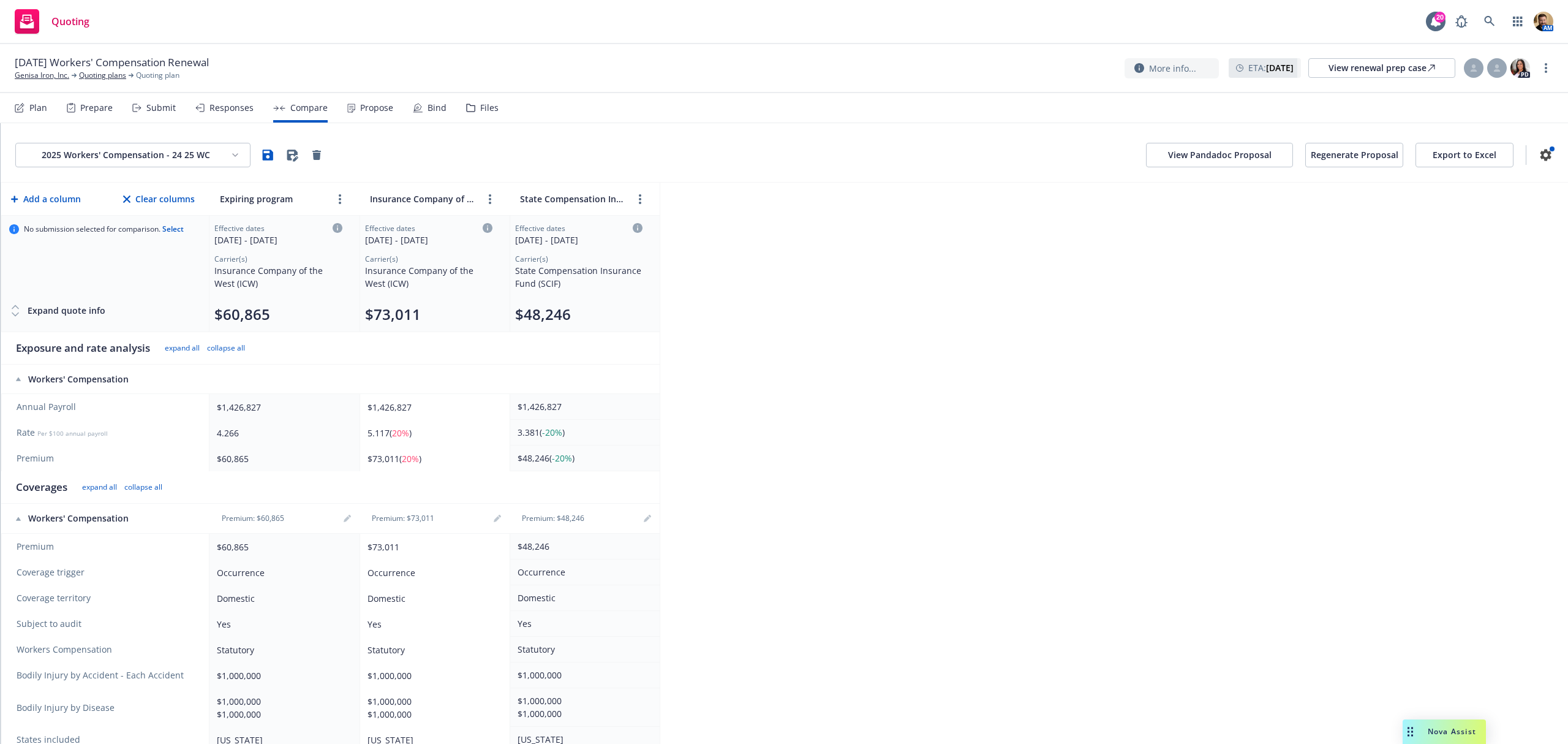
click at [44, 201] on button "Add a column" at bounding box center [46, 199] width 74 height 24
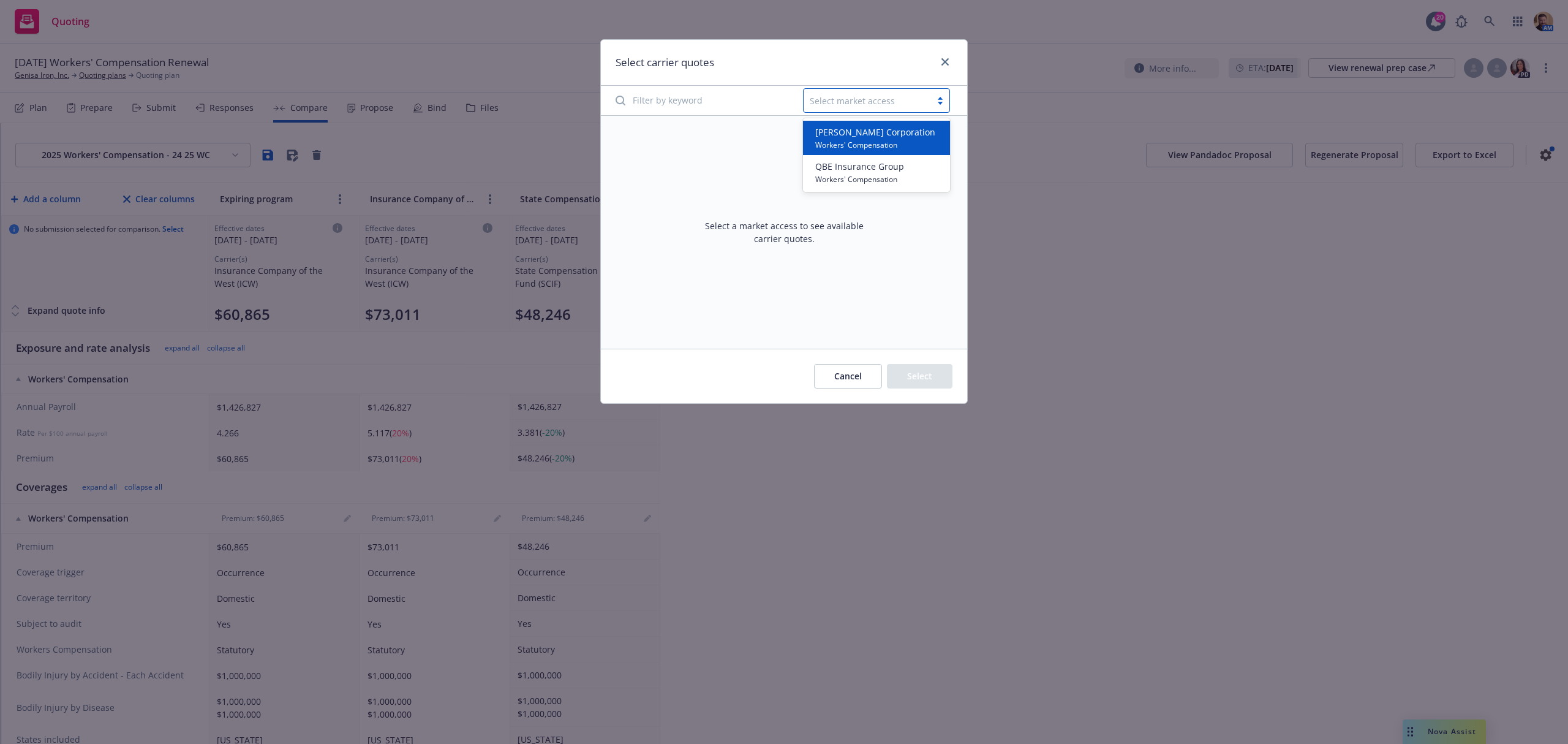
click at [833, 101] on div at bounding box center [867, 100] width 115 height 15
click at [832, 163] on span "QBE Insurance Group" at bounding box center [860, 167] width 89 height 13
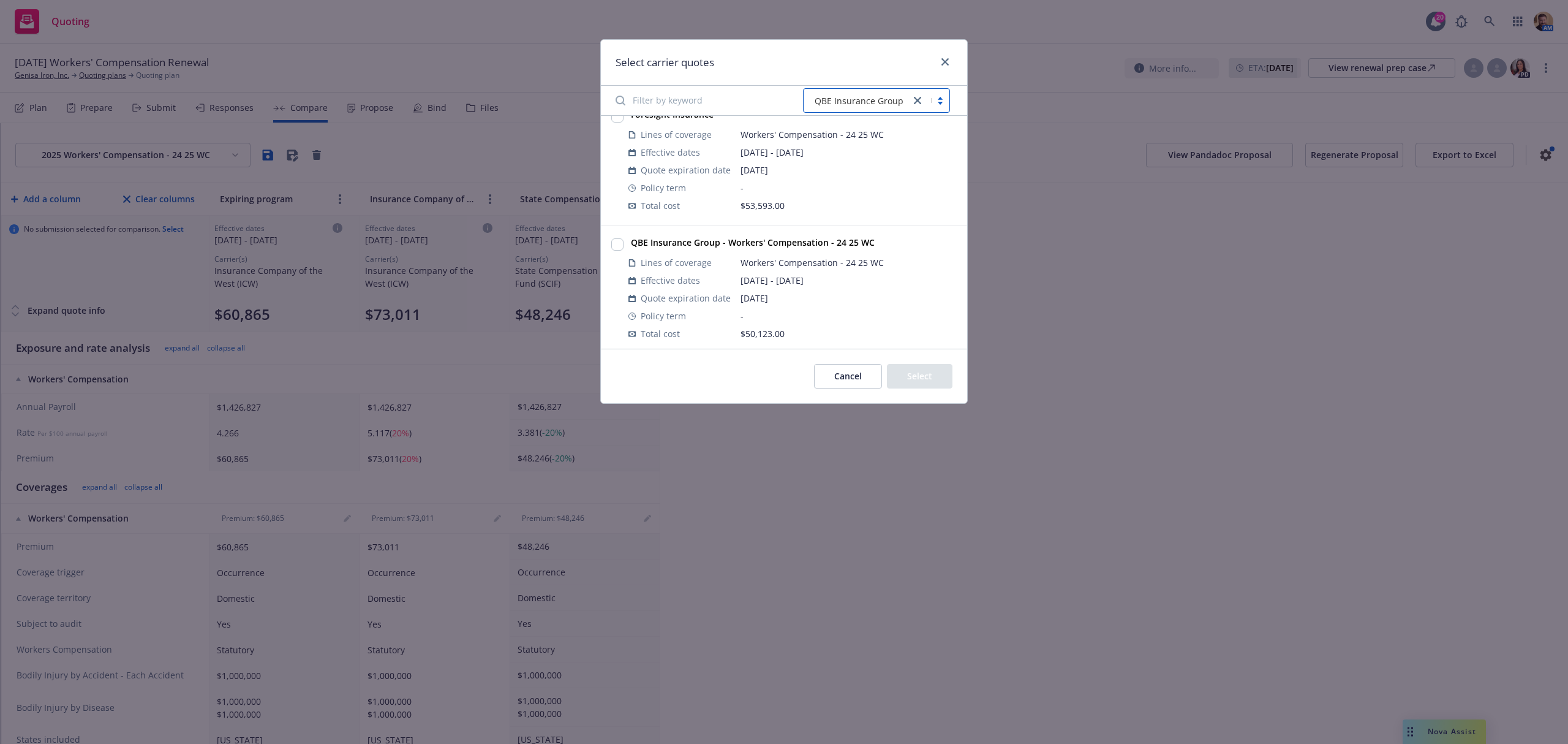
scroll to position [24, 0]
click at [613, 238] on input "checkbox" at bounding box center [617, 239] width 12 height 12
checkbox input "true"
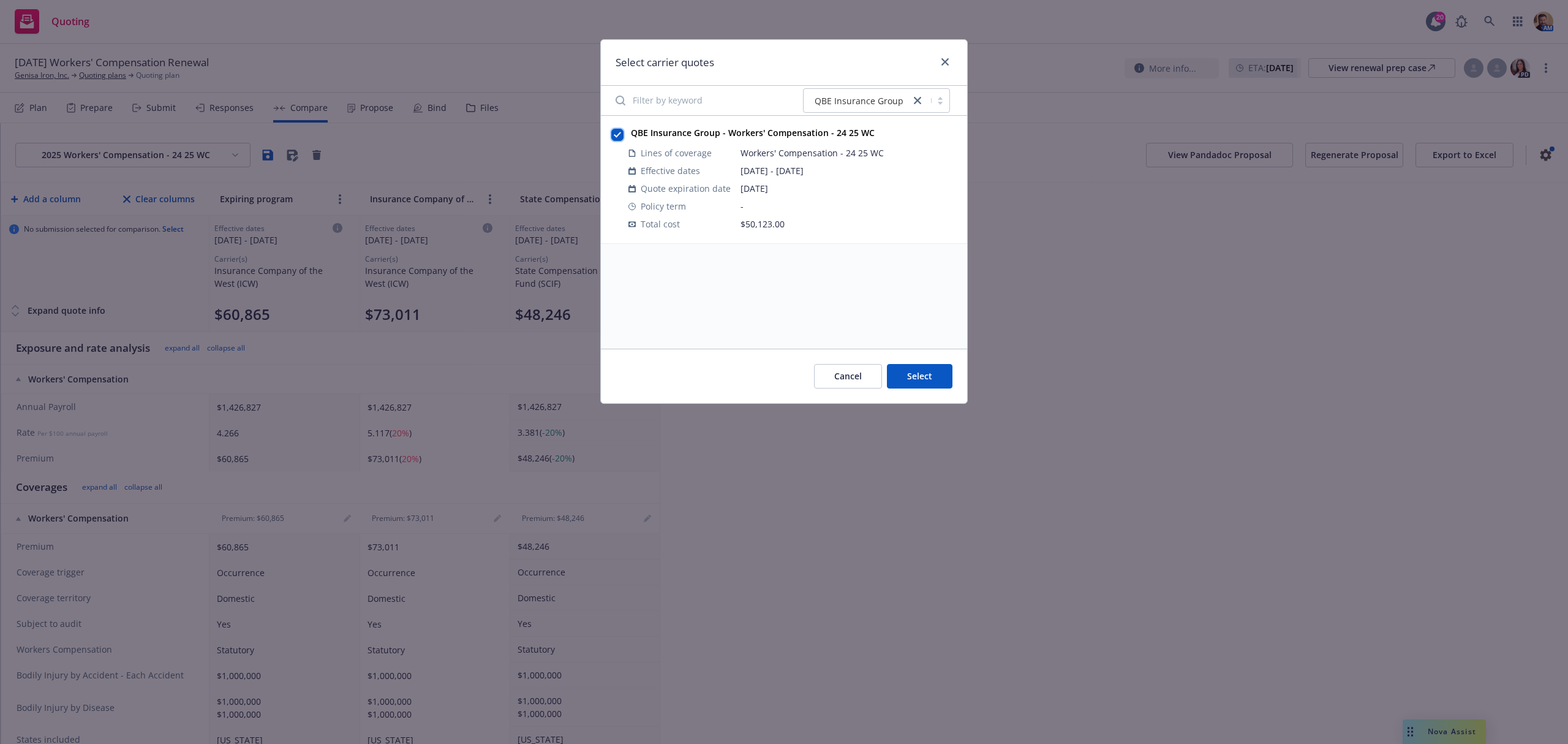
scroll to position [0, 0]
click at [932, 375] on button "Select" at bounding box center [919, 376] width 65 height 24
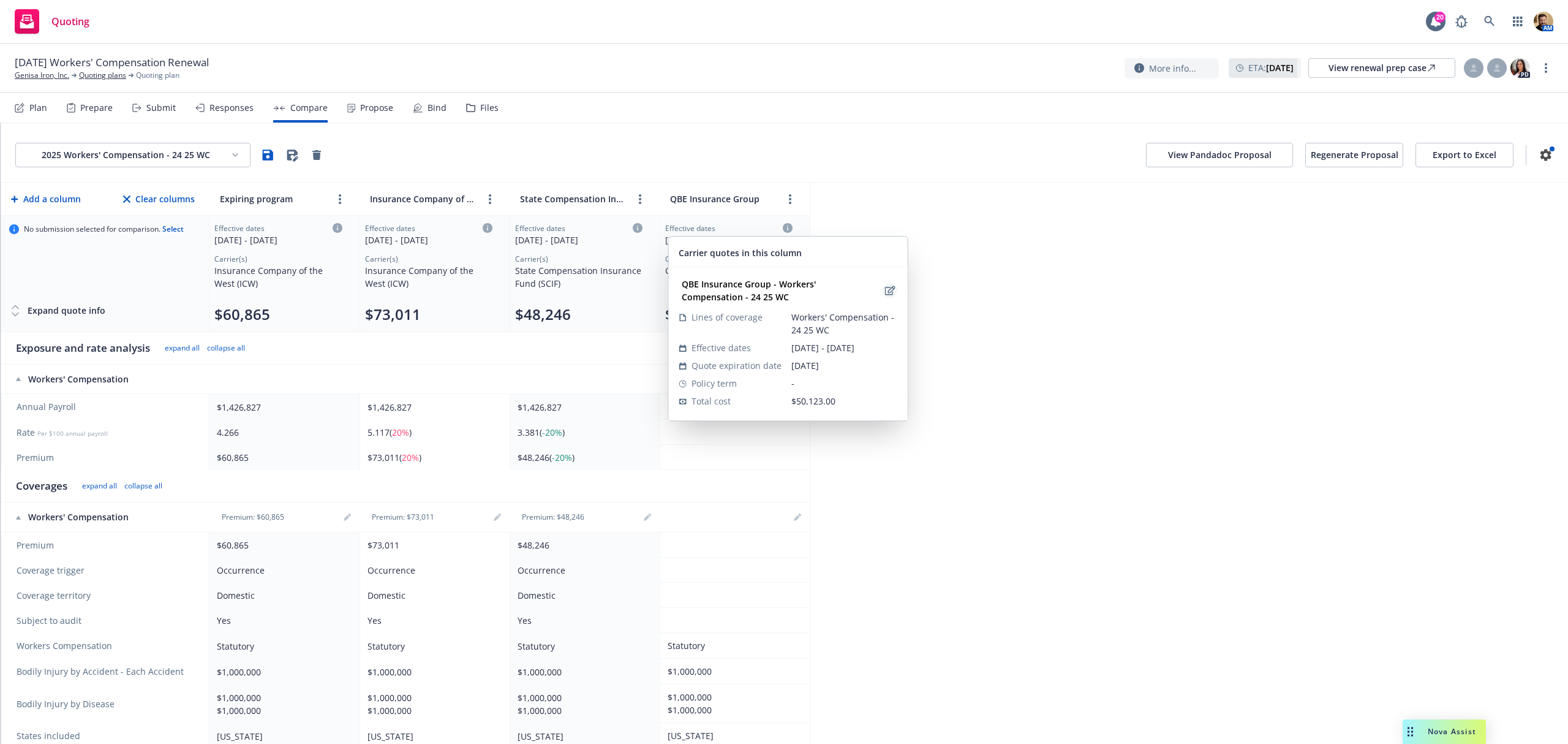
click at [884, 290] on icon "edit" at bounding box center [889, 290] width 11 height 10
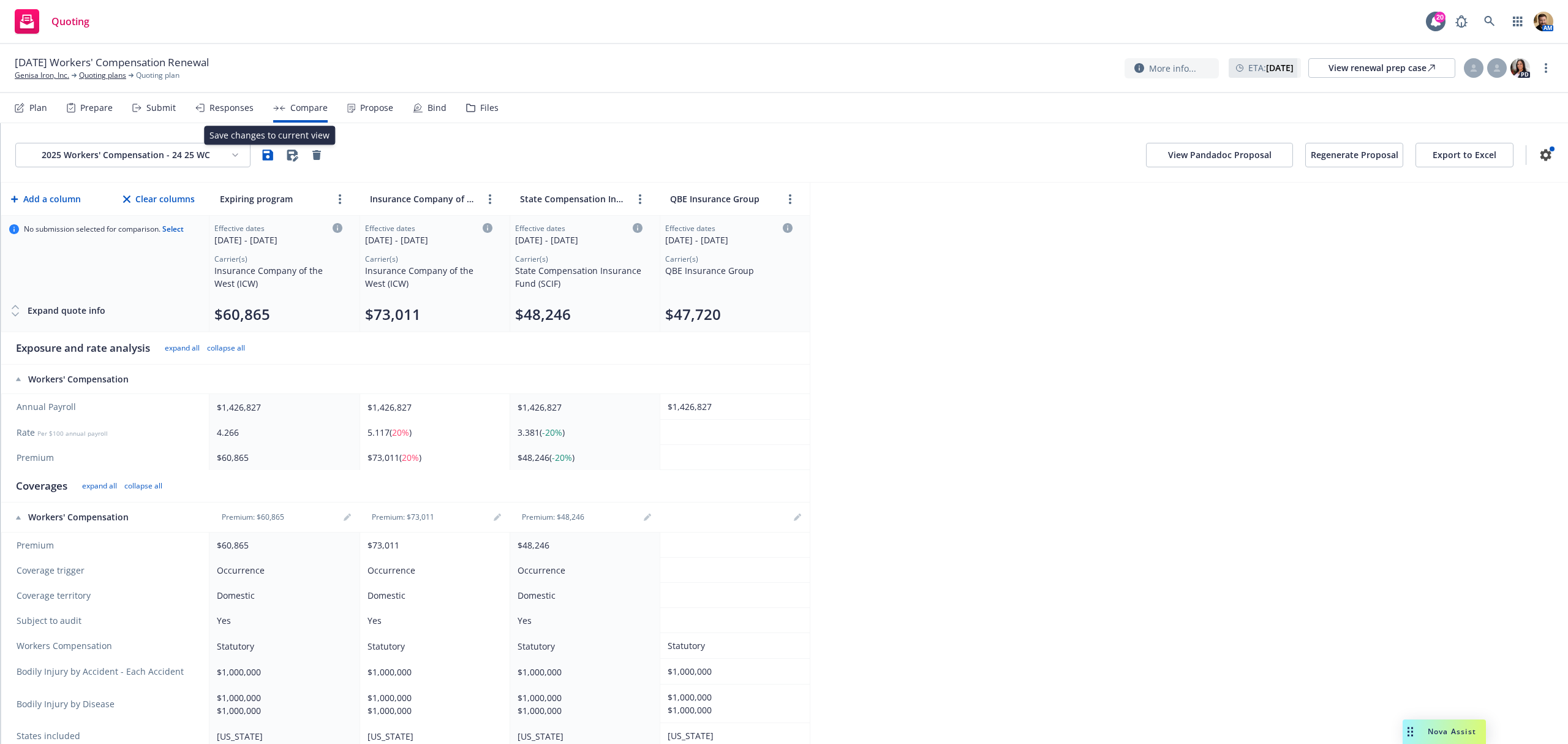
click at [264, 153] on icon "button" at bounding box center [268, 155] width 15 height 15
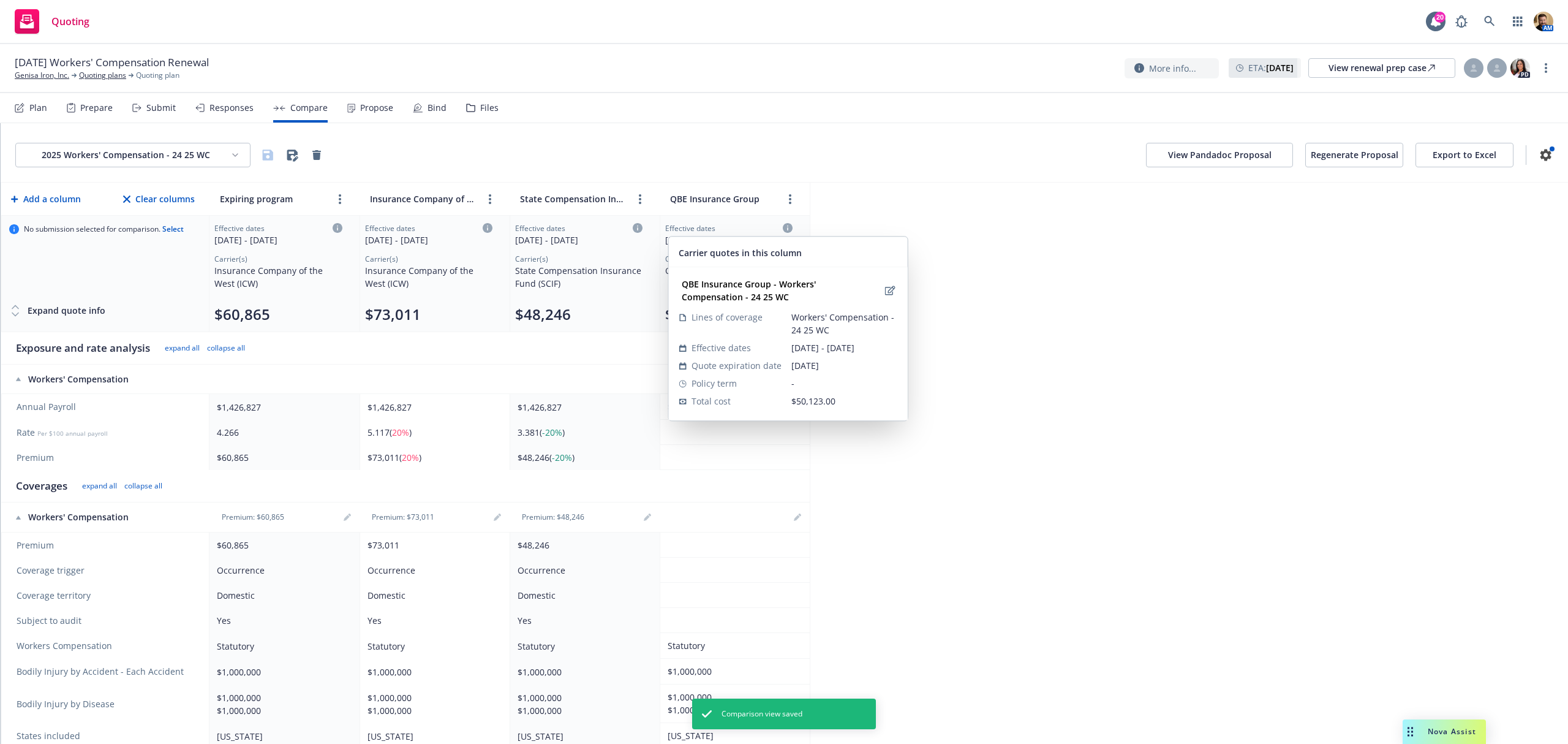
click at [788, 229] on icon at bounding box center [787, 228] width 10 height 10
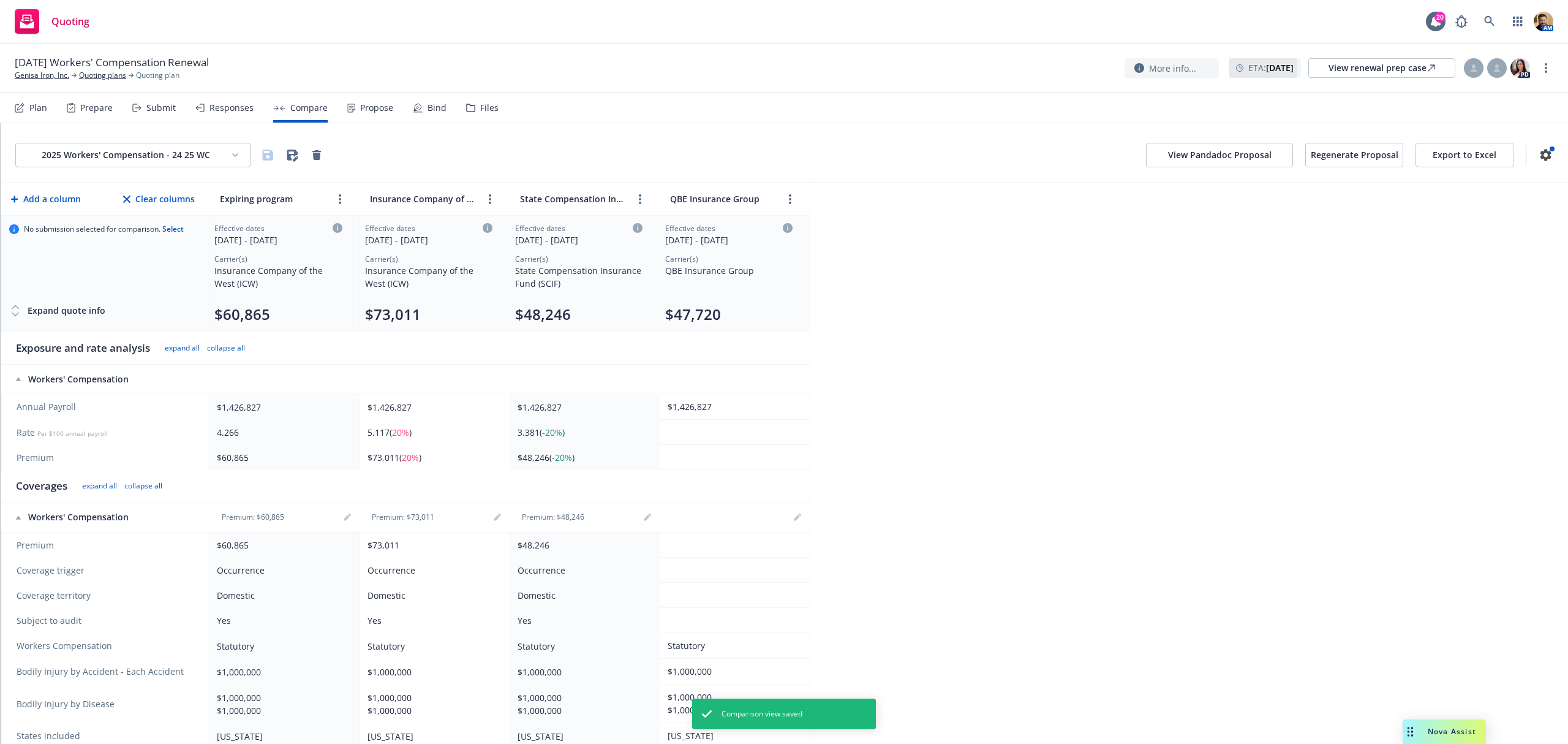
click at [788, 229] on icon at bounding box center [787, 228] width 10 height 10
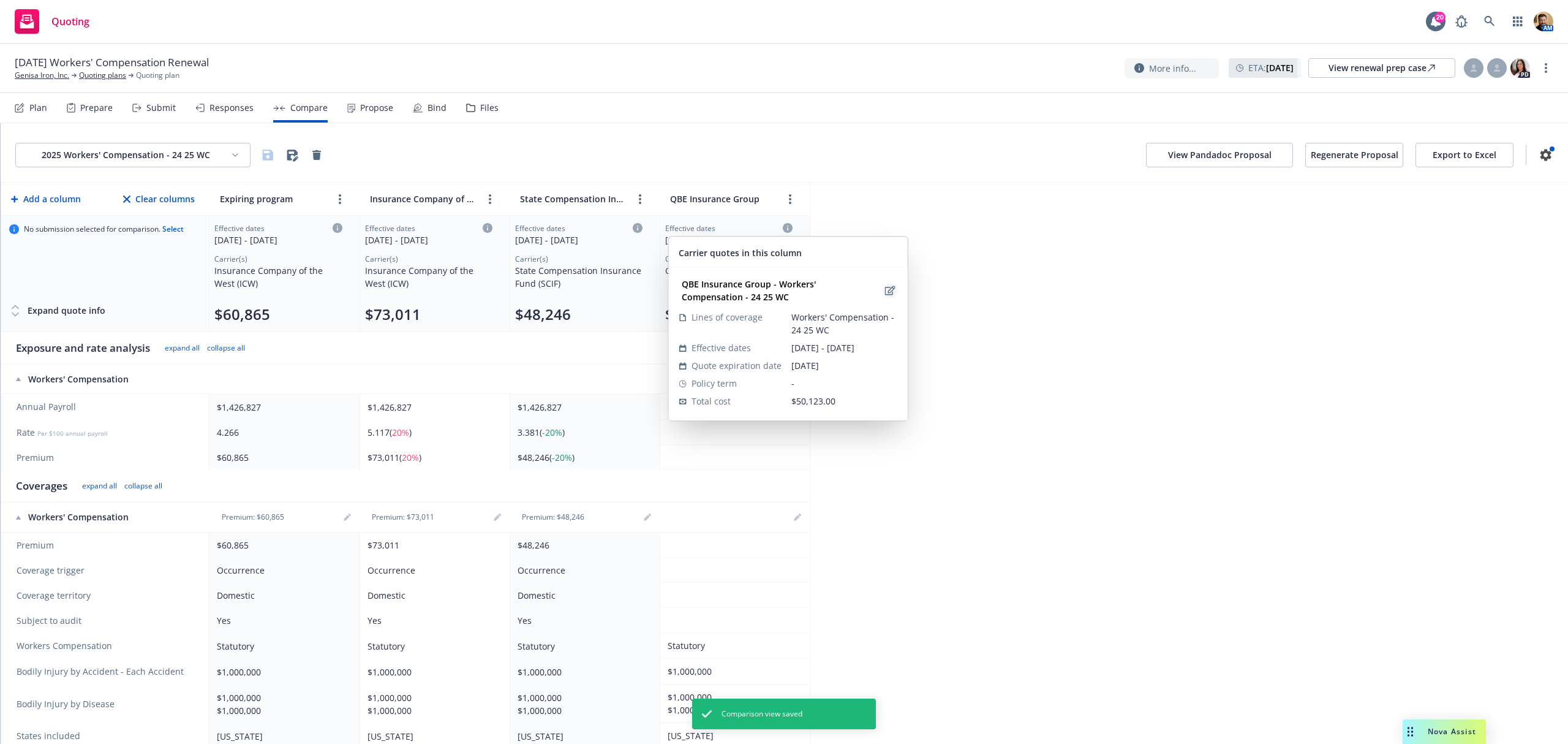
click at [884, 293] on icon "edit" at bounding box center [889, 290] width 11 height 10
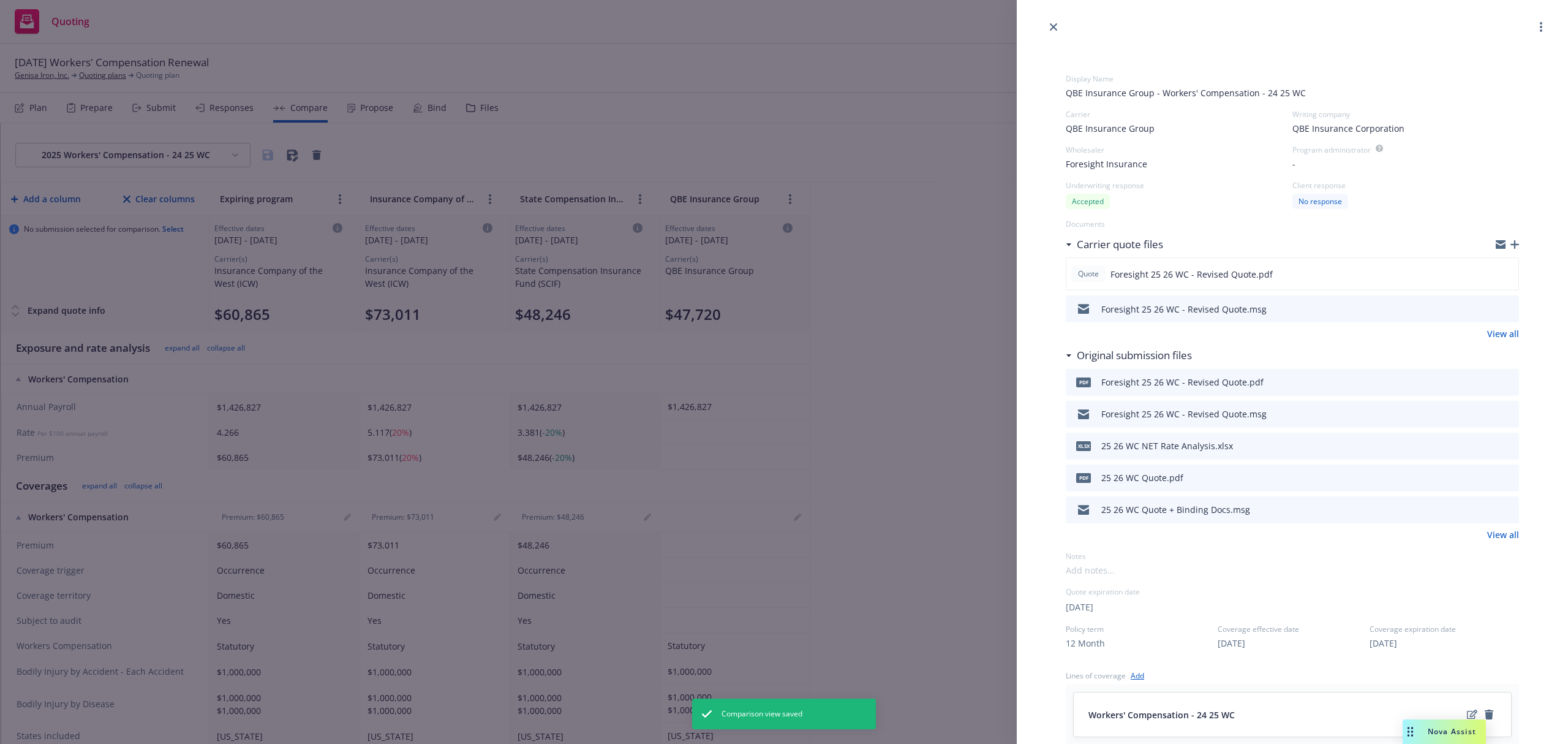
scroll to position [163, 0]
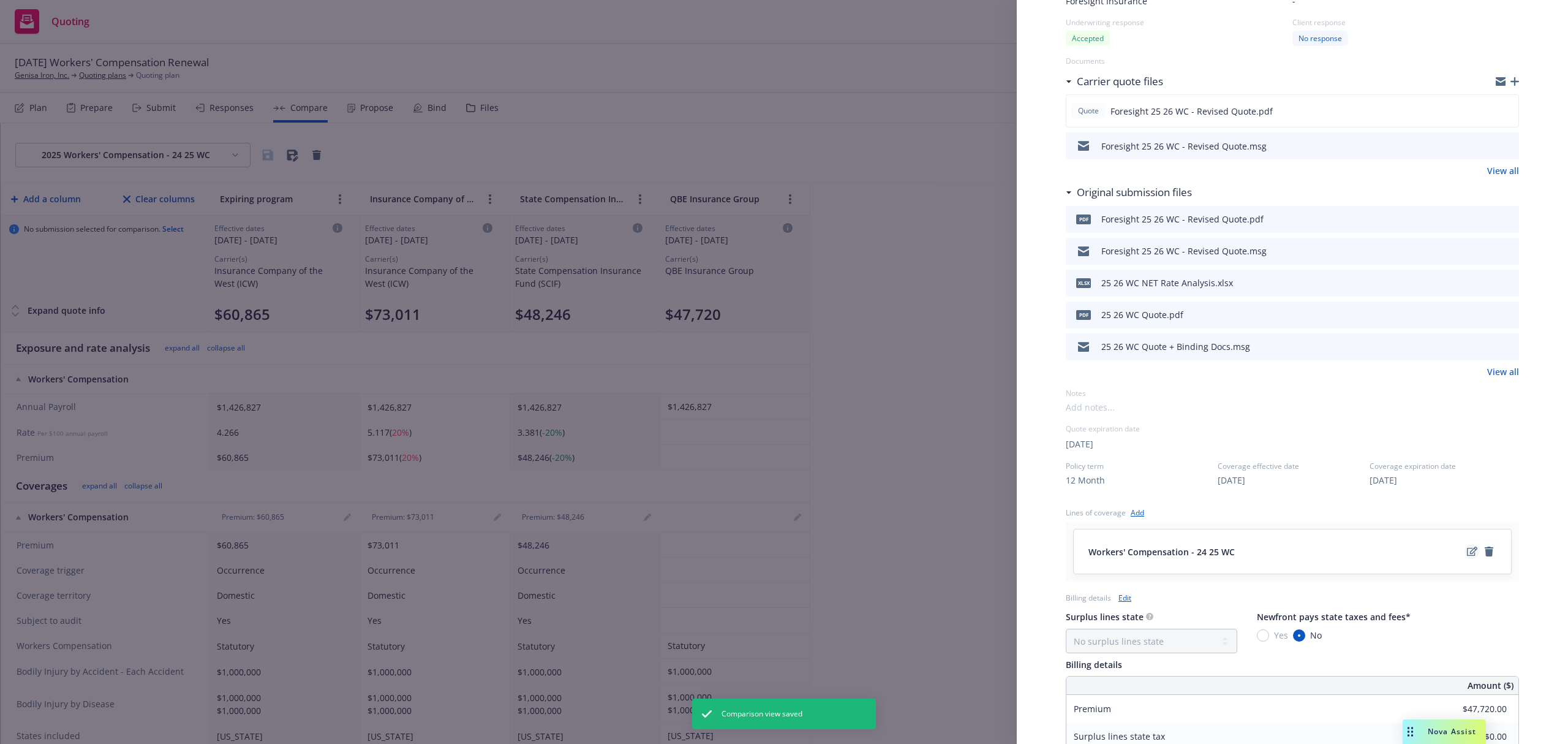
click at [1467, 552] on icon "edit" at bounding box center [1472, 552] width 11 height 10
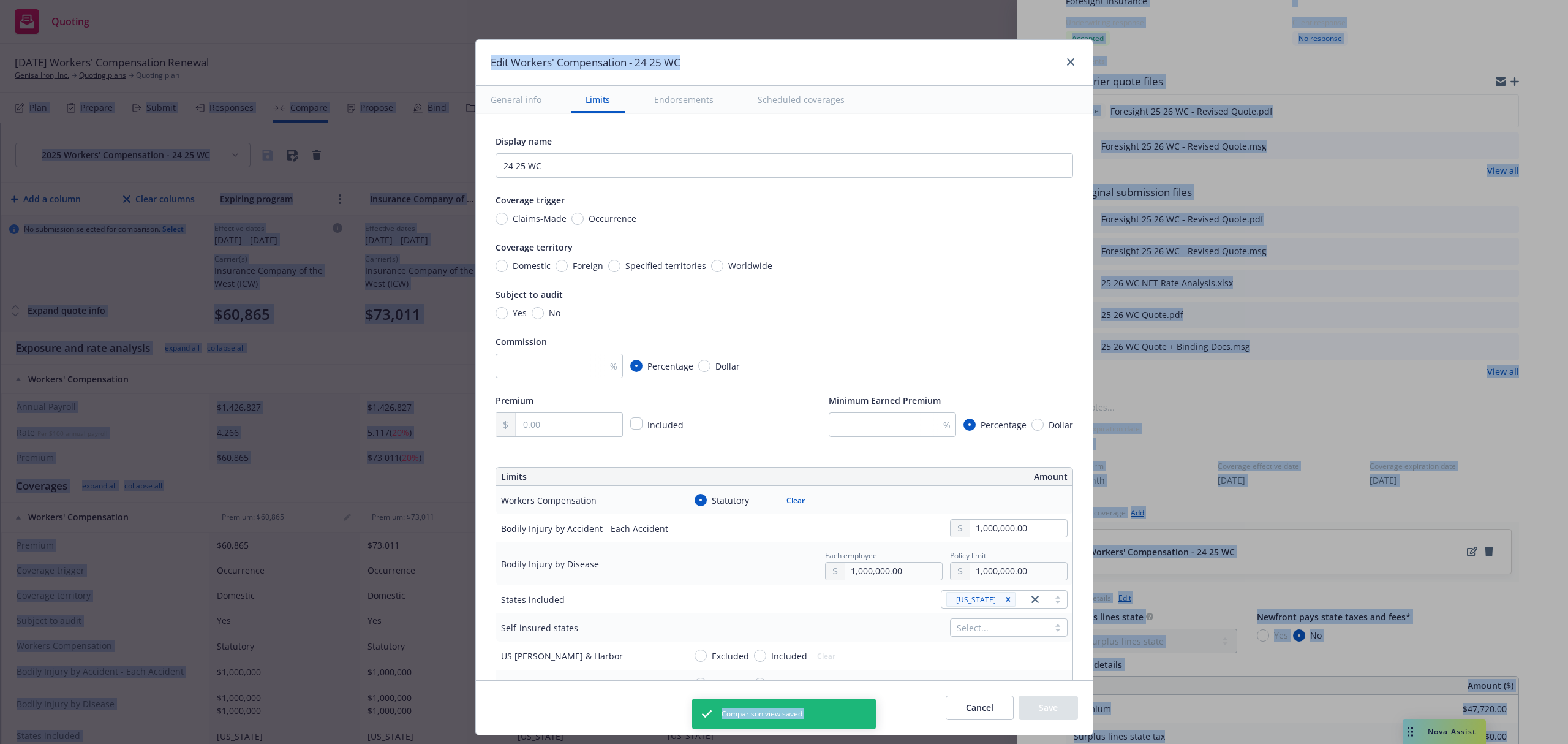
drag, startPoint x: 775, startPoint y: 52, endPoint x: 1461, endPoint y: 77, distance: 686.5
click at [1567, 74] on html "Quoting 20 AM [DATE] Workers' Compensation Renewal Genisa Iron, Inc. Quoting pl…" at bounding box center [784, 372] width 1568 height 744
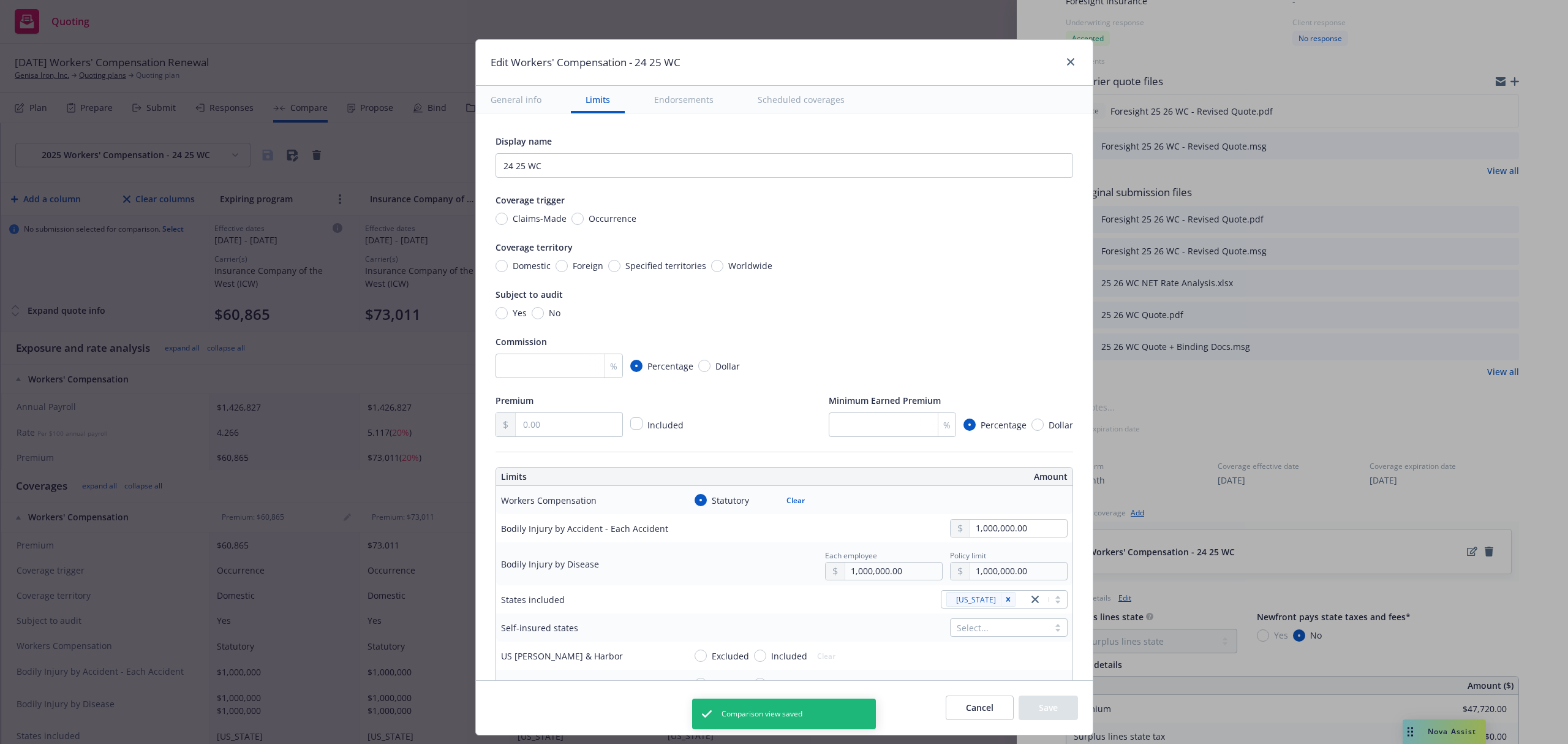
click at [903, 66] on div "Edit Workers' Compensation - 24 25 WC" at bounding box center [784, 62] width 617 height 46
drag, startPoint x: 836, startPoint y: 57, endPoint x: 963, endPoint y: 47, distance: 127.4
click at [963, 47] on div "Edit Workers' Compensation - 24 25 WC" at bounding box center [784, 62] width 617 height 46
click at [843, 72] on div "Edit Workers' Compensation - 24 25 WC" at bounding box center [784, 62] width 617 height 46
click at [529, 369] on input "number" at bounding box center [559, 366] width 128 height 24
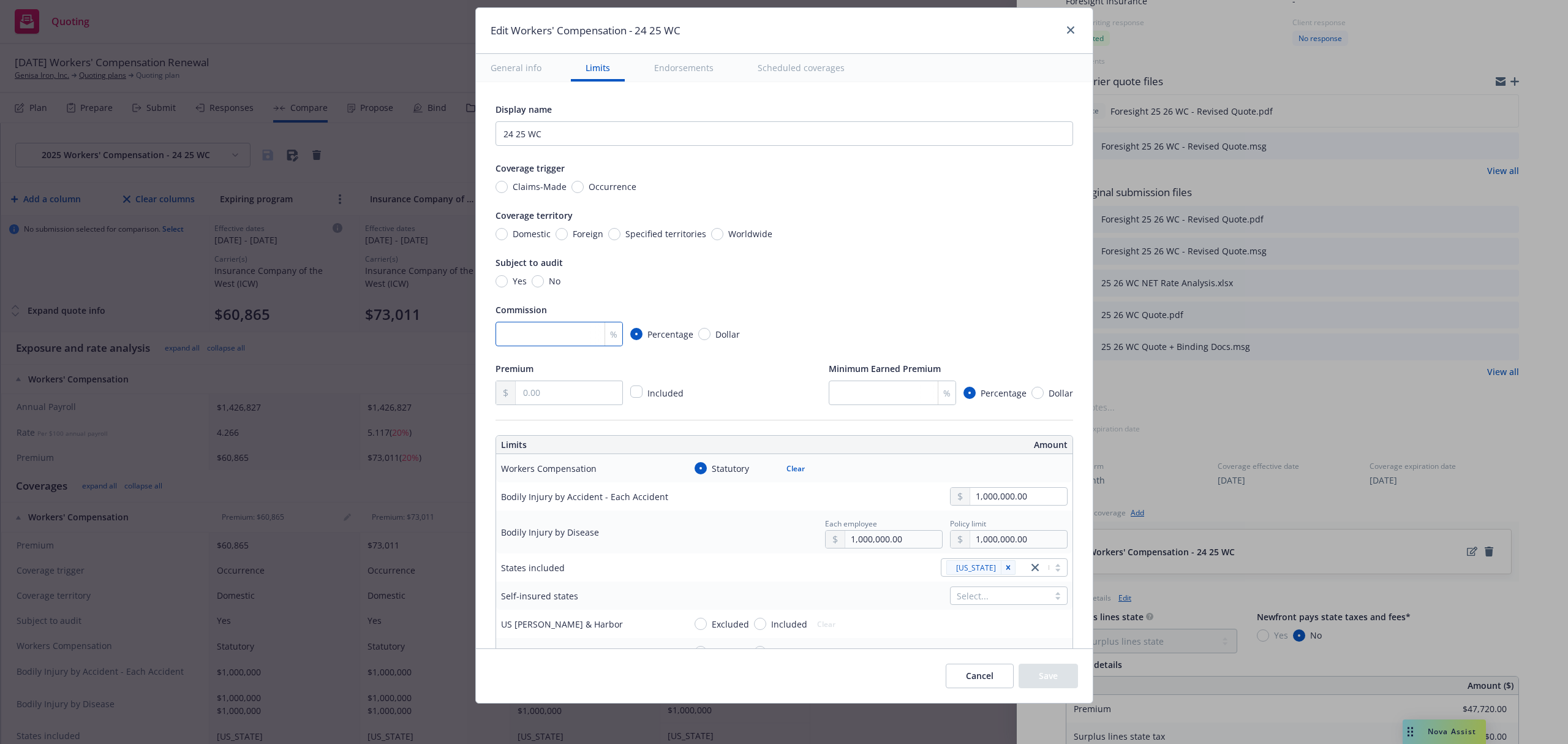
scroll to position [0, 0]
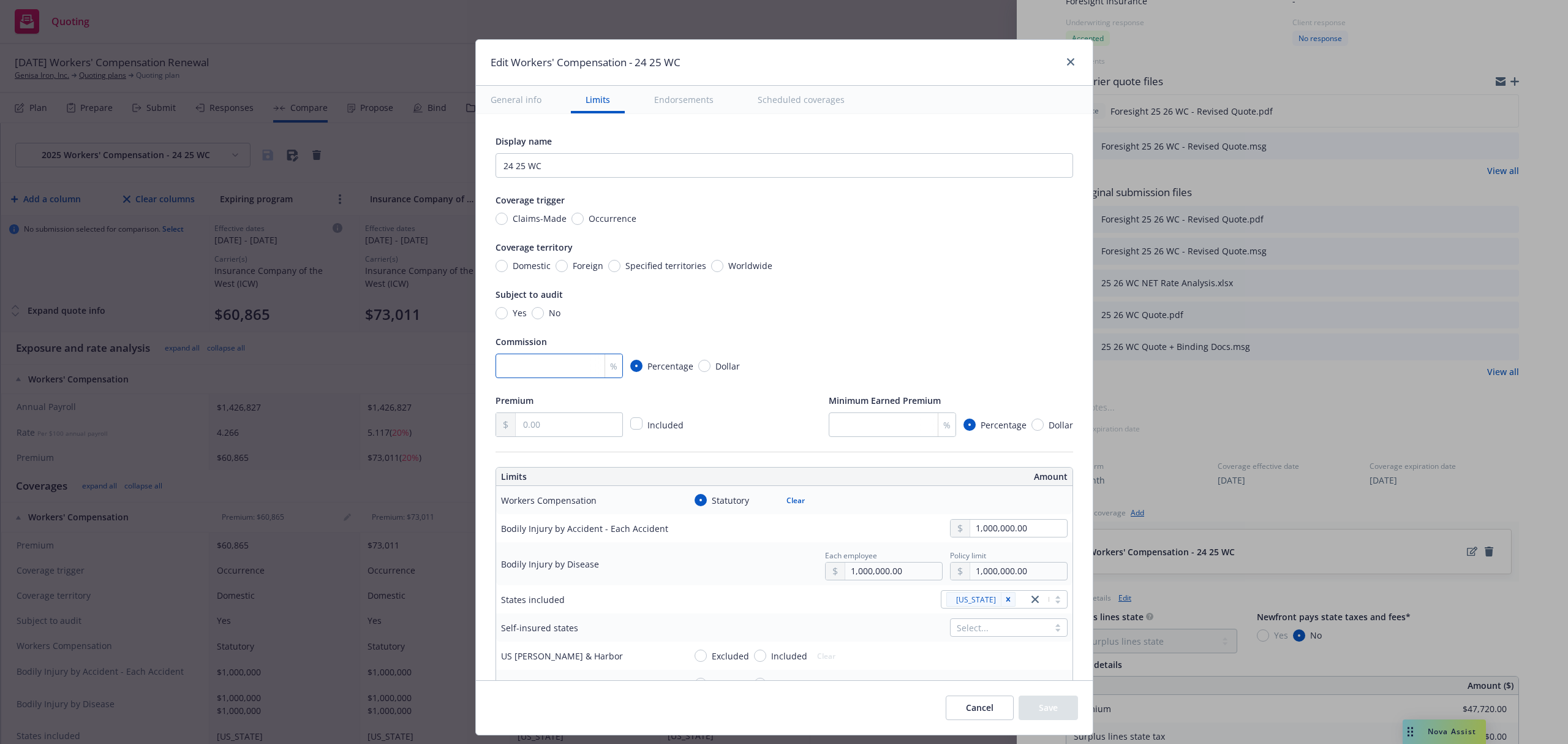
click at [554, 370] on input "number" at bounding box center [559, 366] width 128 height 24
type input "12"
click at [558, 418] on input "text" at bounding box center [568, 425] width 106 height 23
type input "47,720.00"
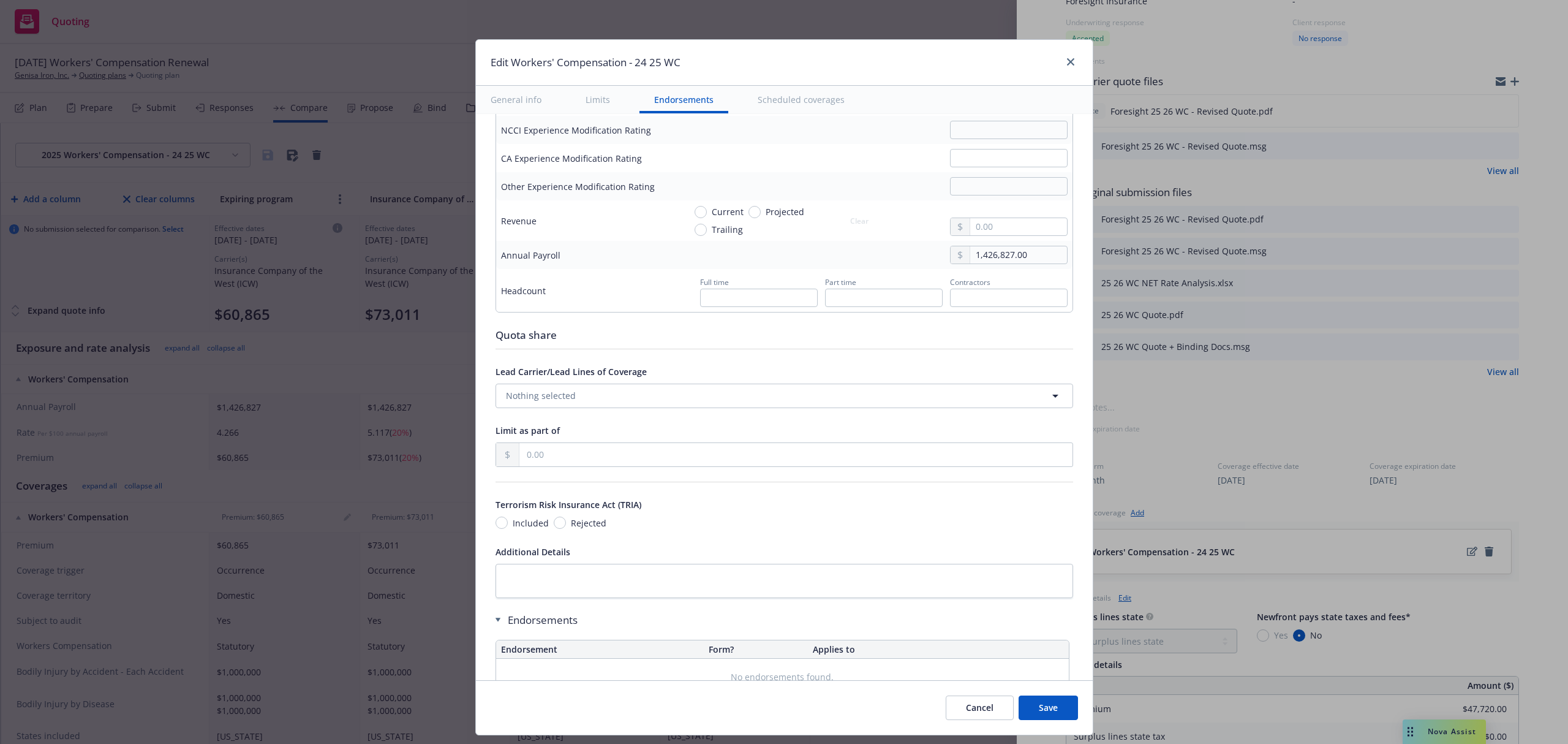
scroll to position [918, 0]
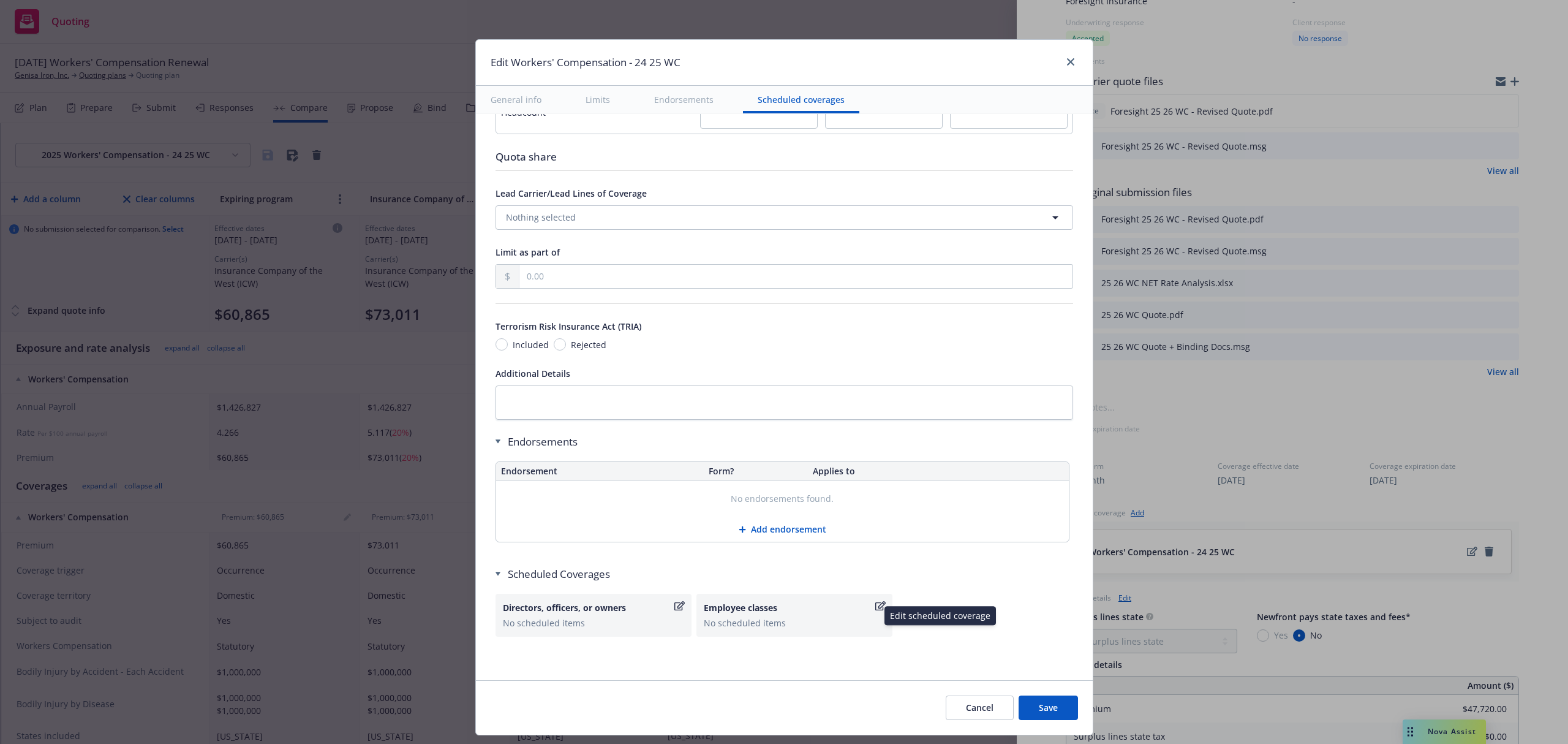
click at [719, 620] on div "No scheduled items" at bounding box center [795, 623] width 181 height 13
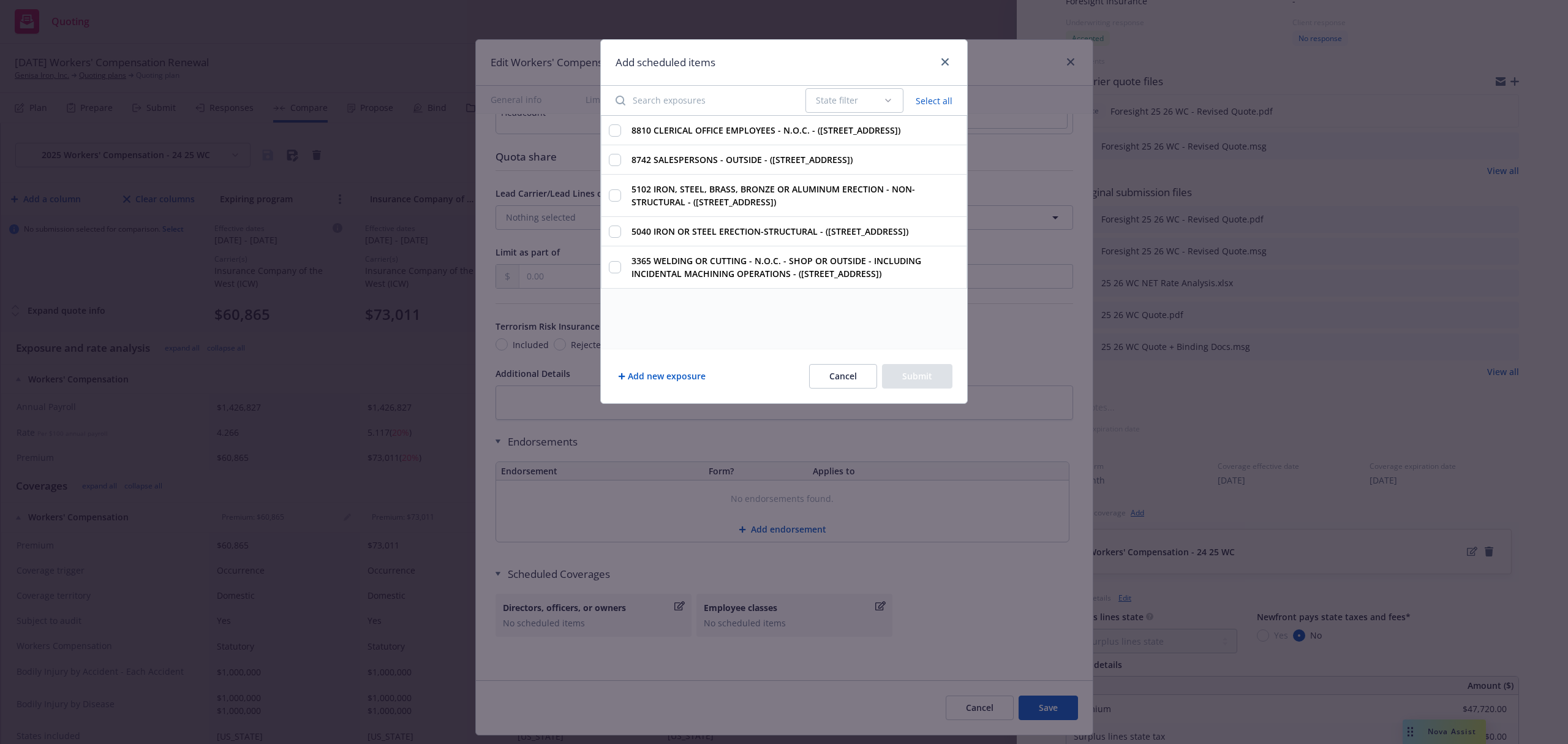
click at [939, 99] on button "Select all" at bounding box center [934, 100] width 52 height 17
checkbox input "true"
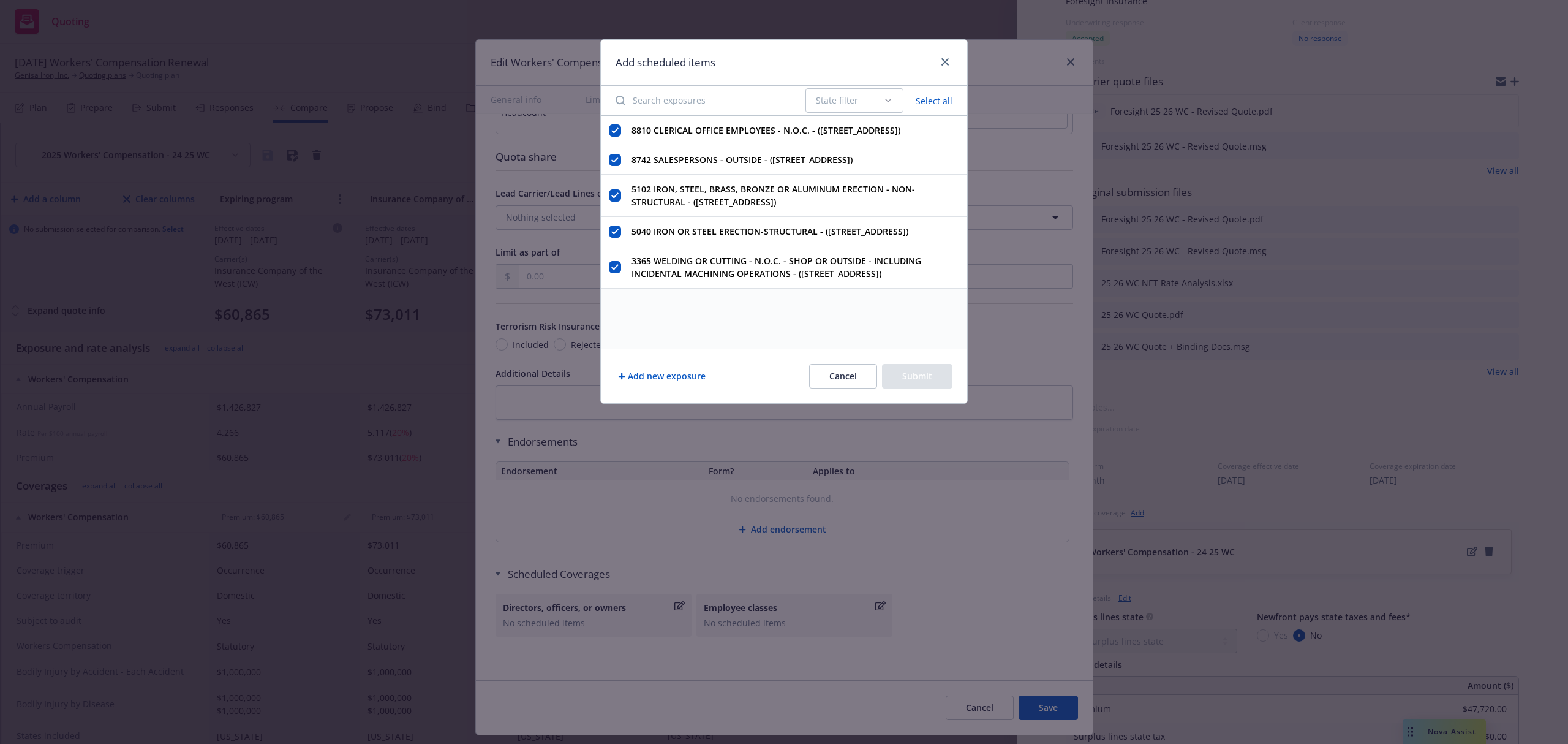
checkbox input "true"
click at [915, 385] on button "Submit" at bounding box center [917, 376] width 70 height 24
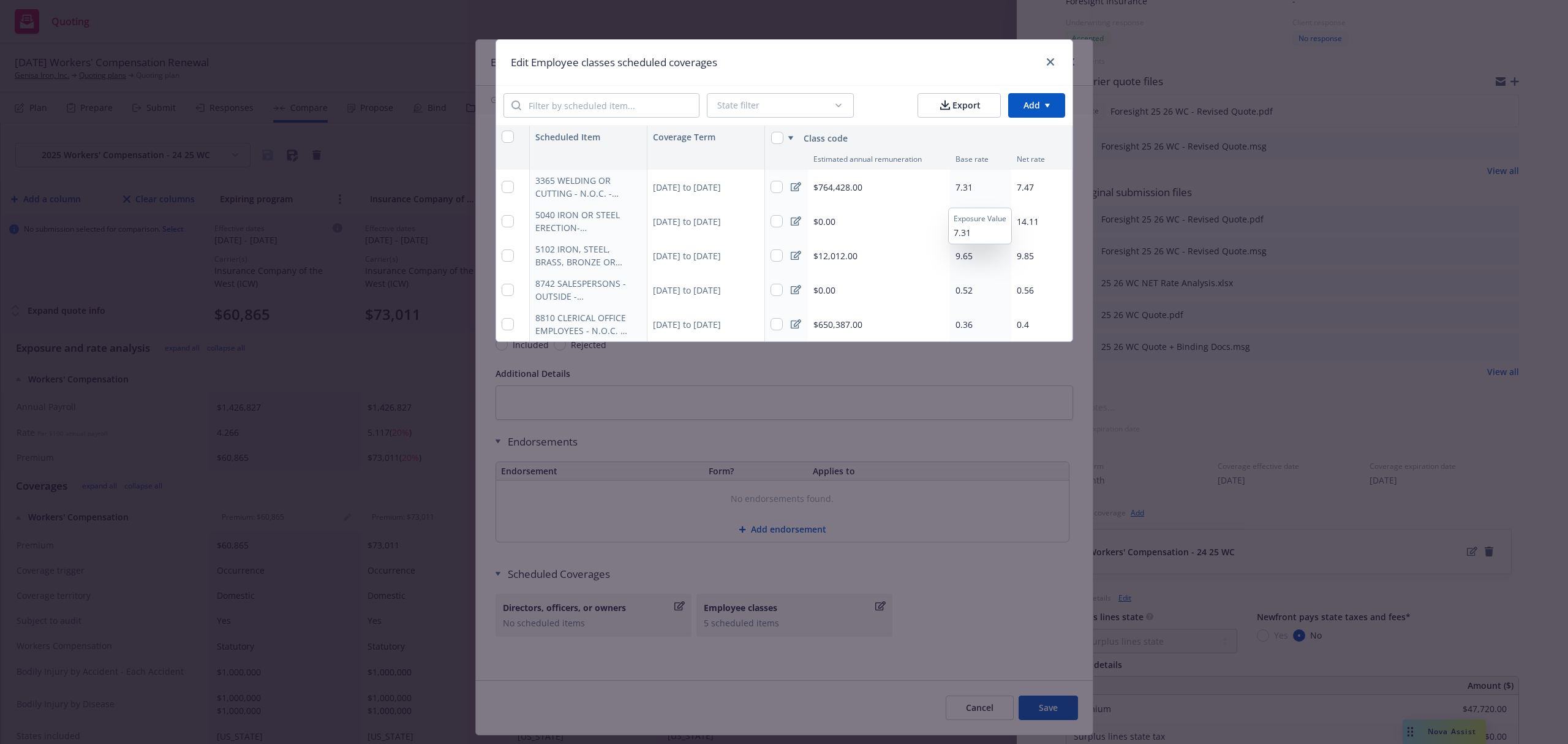
click at [968, 184] on span "7.31" at bounding box center [963, 187] width 17 height 11
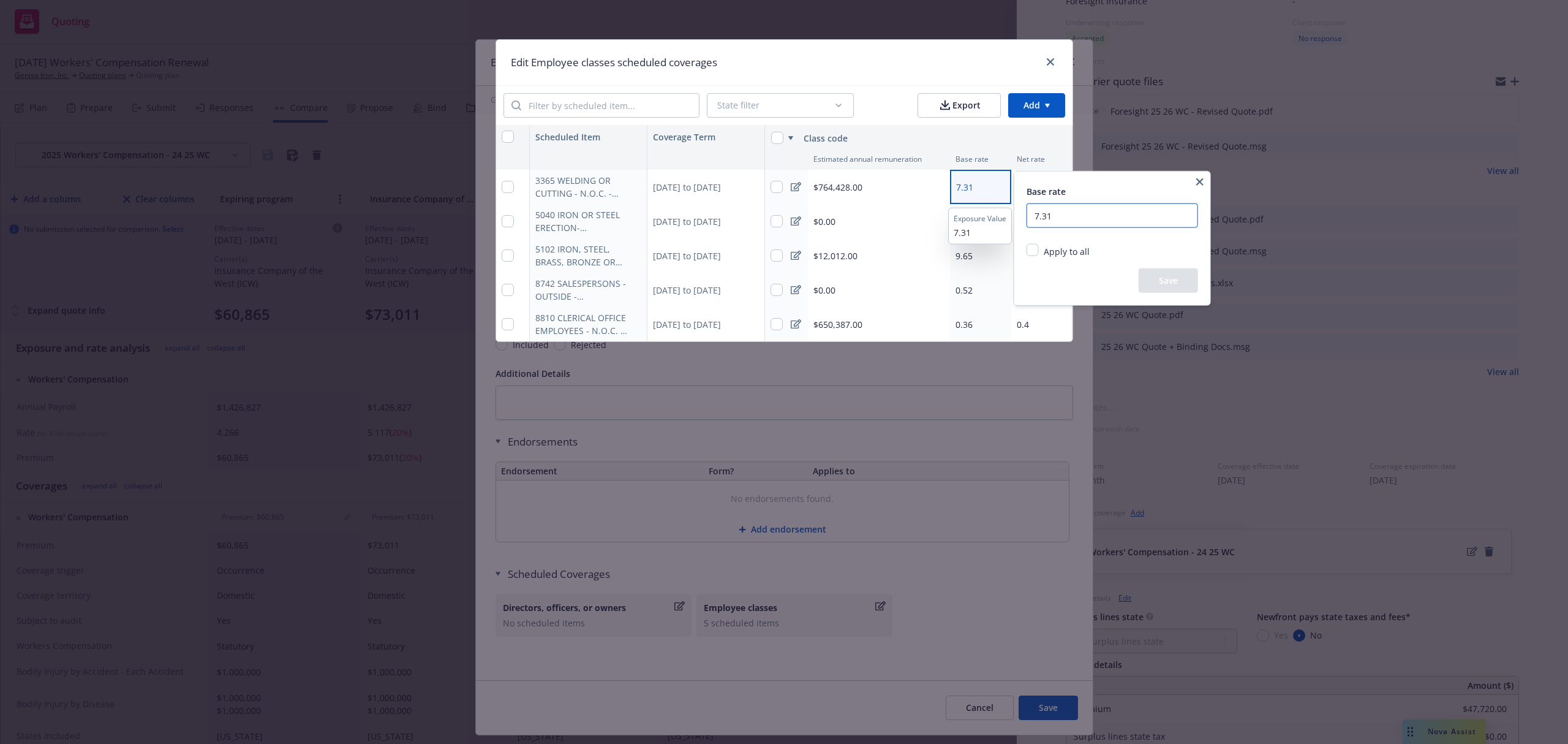
click at [1069, 221] on input "7.31" at bounding box center [1112, 216] width 171 height 24
type input "7"
type input "11.54"
click at [1157, 281] on button "Save" at bounding box center [1169, 281] width 60 height 24
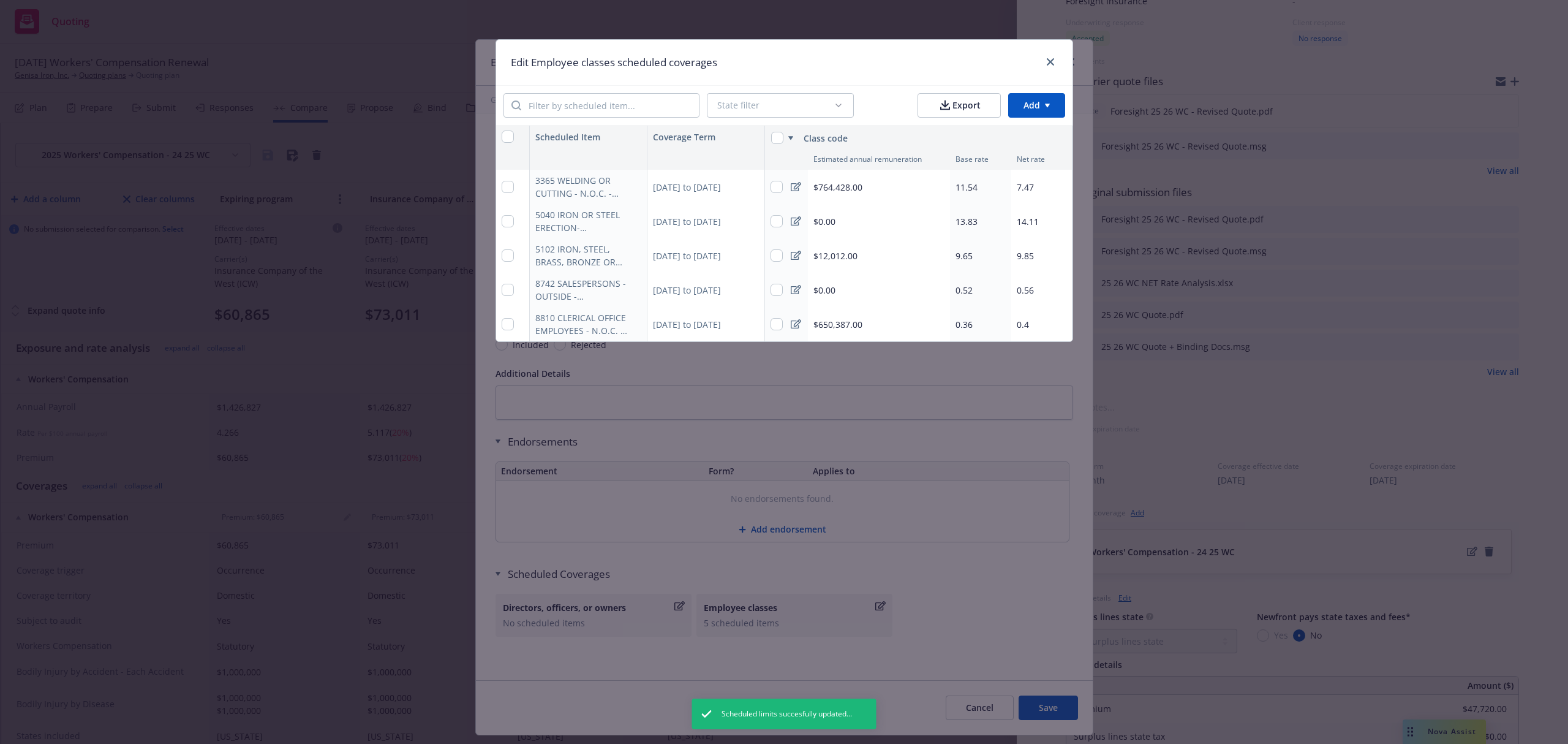
click at [853, 69] on div "Edit Employee classes scheduled coverages" at bounding box center [784, 62] width 576 height 45
click at [971, 219] on span "13.83" at bounding box center [966, 222] width 22 height 11
click at [970, 219] on html "Quoting 20 AM [DATE] Workers' Compensation Renewal Genisa Iron, Inc. Quoting pl…" at bounding box center [784, 372] width 1568 height 744
click at [976, 219] on span "13.83" at bounding box center [966, 222] width 22 height 11
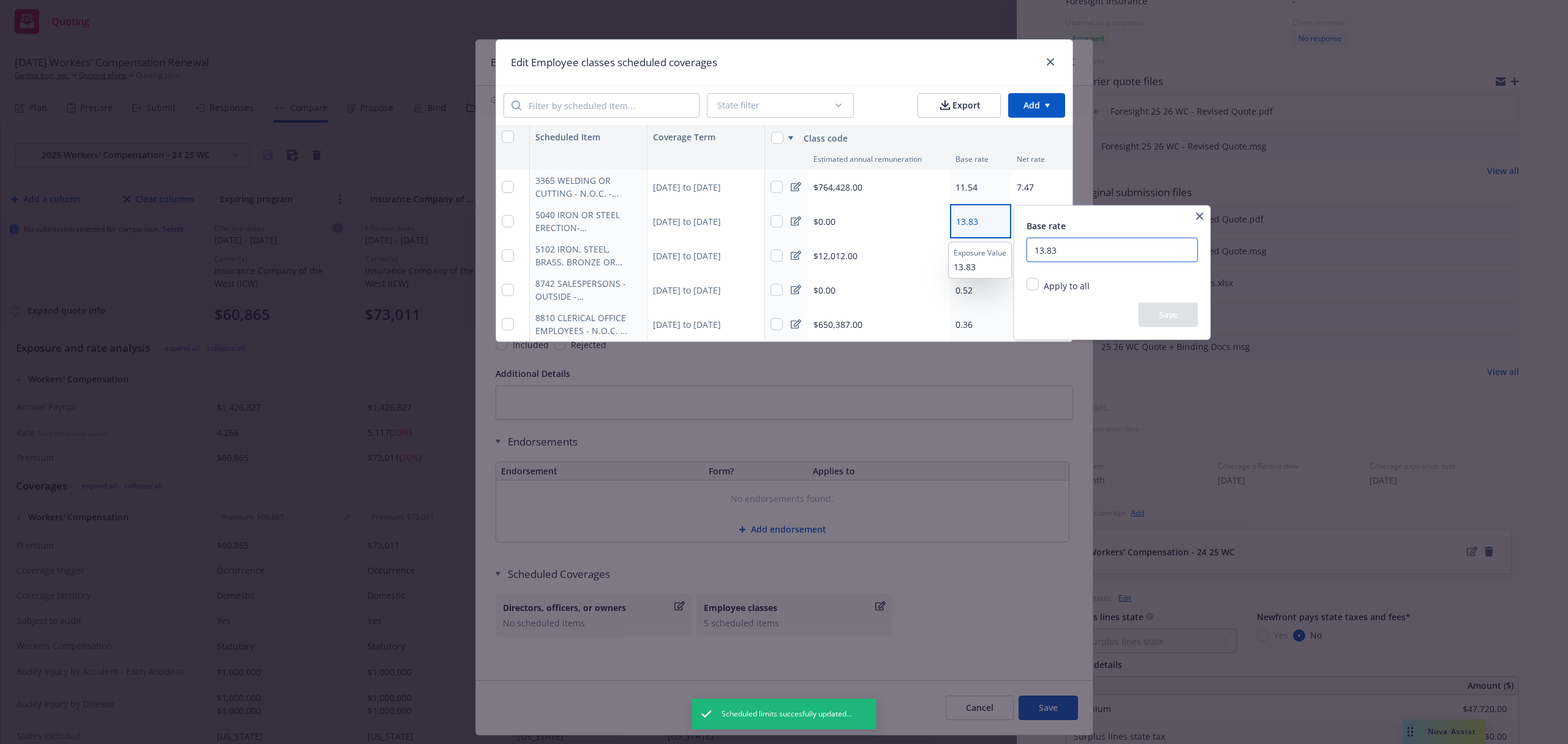
click at [1062, 255] on input "13.83" at bounding box center [1112, 250] width 171 height 24
type input "1"
type input "21.86"
click at [1157, 310] on button "Save" at bounding box center [1169, 315] width 60 height 24
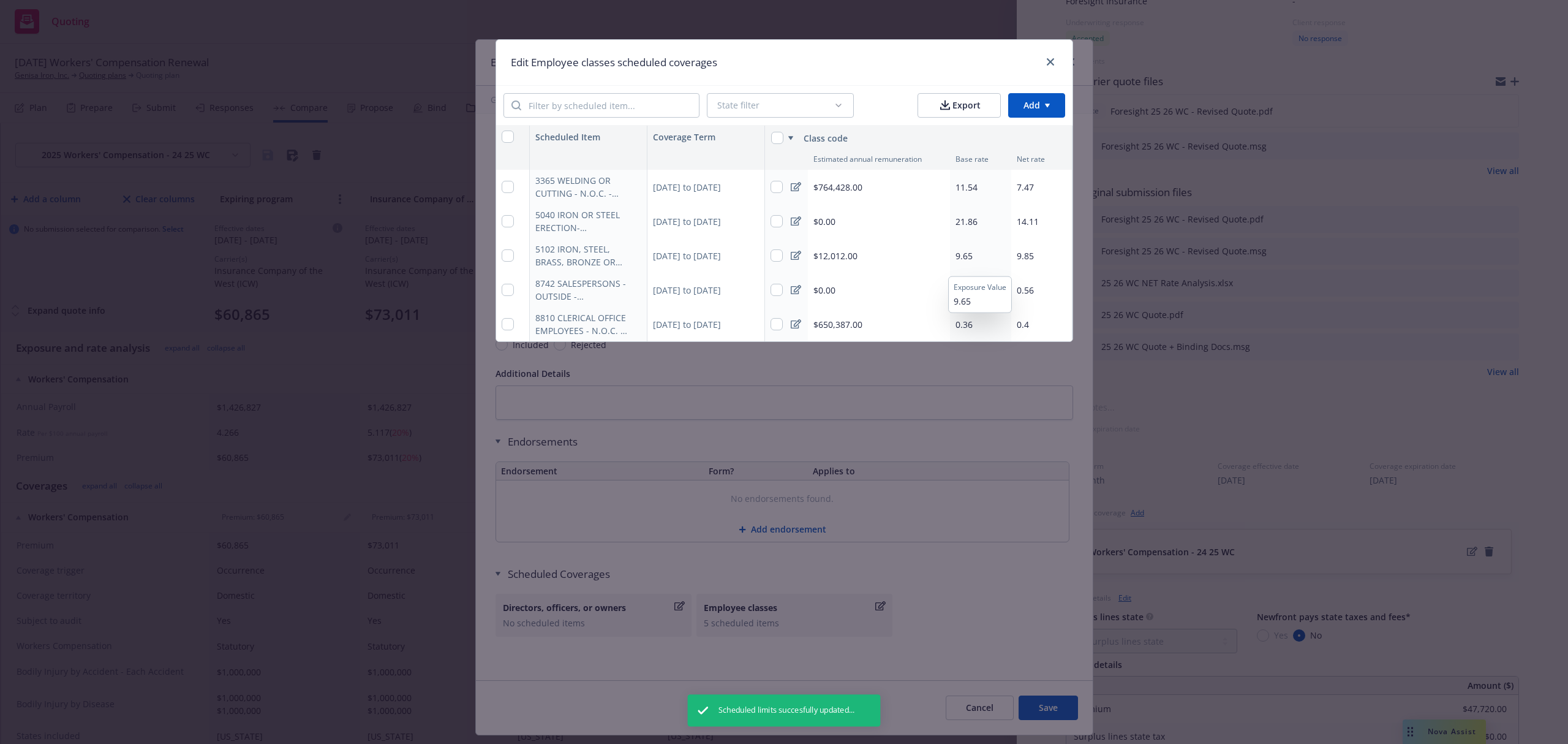
click at [955, 252] on span "9.65" at bounding box center [963, 256] width 17 height 11
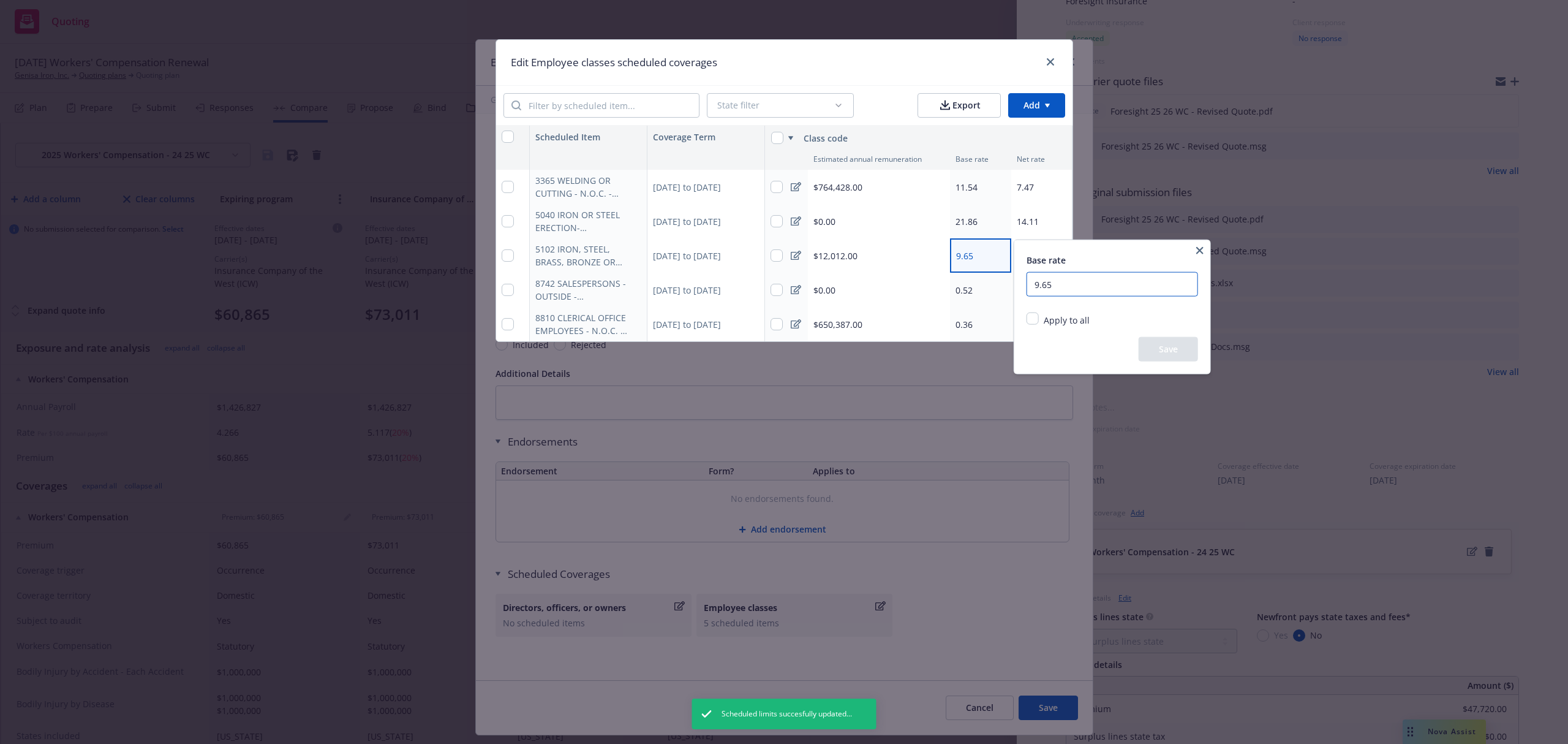
click at [1077, 276] on input "9.65" at bounding box center [1112, 284] width 171 height 24
type input "9"
type input "15.26"
click at [1162, 344] on button "Save" at bounding box center [1169, 349] width 60 height 24
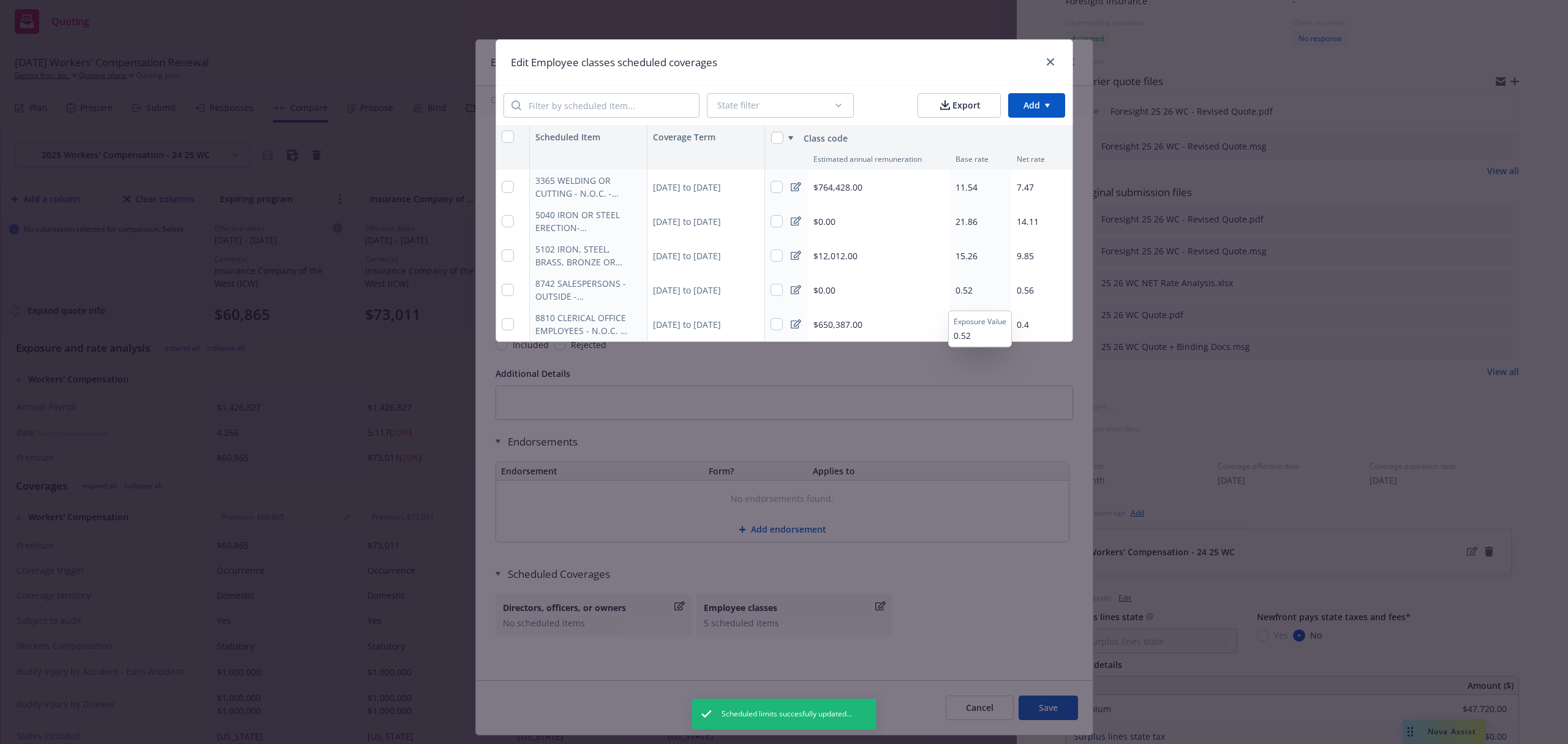
click at [967, 287] on span "0.52" at bounding box center [963, 290] width 17 height 11
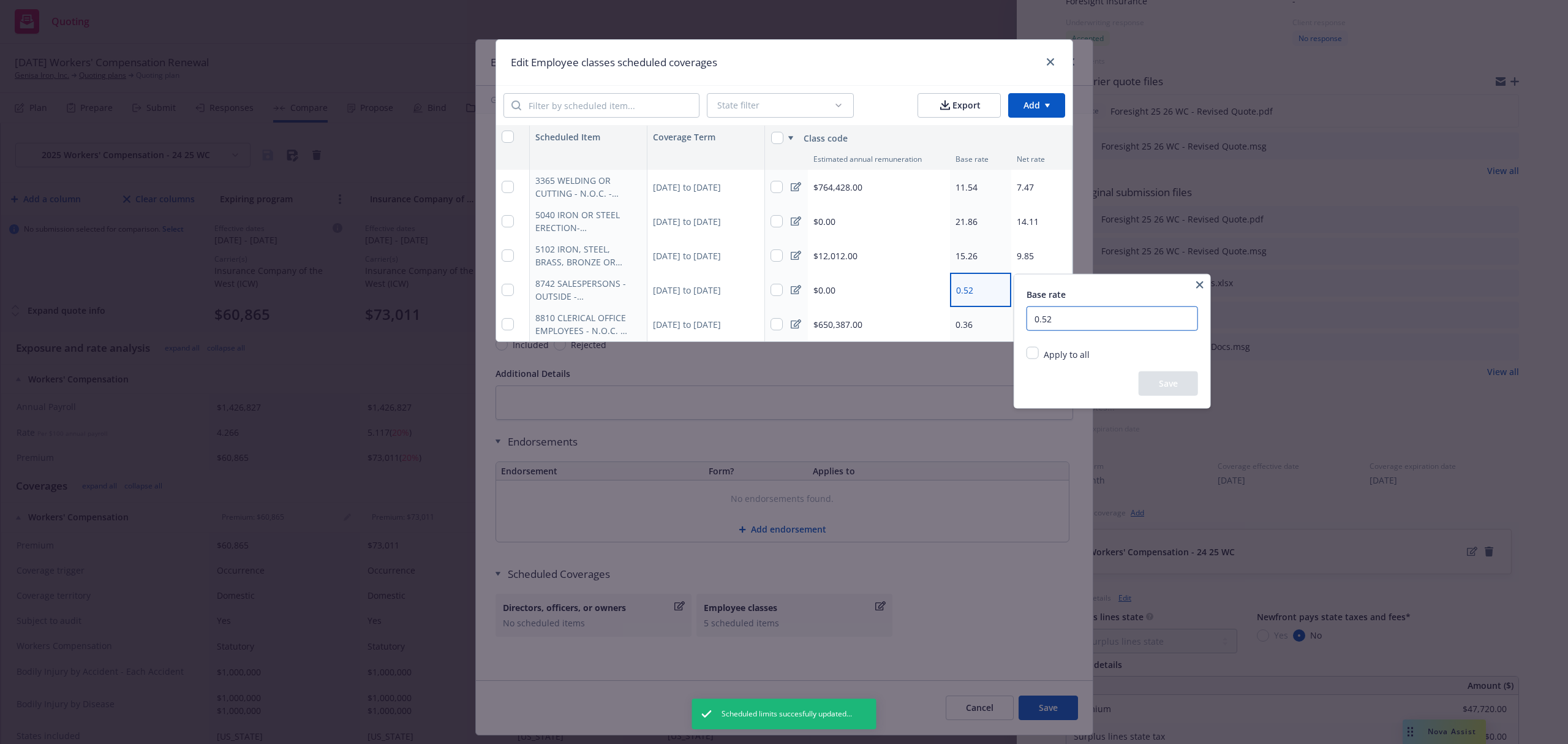
click at [1052, 312] on input "0.52" at bounding box center [1112, 319] width 171 height 24
type input "0.71"
click at [1154, 376] on button "Save" at bounding box center [1169, 383] width 60 height 24
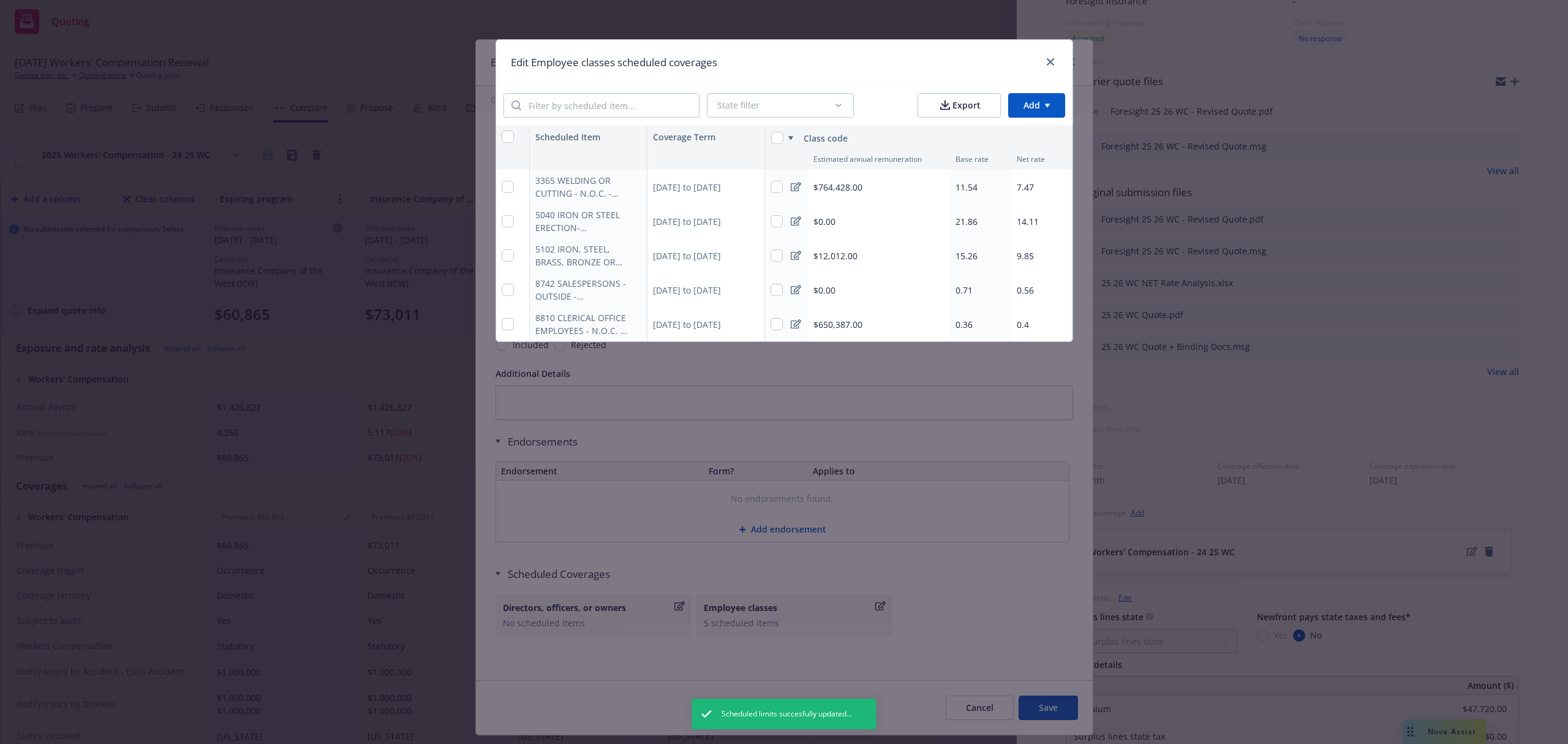
click at [904, 42] on div "Edit Employee classes scheduled coverages" at bounding box center [784, 62] width 576 height 45
click at [969, 325] on span "0.36" at bounding box center [963, 324] width 17 height 11
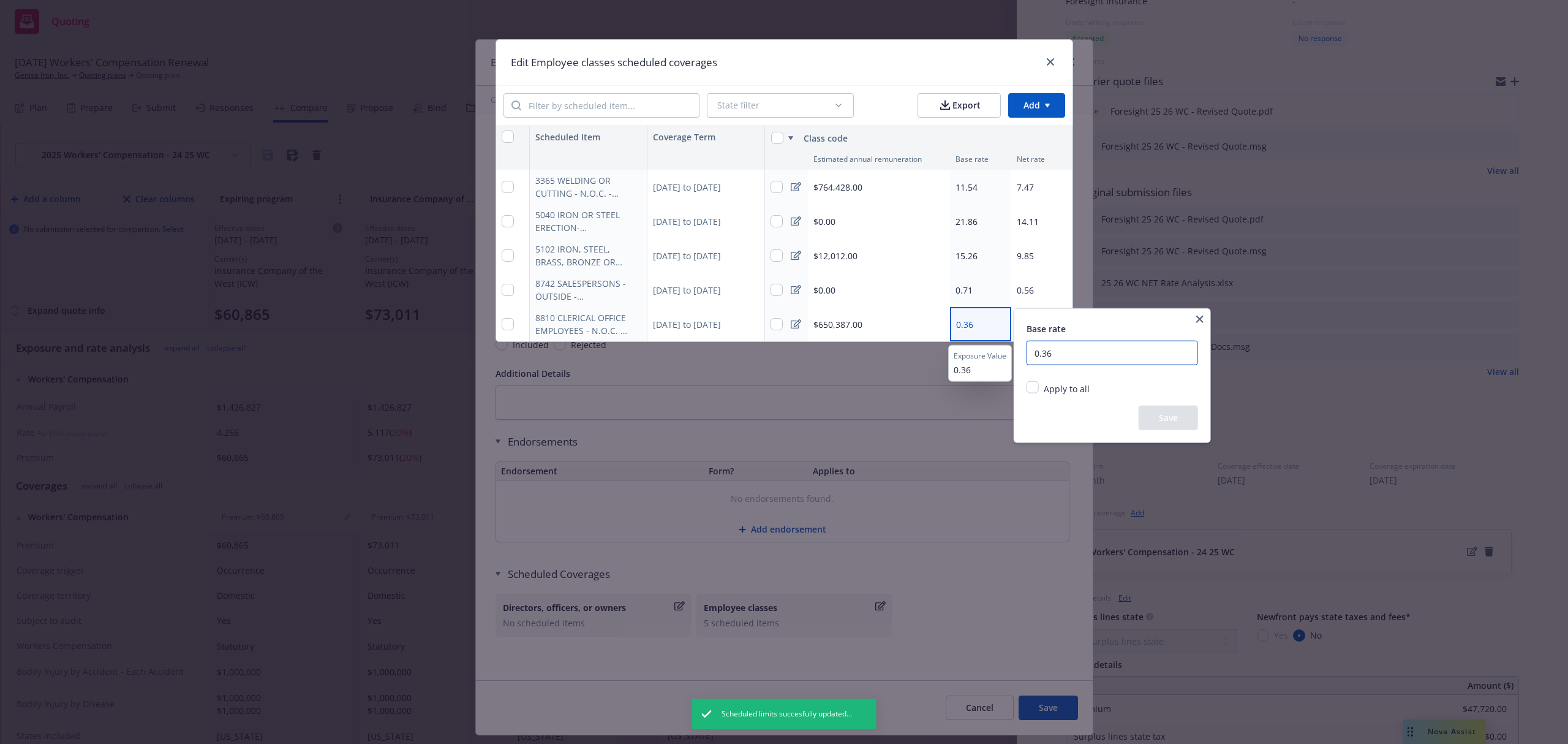
click at [1064, 345] on input "0.36" at bounding box center [1112, 353] width 171 height 24
type input "0.49"
click at [1166, 415] on button "Save" at bounding box center [1169, 418] width 60 height 24
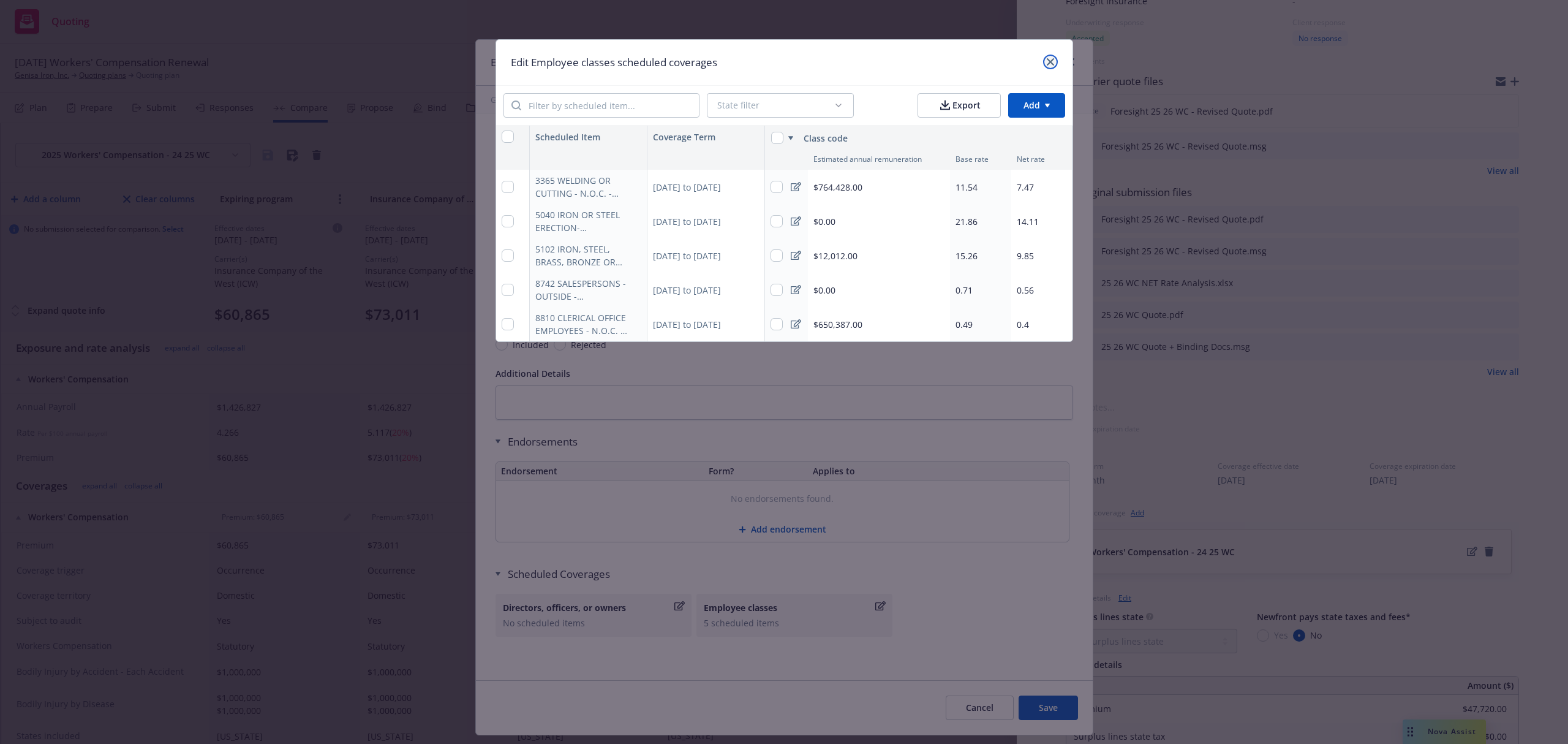
click at [1050, 67] on link "close" at bounding box center [1051, 61] width 15 height 15
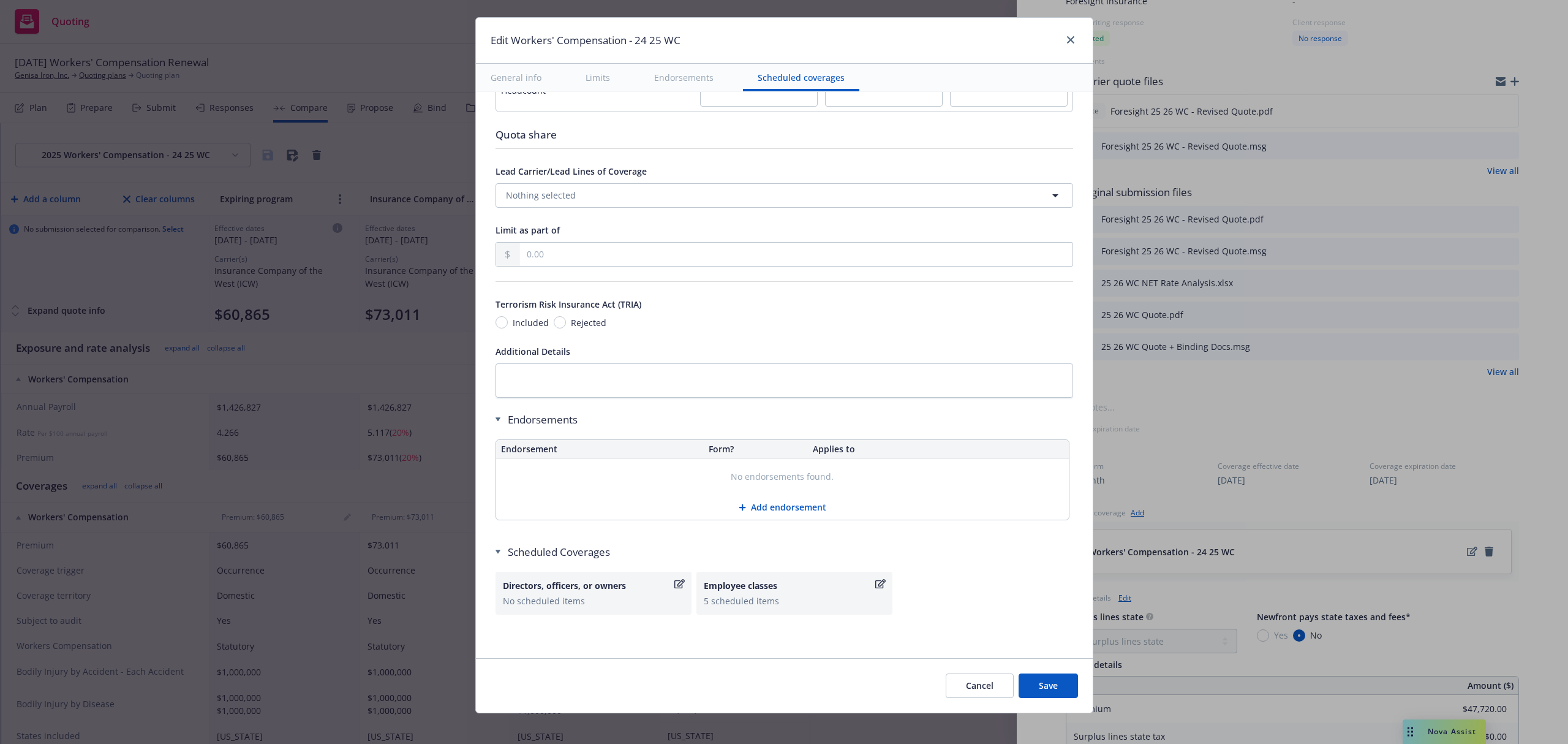
scroll to position [32, 0]
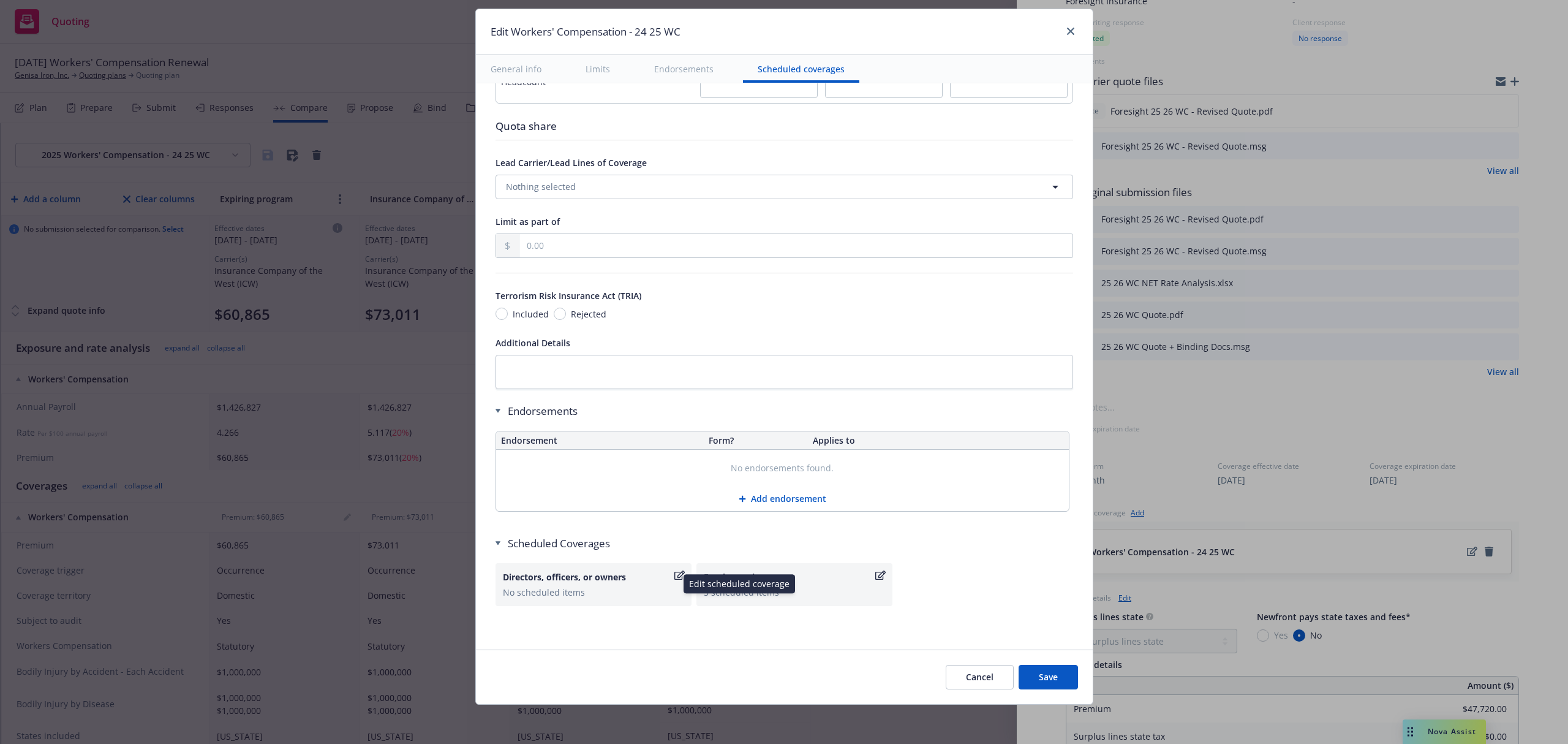
click at [551, 586] on div "No scheduled items" at bounding box center [593, 592] width 181 height 13
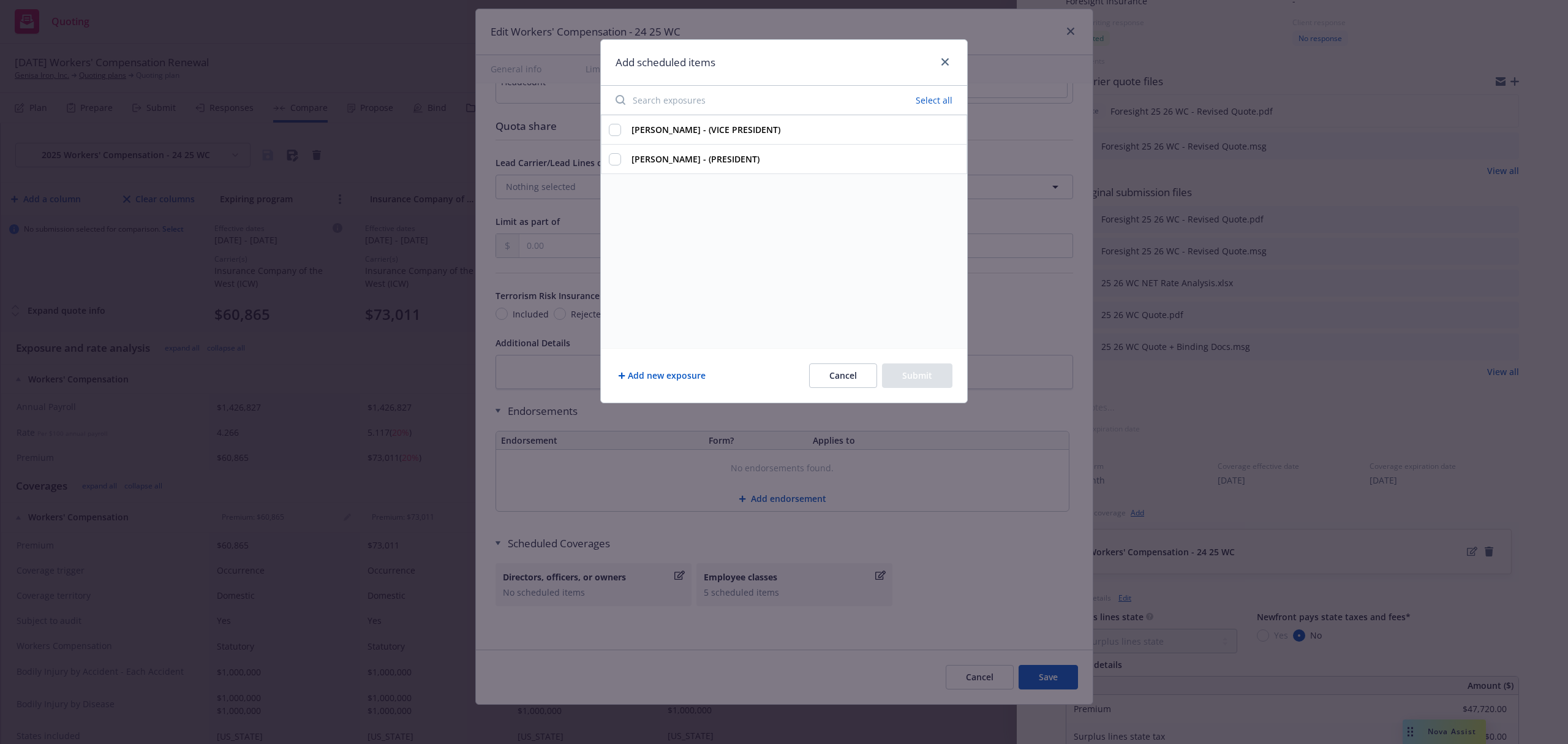
click at [934, 101] on button "Select all" at bounding box center [934, 100] width 52 height 17
checkbox input "true"
click at [925, 370] on button "Submit" at bounding box center [917, 375] width 70 height 24
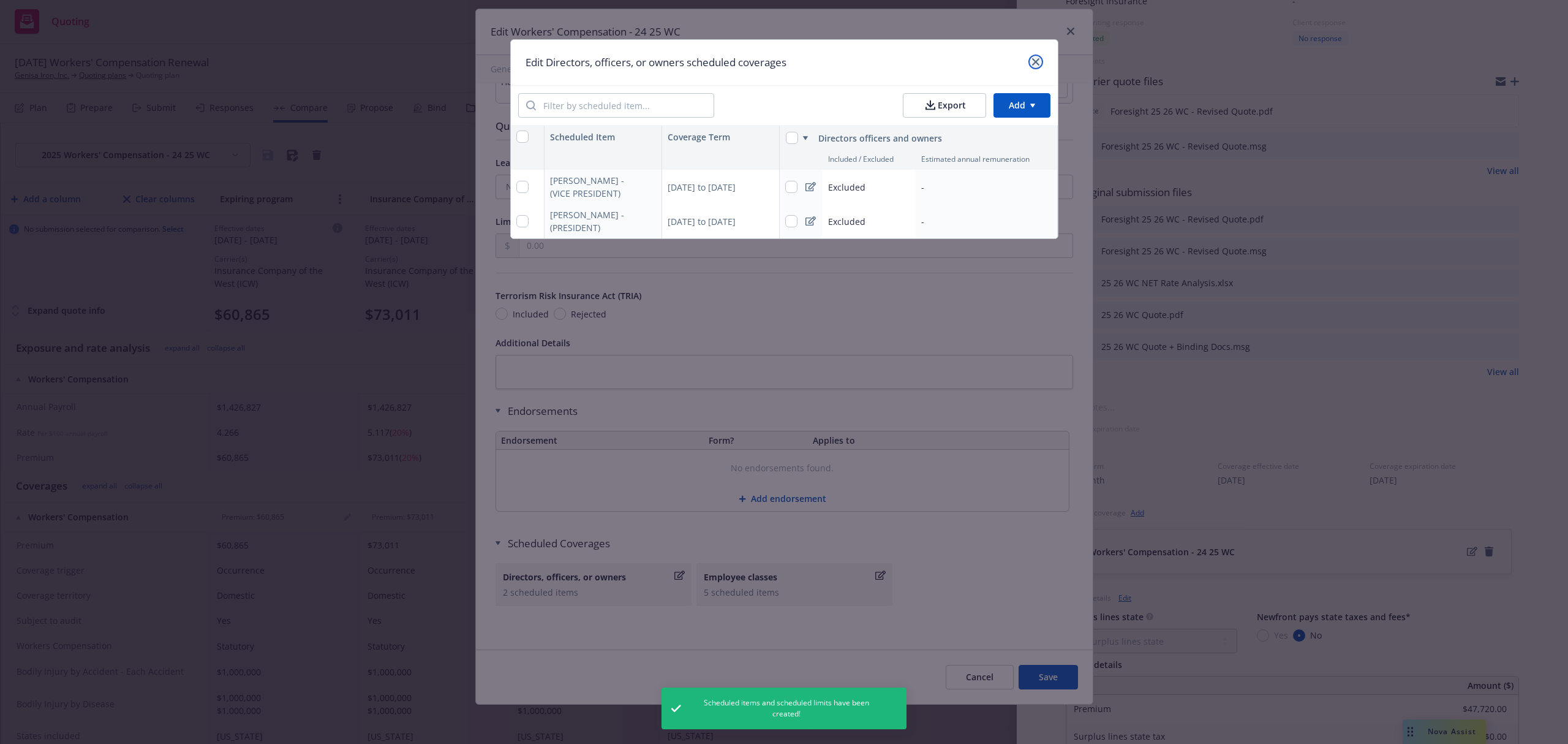
click at [1038, 64] on icon "close" at bounding box center [1035, 61] width 7 height 7
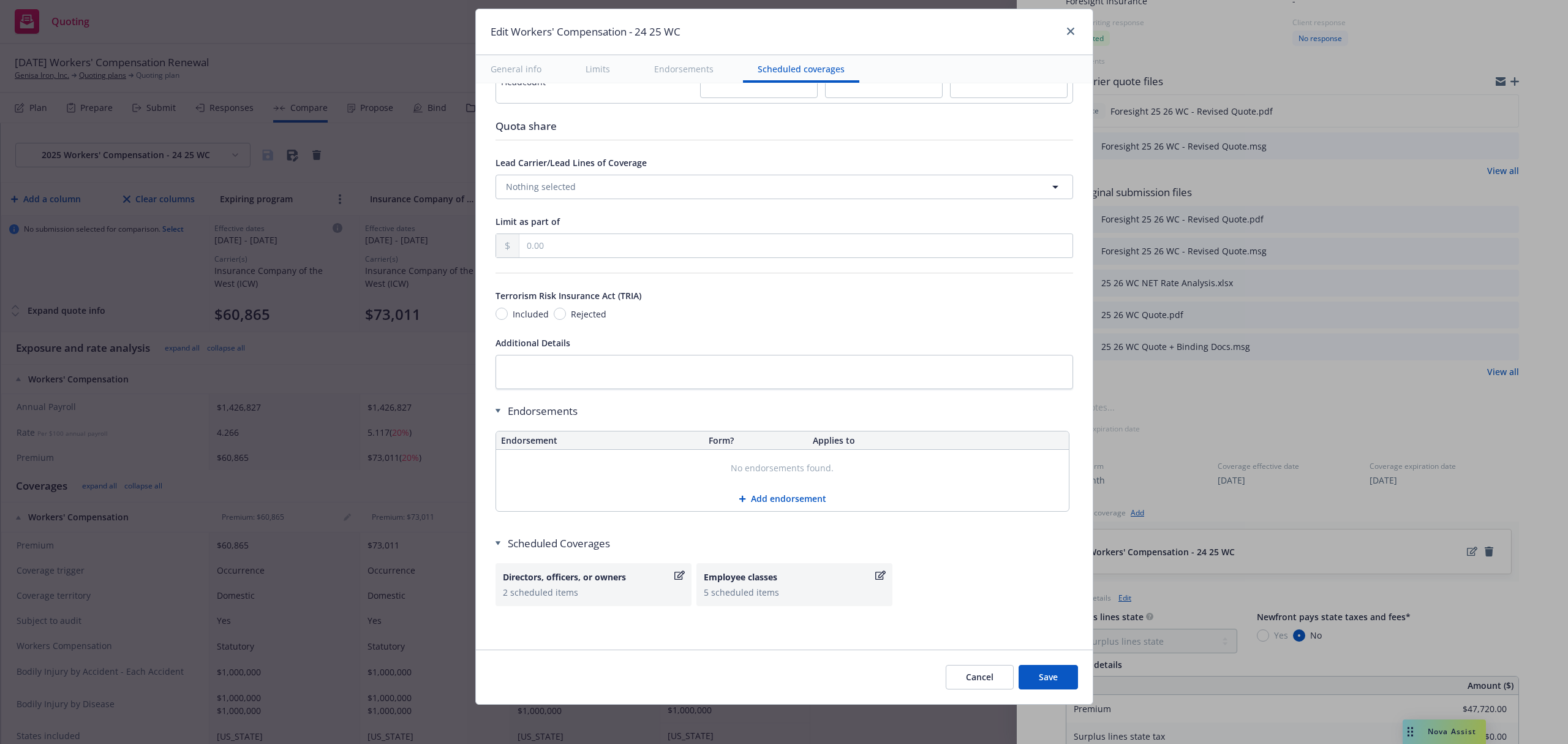
click at [1051, 684] on button "Save" at bounding box center [1048, 677] width 60 height 24
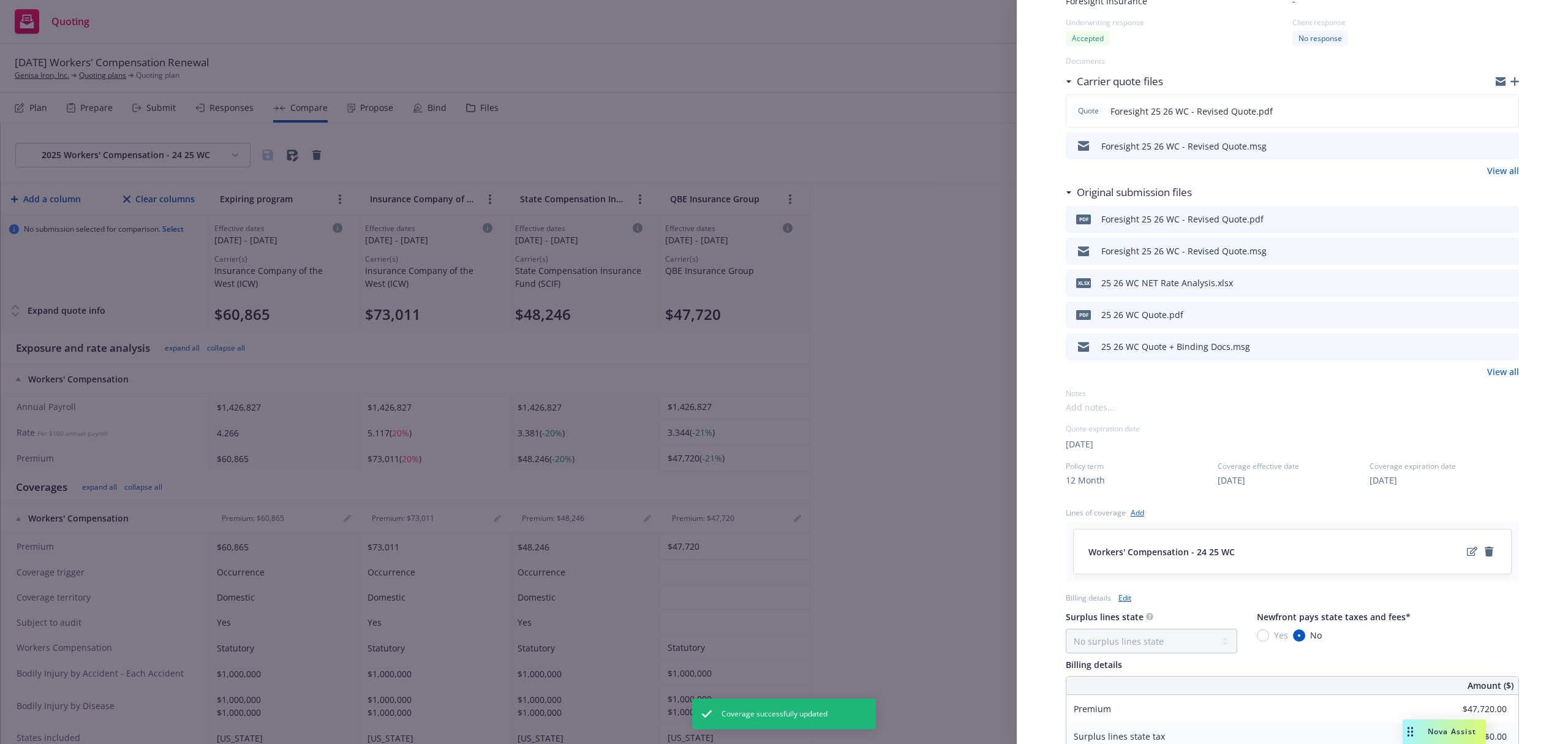
click at [545, 120] on div "Display Name QBE Insurance Group - Workers' Compensation - 24 25 [PERSON_NAME] …" at bounding box center [784, 372] width 1568 height 744
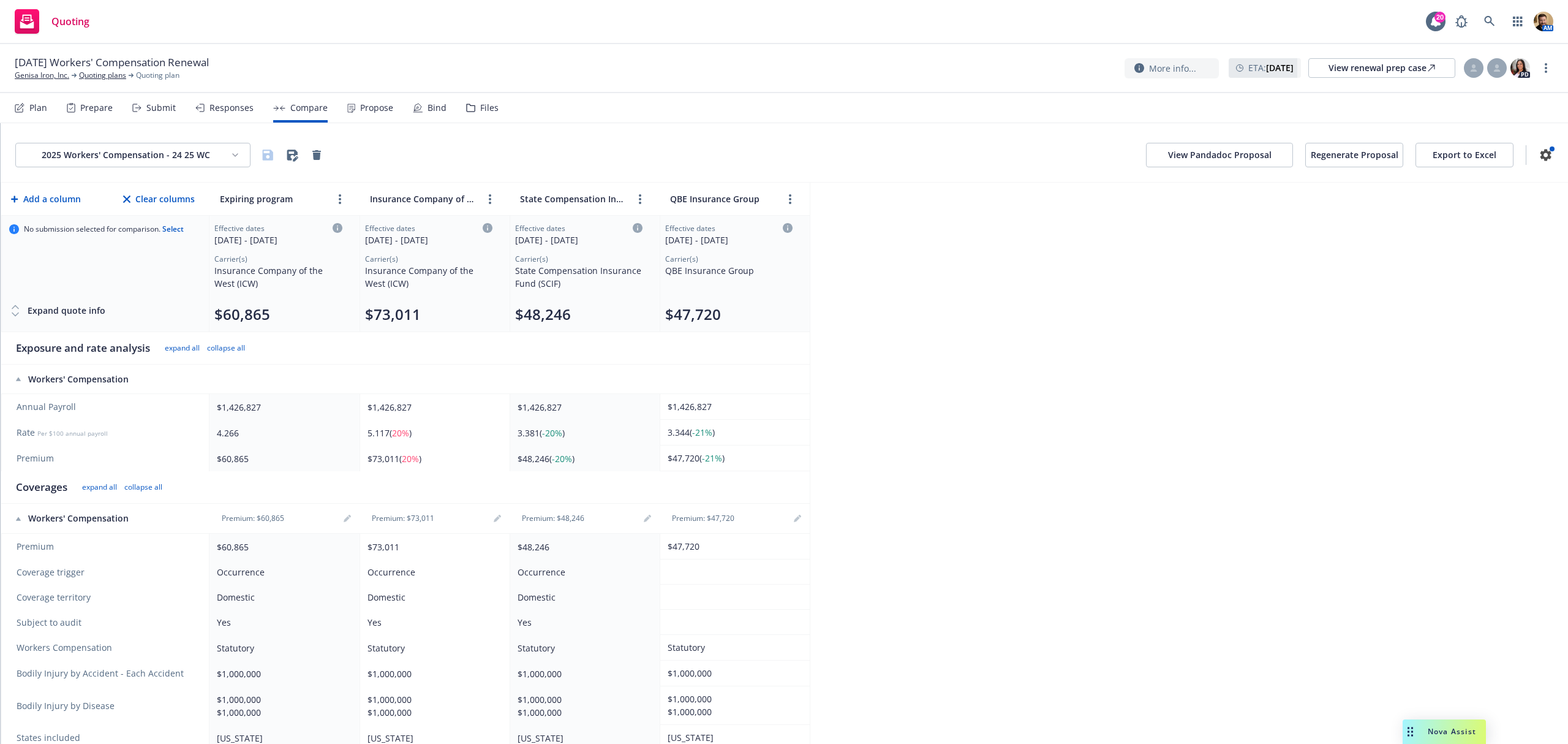
click at [218, 107] on div "Responses" at bounding box center [231, 108] width 44 height 10
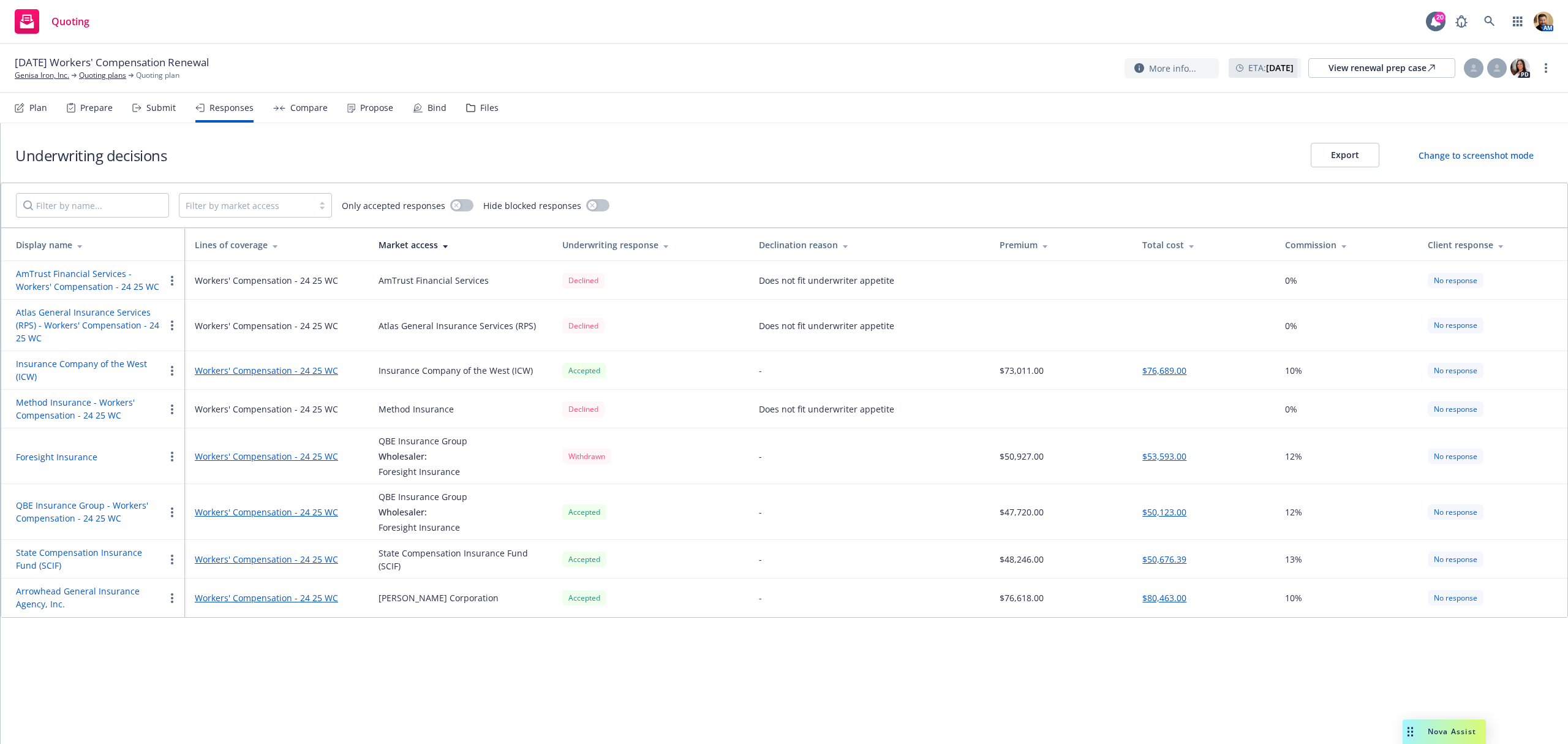
click at [48, 452] on button "Foresight Insurance" at bounding box center [57, 457] width 82 height 13
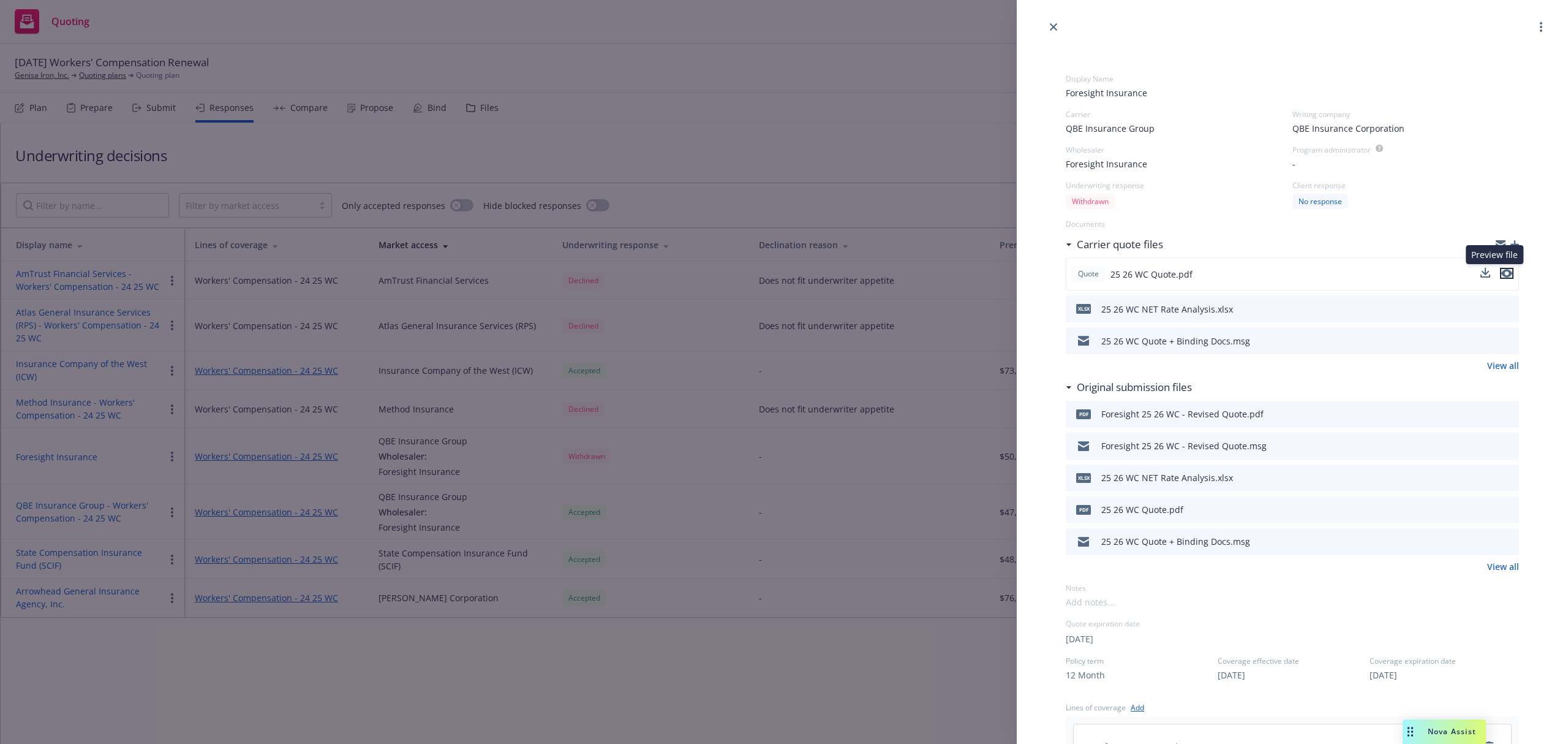
click at [1500, 273] on button "preview file" at bounding box center [1507, 273] width 14 height 11
click at [1502, 340] on icon "preview file" at bounding box center [1507, 340] width 11 height 9
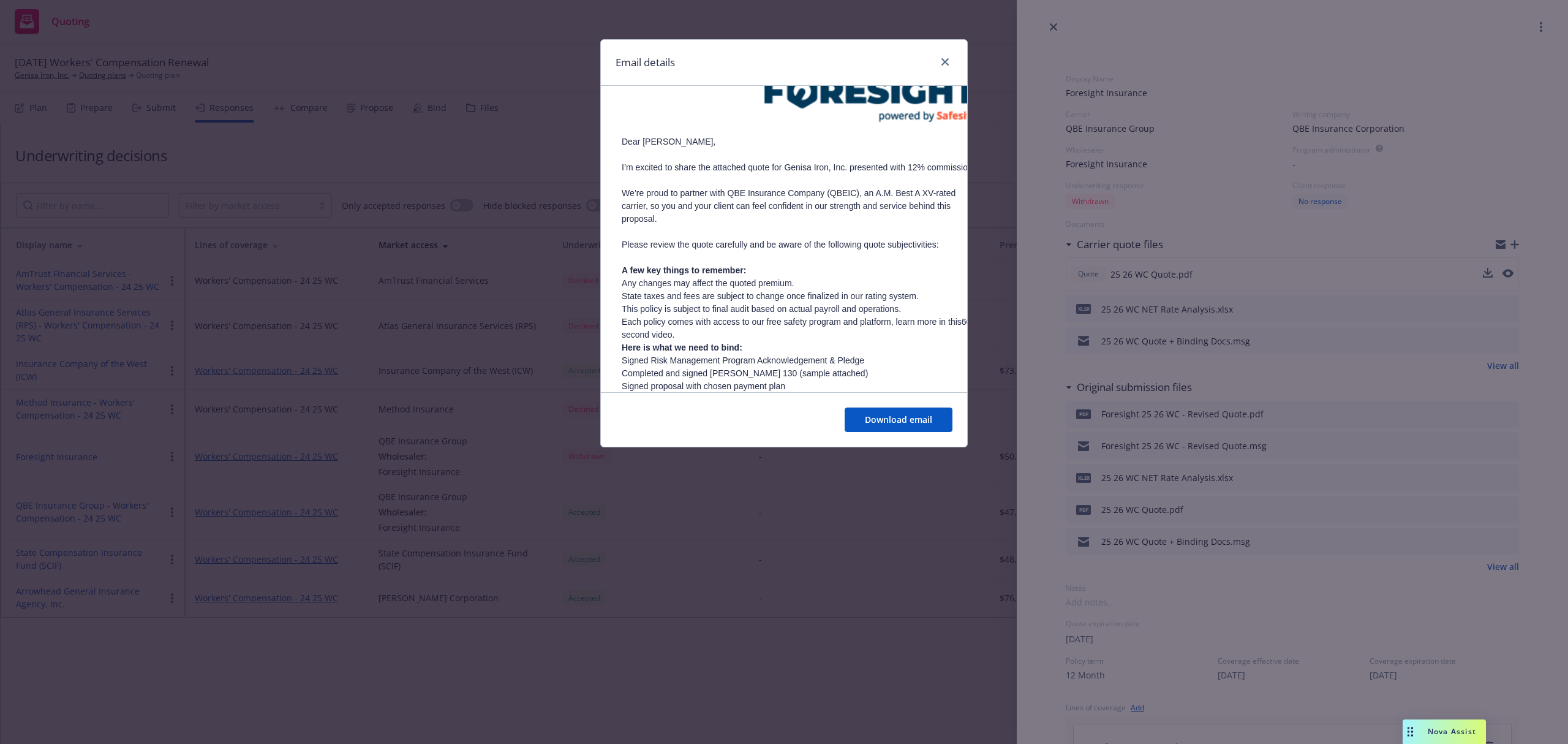
scroll to position [404, 0]
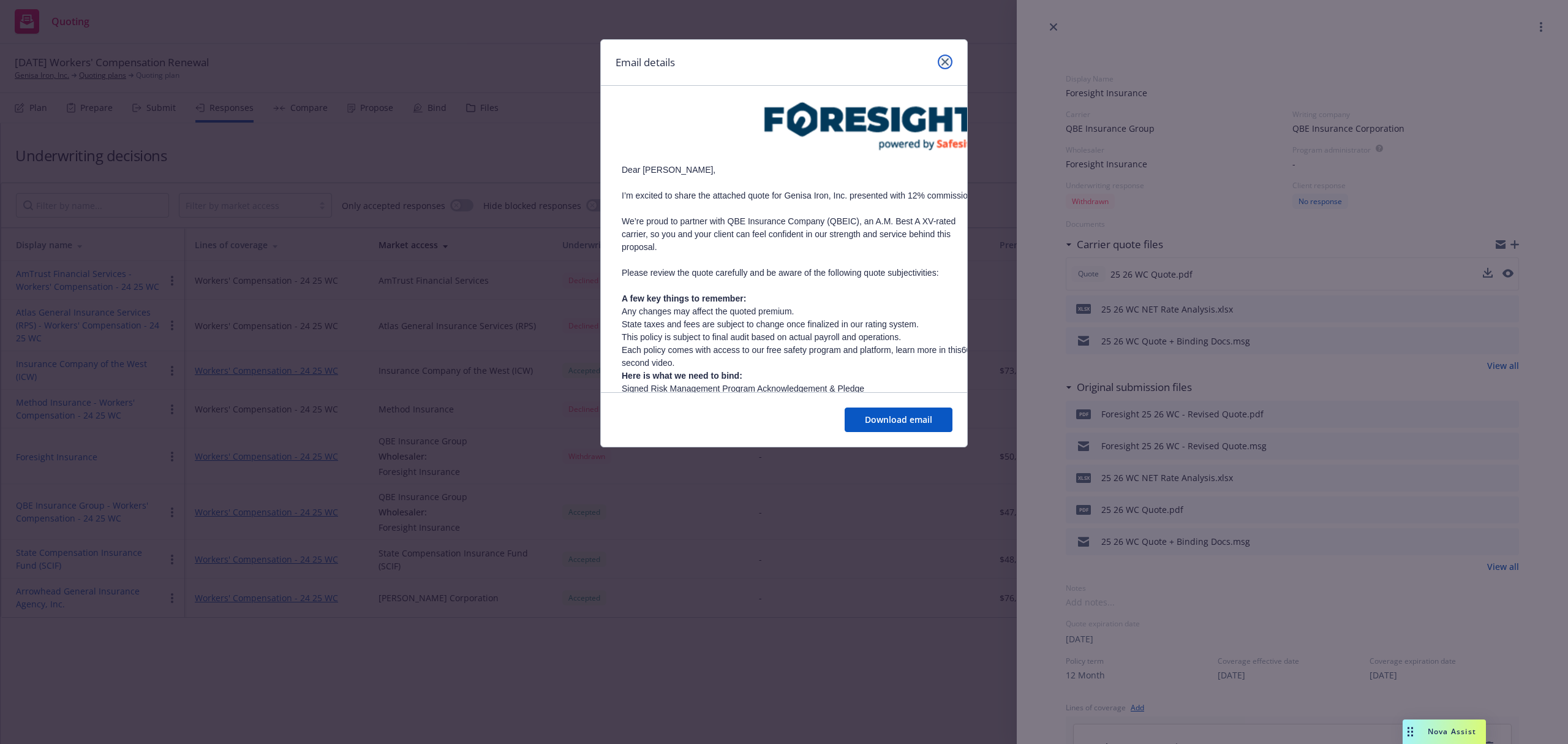
click at [949, 62] on link "close" at bounding box center [945, 61] width 15 height 15
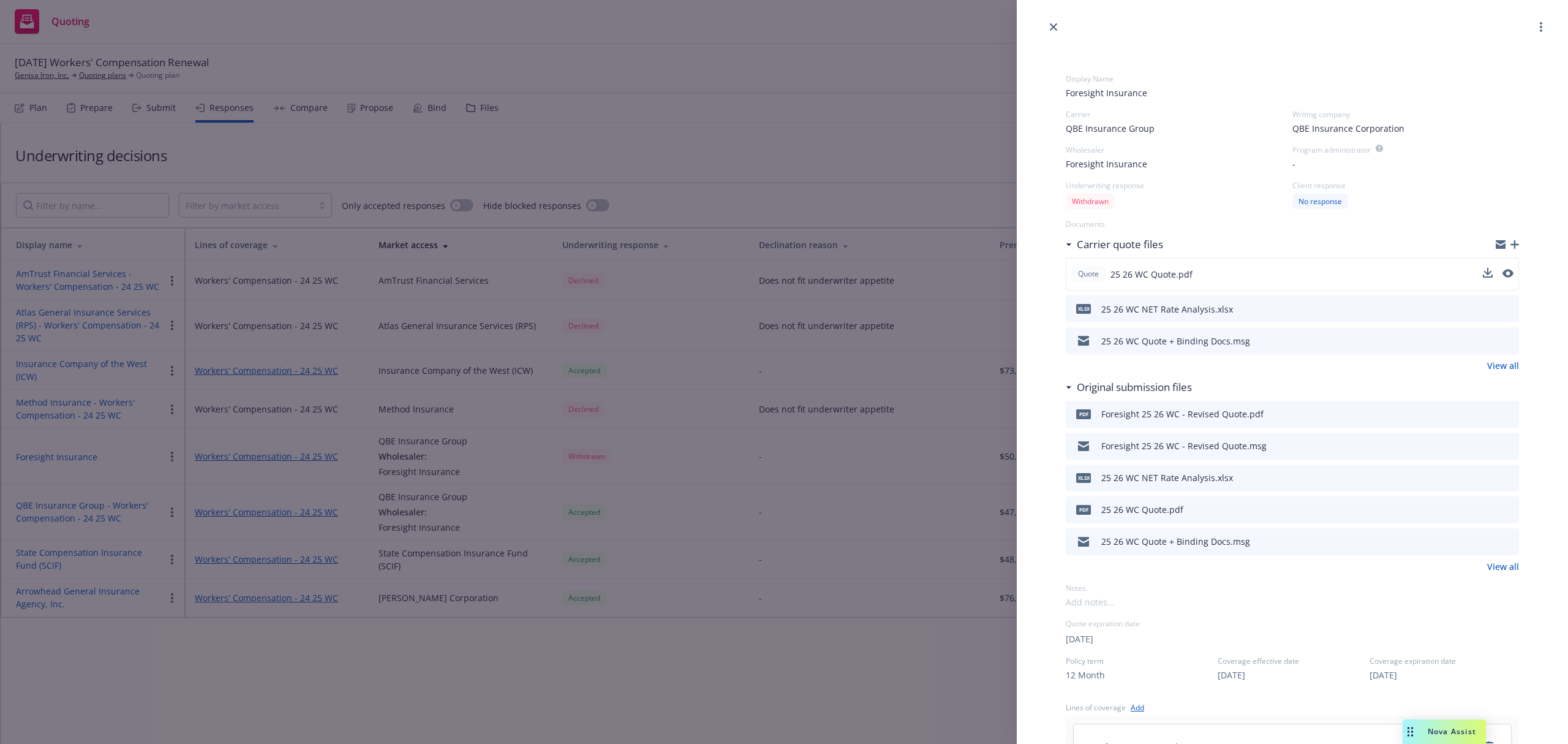
click at [914, 146] on div "Display Name Foresight Insurance Carrier QBE Insurance Group Writing company QB…" at bounding box center [784, 372] width 1568 height 744
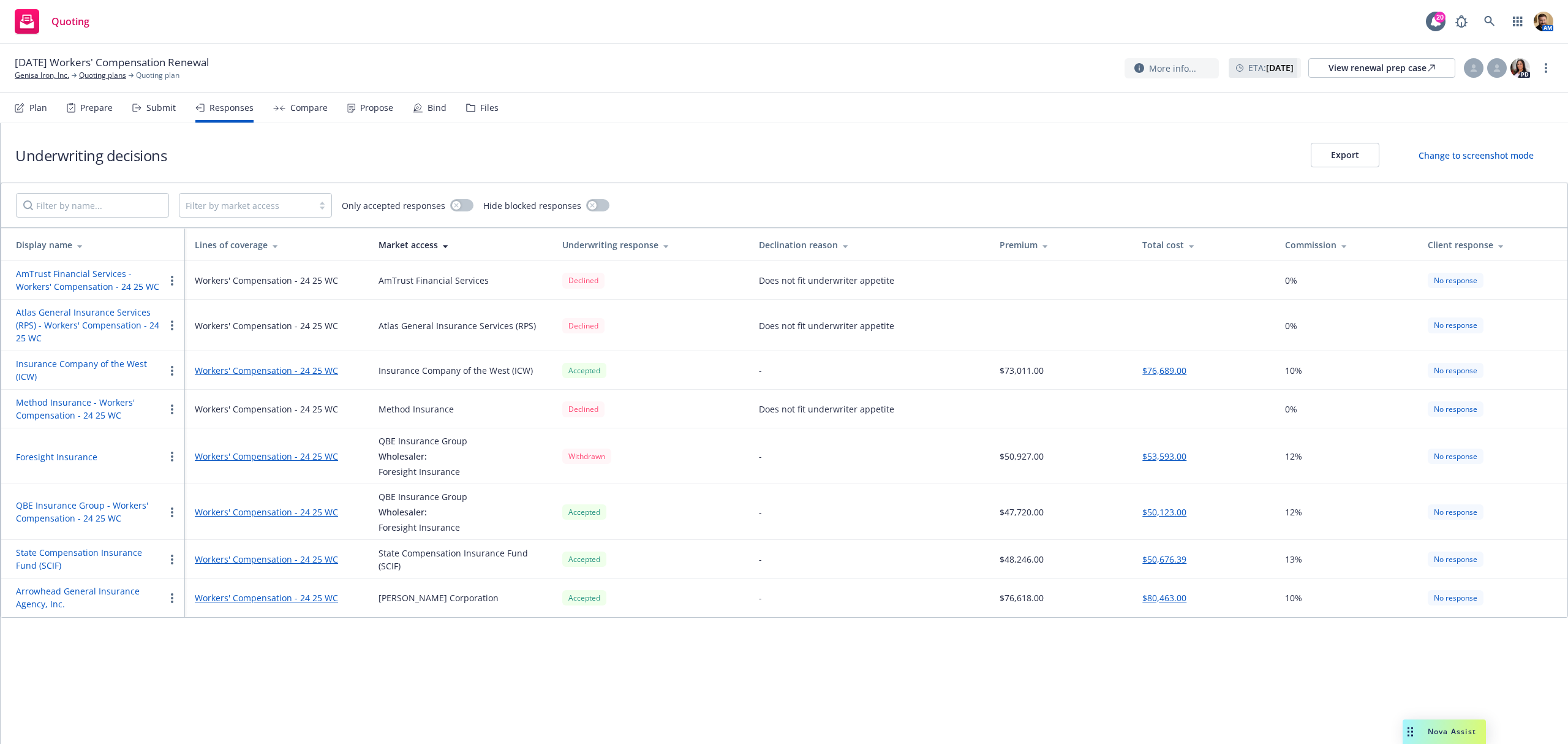
click at [52, 508] on button "QBE Insurance Group - Workers' Compensation - 24 25 WC" at bounding box center [91, 512] width 149 height 26
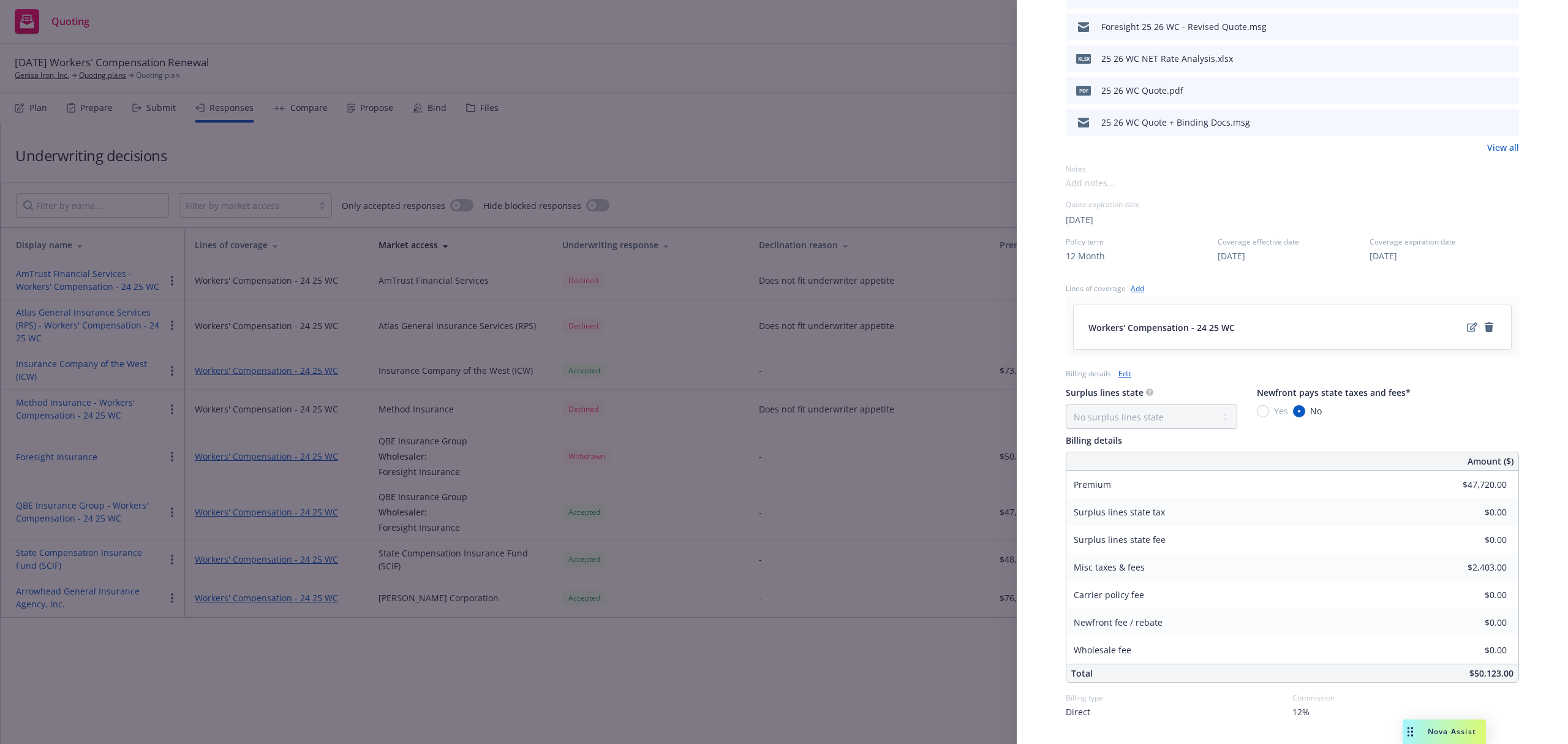
scroll to position [408, 0]
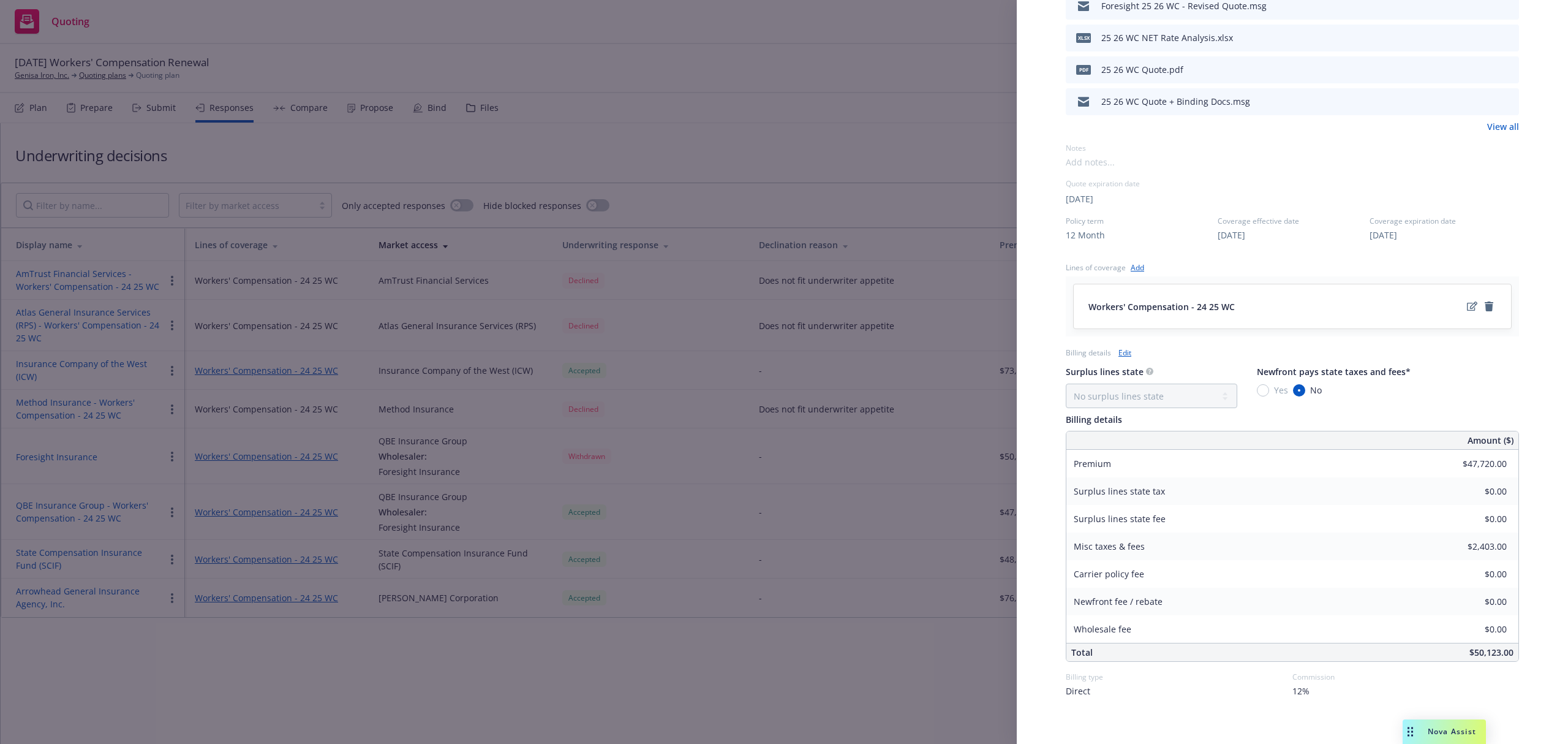
click at [1296, 695] on span "12%" at bounding box center [1300, 691] width 17 height 13
click at [1321, 620] on input "12" at bounding box center [1394, 613] width 195 height 24
type input "10"
click at [1390, 661] on span "Set commission" at bounding box center [1395, 657] width 66 height 11
click at [891, 651] on div "Display Name QBE Insurance Group - Workers' Compensation - 24 25 [PERSON_NAME] …" at bounding box center [784, 372] width 1568 height 744
